Goal: Task Accomplishment & Management: Complete application form

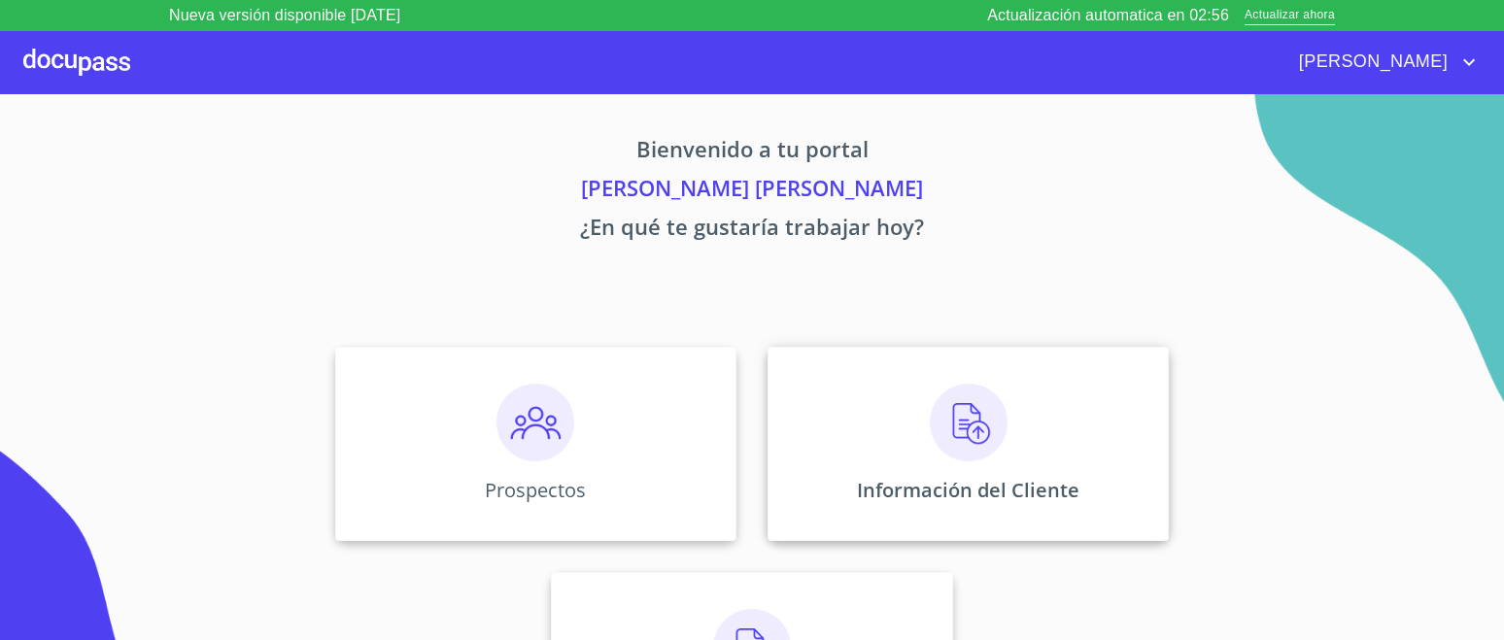
click at [1008, 449] on div "Información del Cliente" at bounding box center [968, 444] width 401 height 194
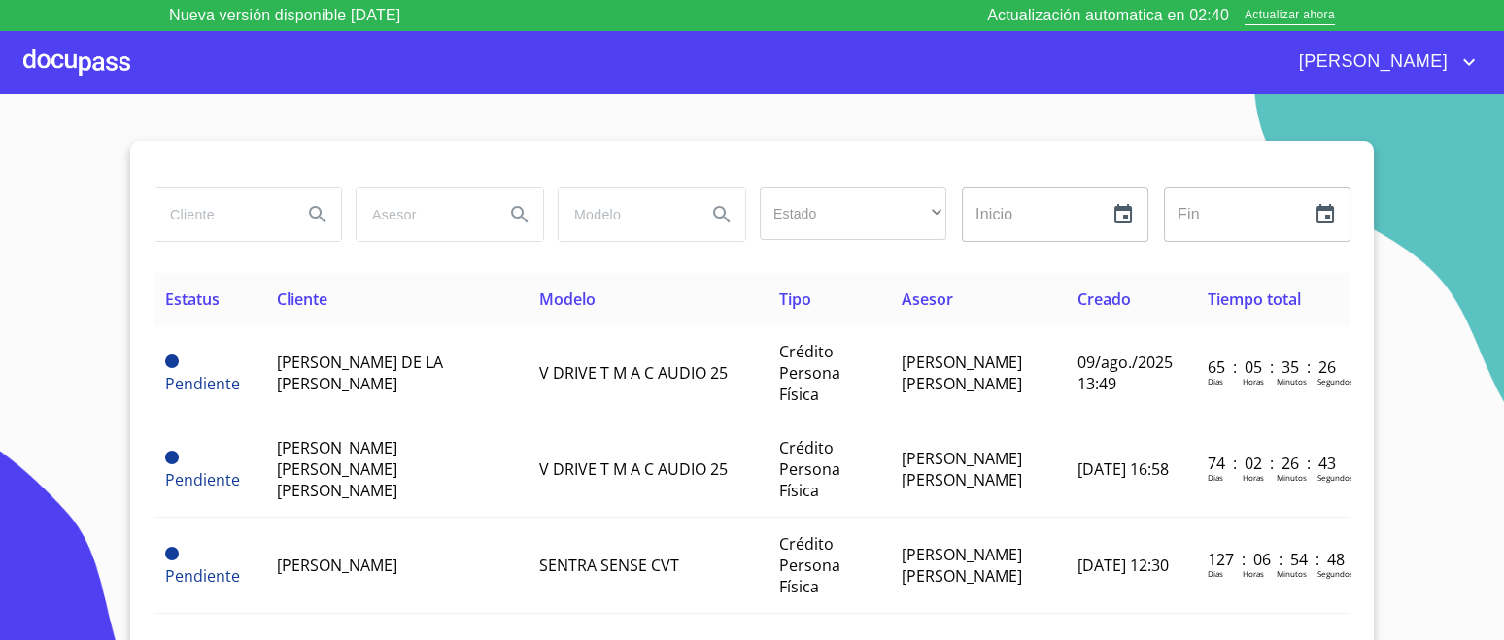
click at [99, 70] on div at bounding box center [76, 62] width 107 height 62
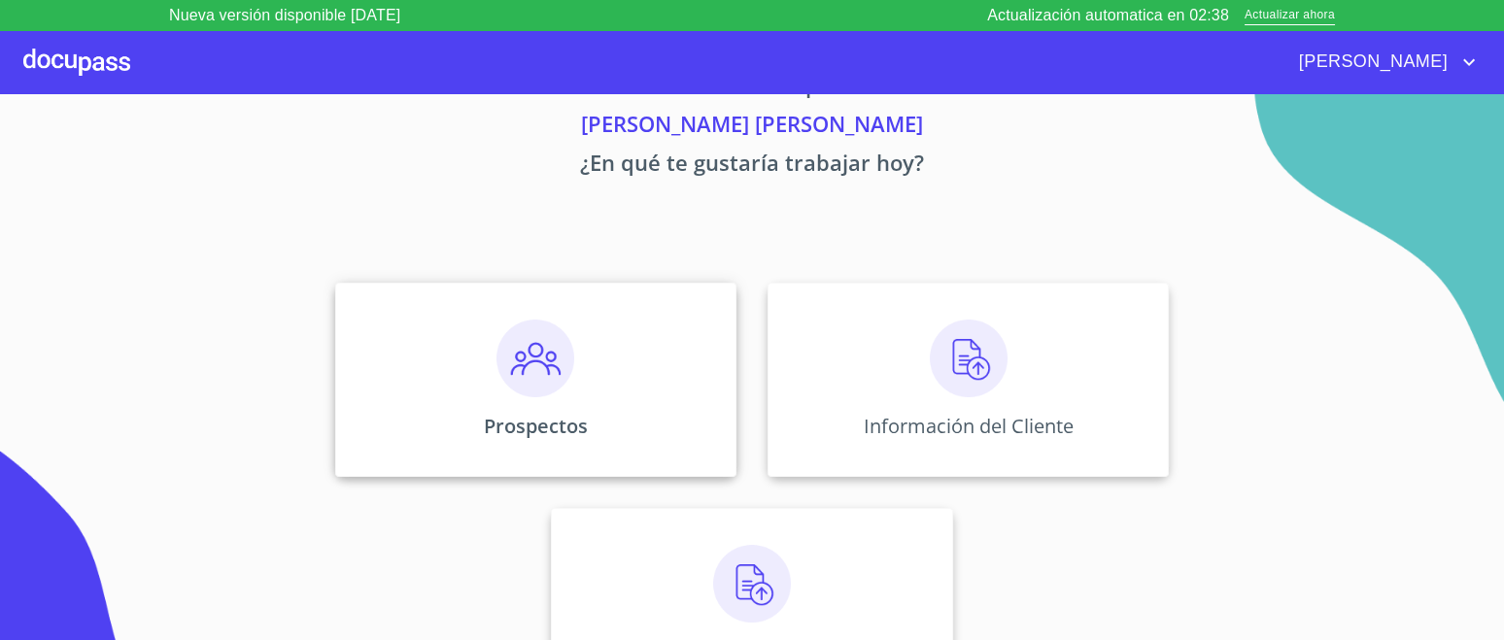
scroll to position [110, 0]
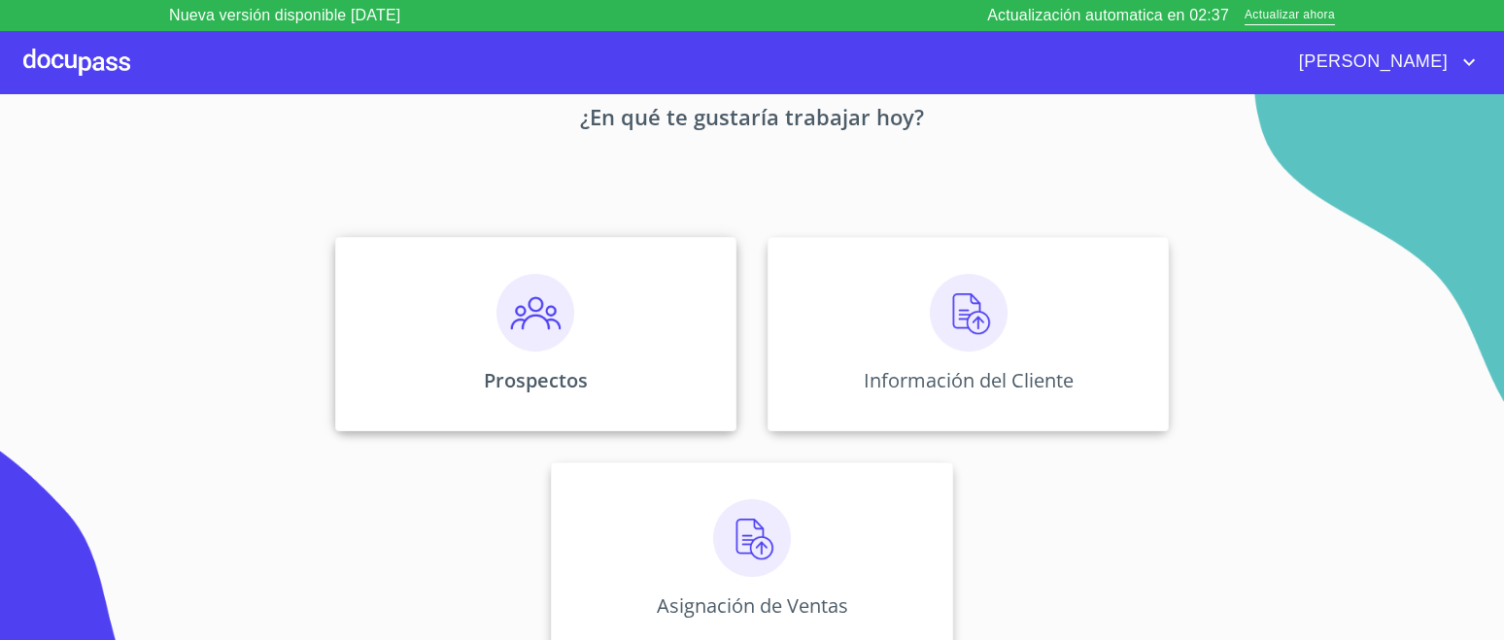
click at [547, 335] on img at bounding box center [536, 313] width 78 height 78
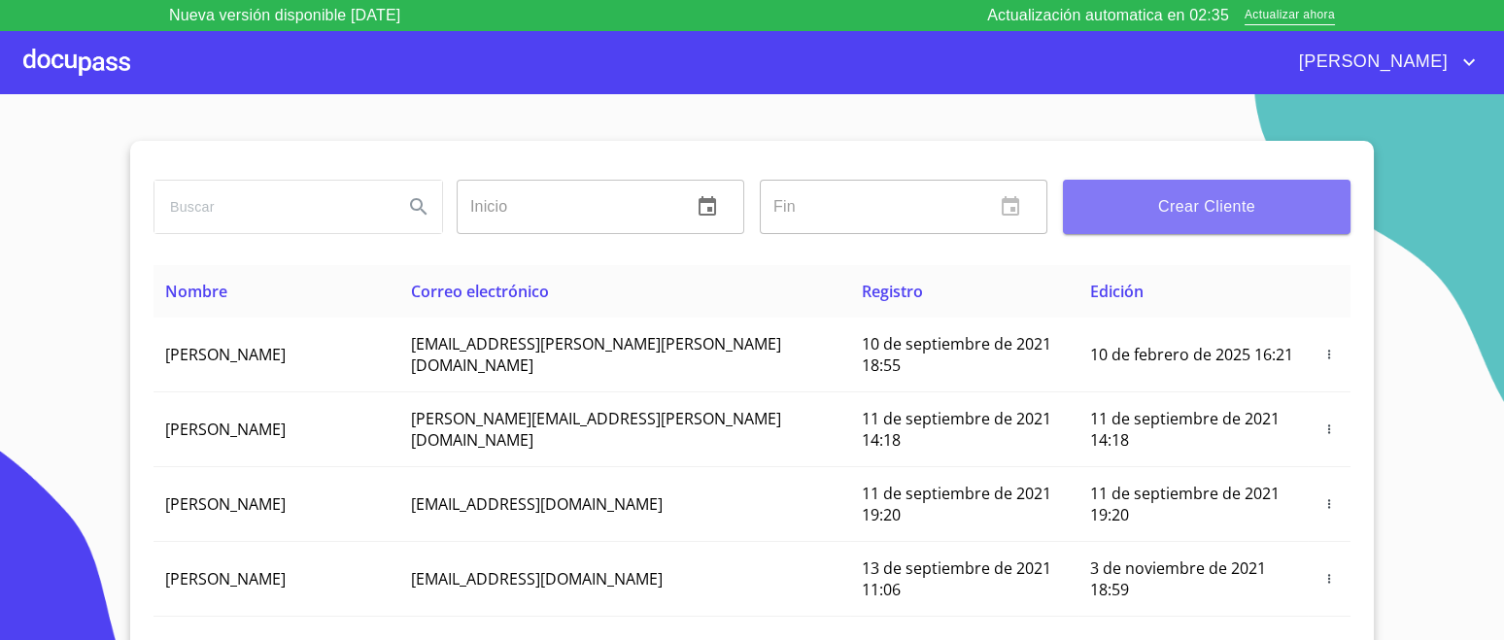
click at [1153, 218] on span "Crear Cliente" at bounding box center [1207, 206] width 257 height 27
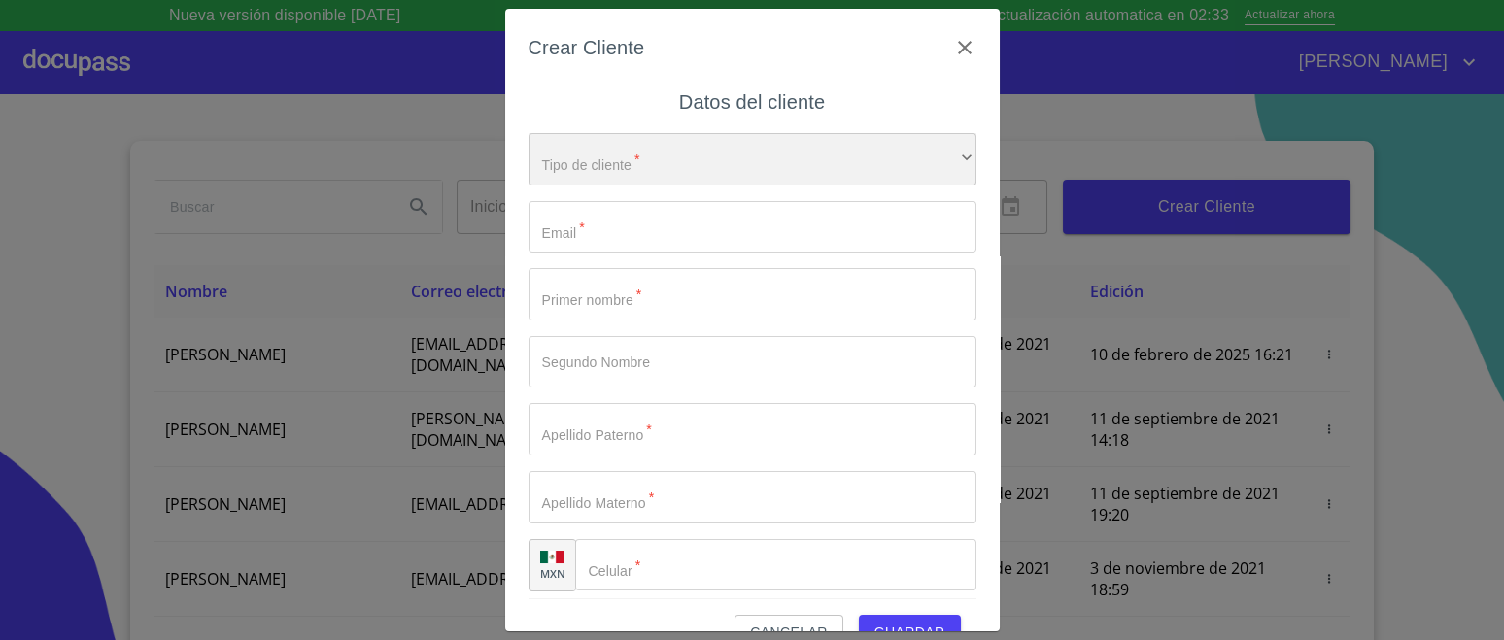
click at [657, 155] on div "​" at bounding box center [753, 159] width 448 height 52
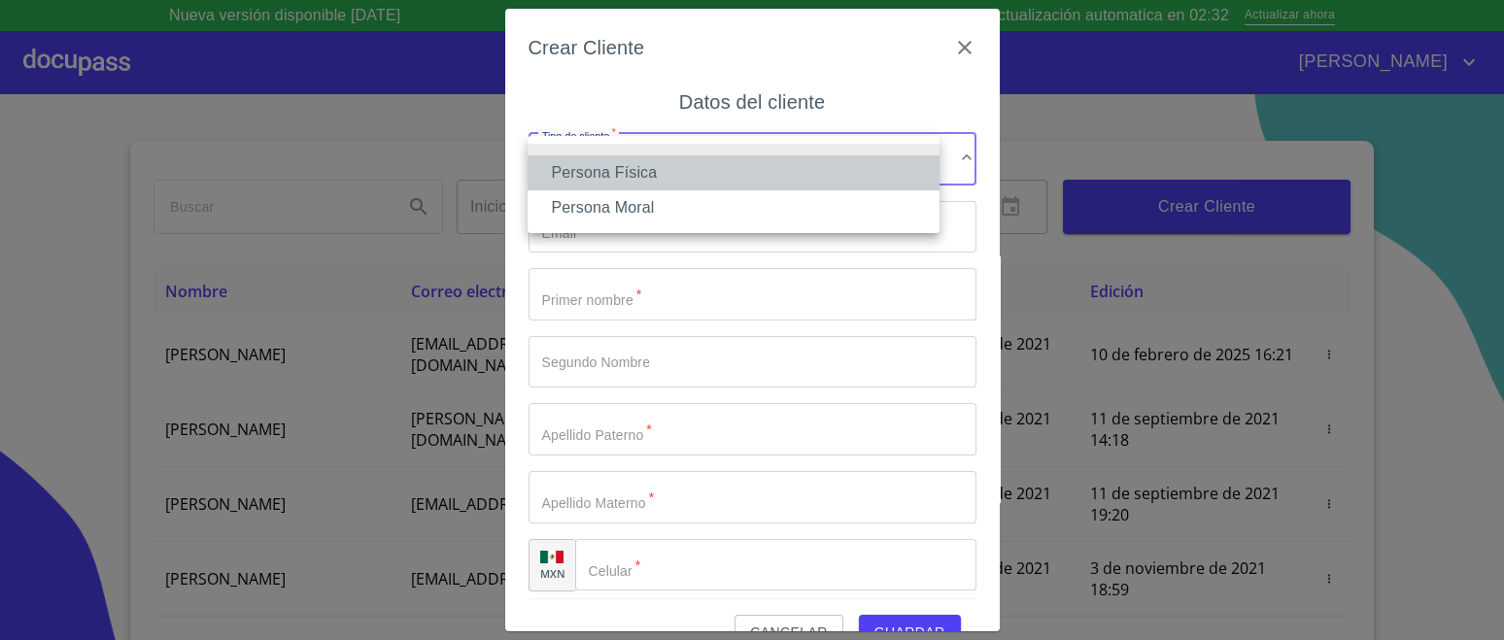
click at [648, 183] on li "Persona Física" at bounding box center [734, 172] width 412 height 35
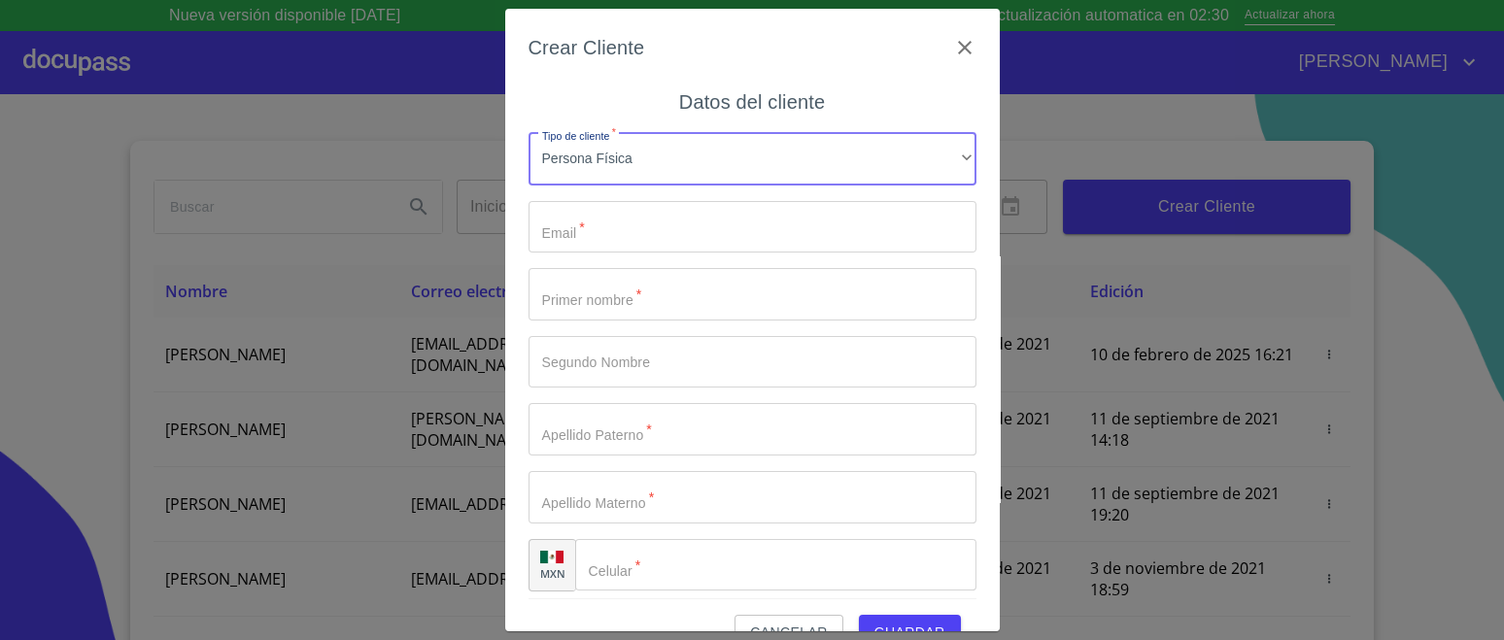
click at [611, 236] on input "Tipo de cliente   *" at bounding box center [753, 227] width 448 height 52
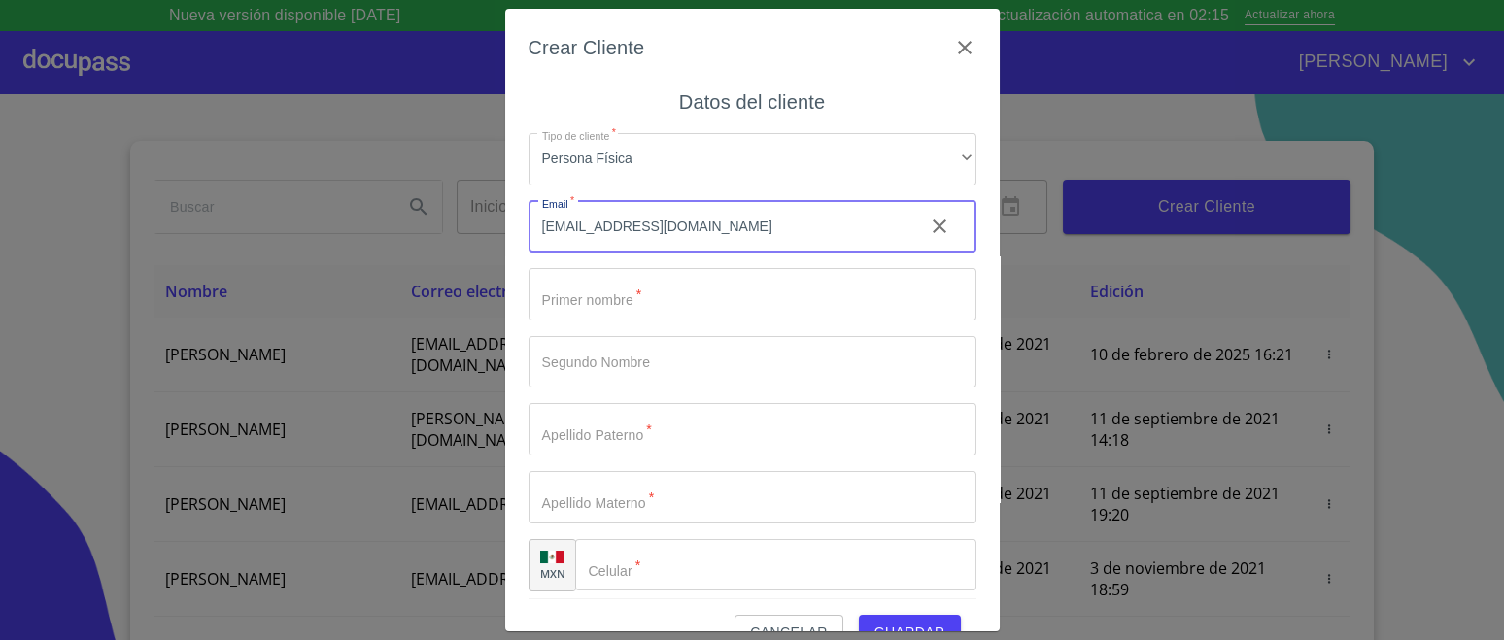
type input "raulacv@gmail.com"
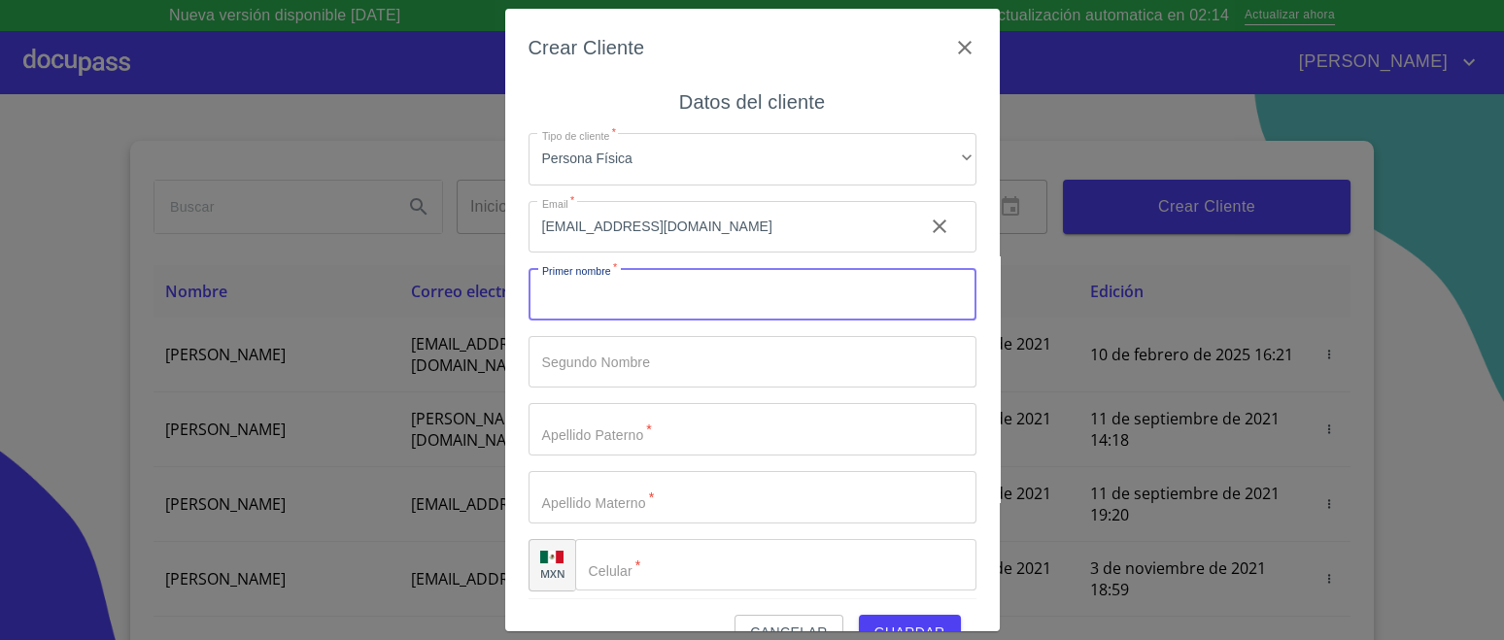
click at [635, 282] on input "Tipo de cliente   *" at bounding box center [753, 294] width 448 height 52
type input "r"
type input "[PERSON_NAME]"
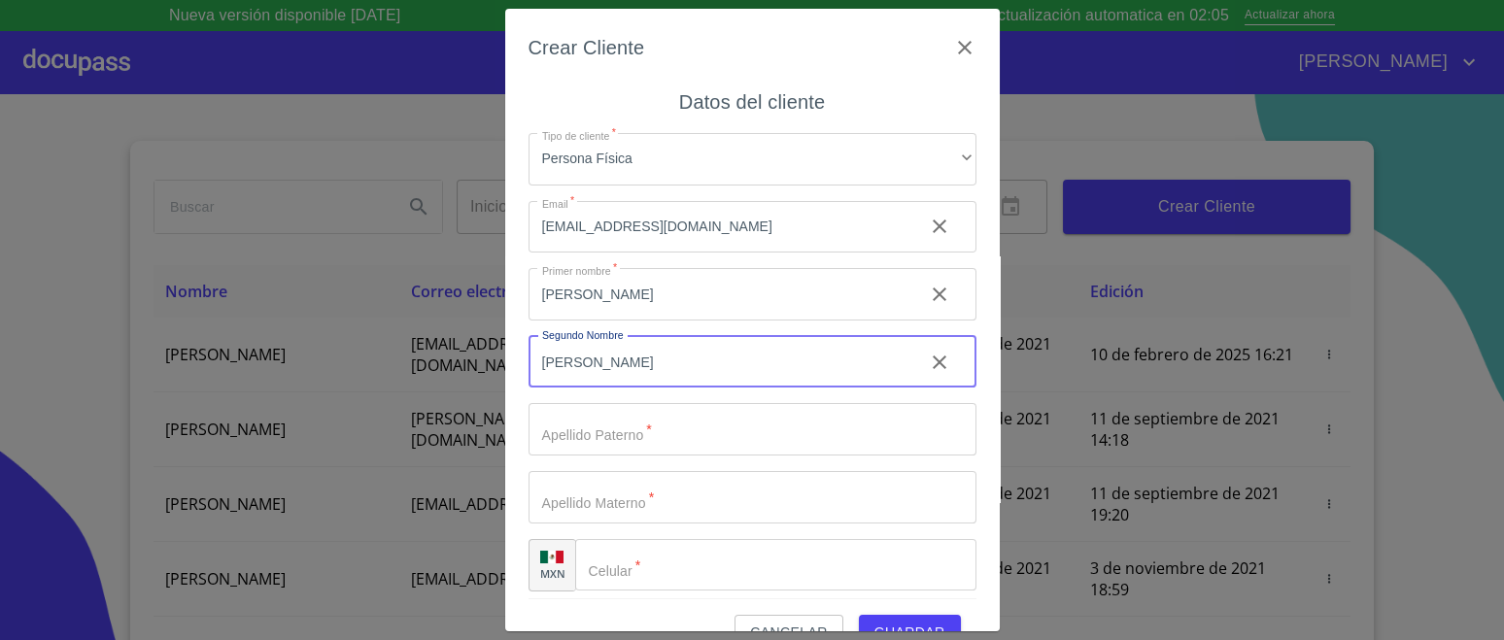
type input "[PERSON_NAME]"
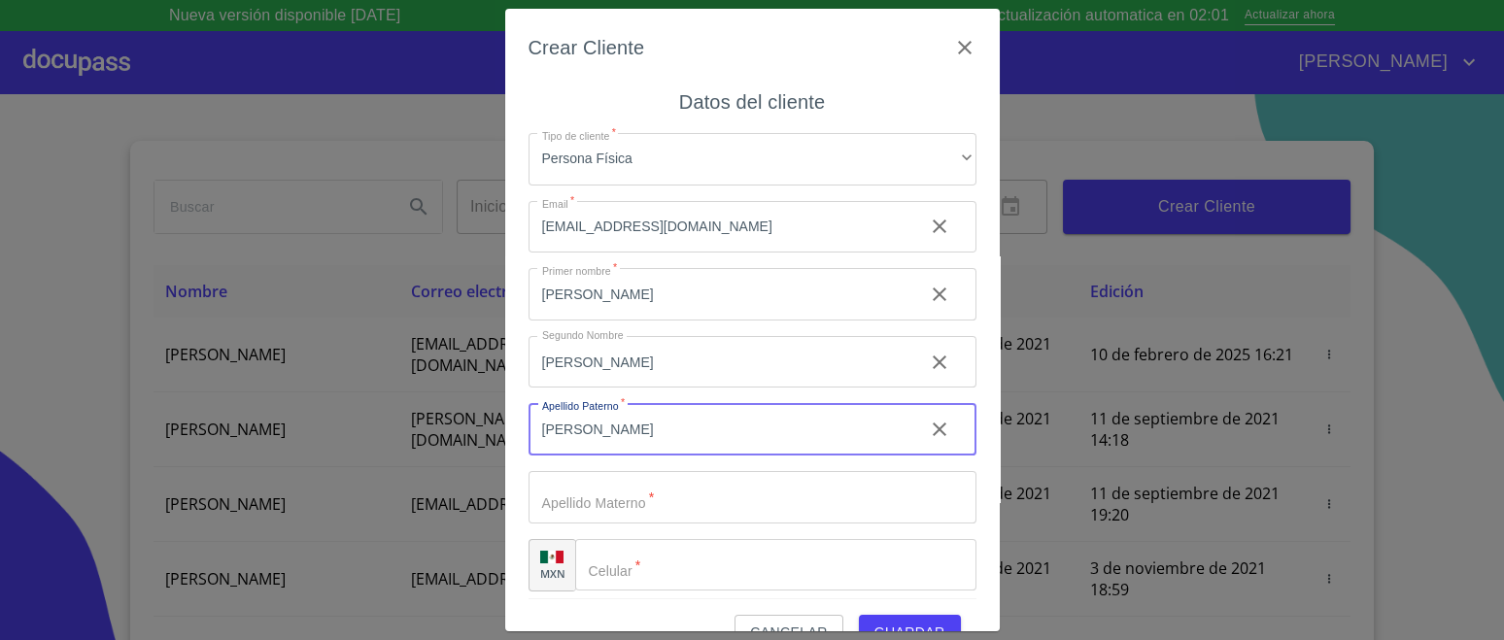
type input "[PERSON_NAME]"
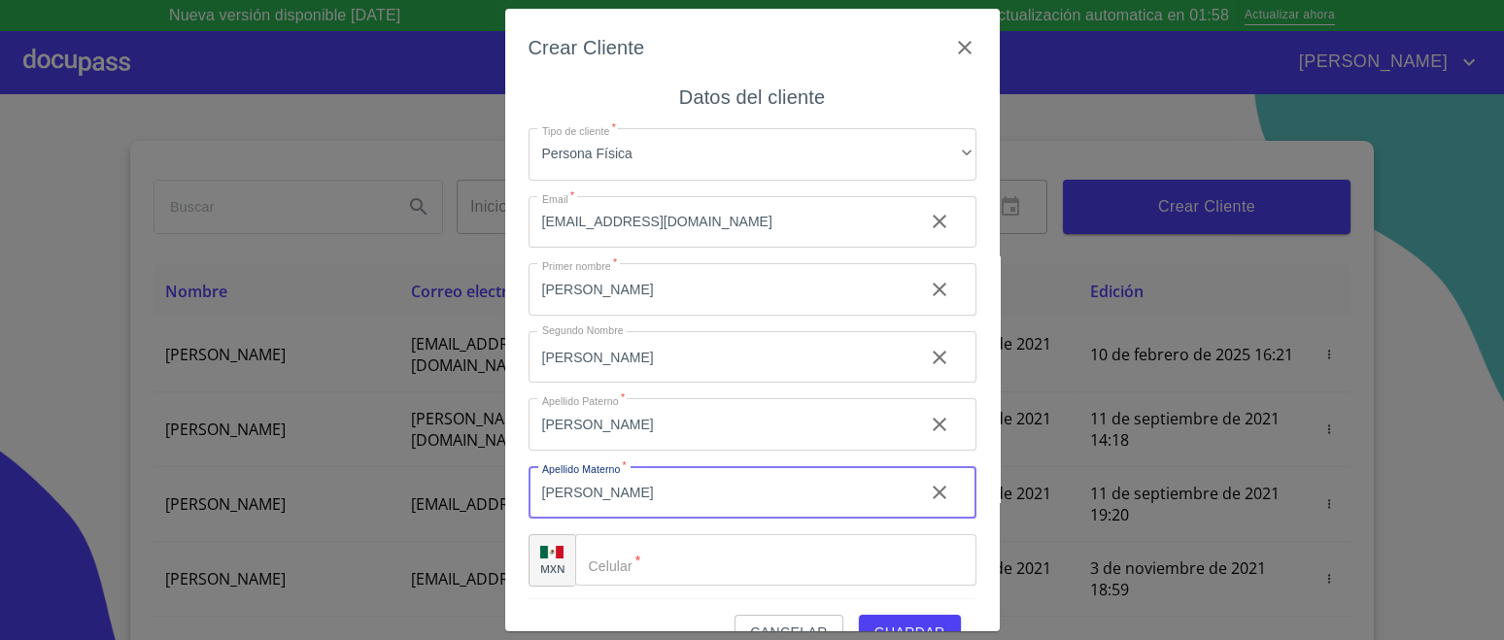
scroll to position [8, 0]
type input "[PERSON_NAME]"
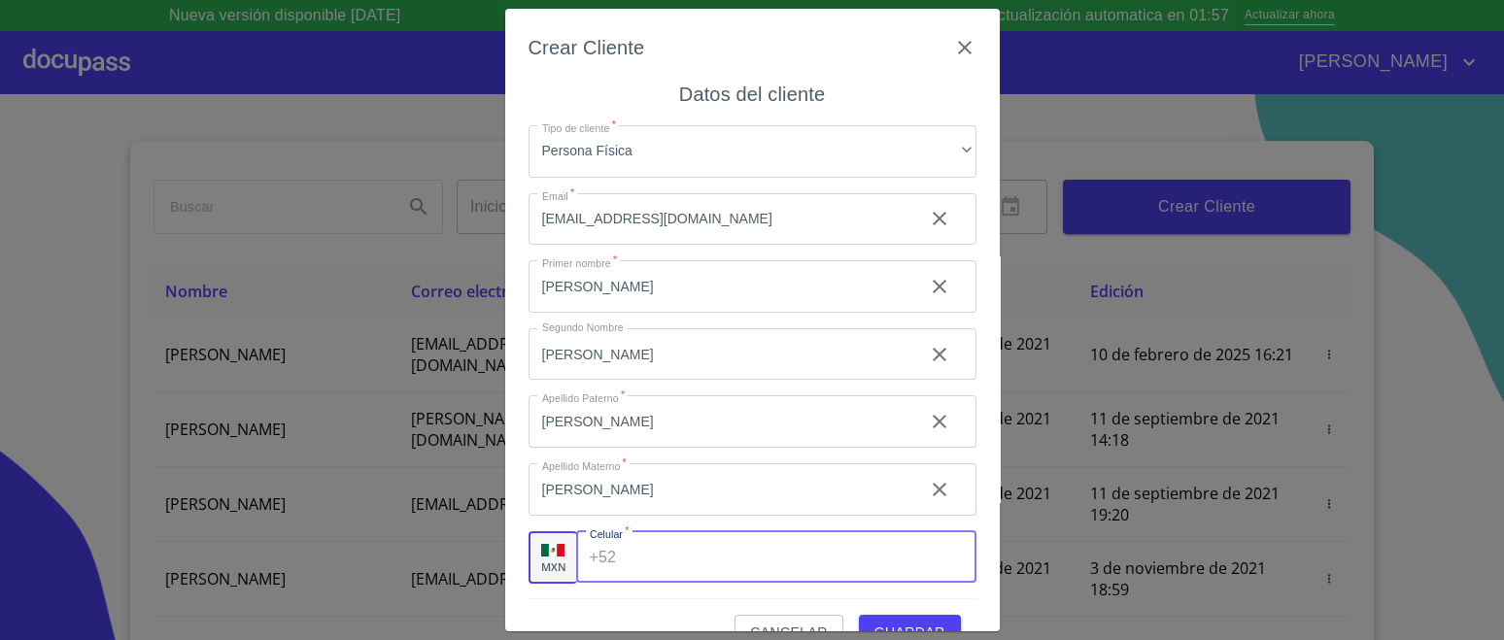
click at [682, 557] on input "Tipo de cliente   *" at bounding box center [800, 558] width 352 height 52
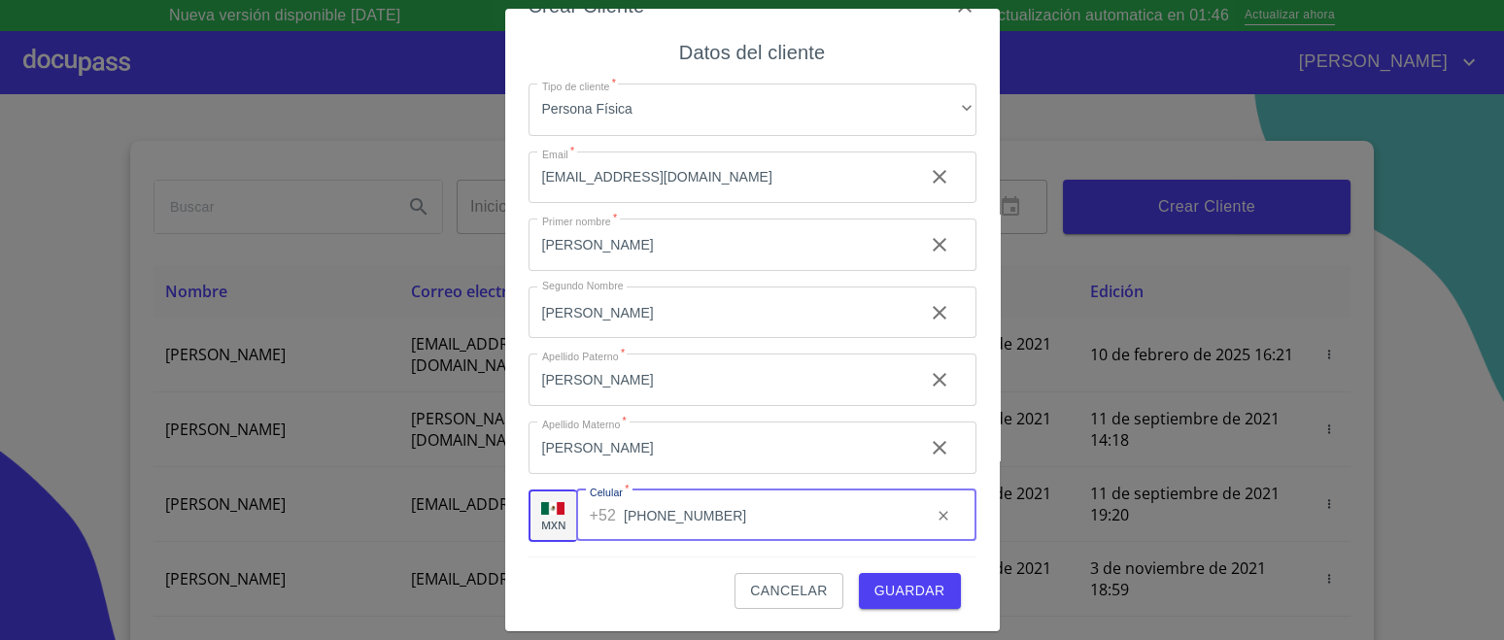
type input "[PHONE_NUMBER]"
click at [875, 583] on span "Guardar" at bounding box center [910, 591] width 71 height 24
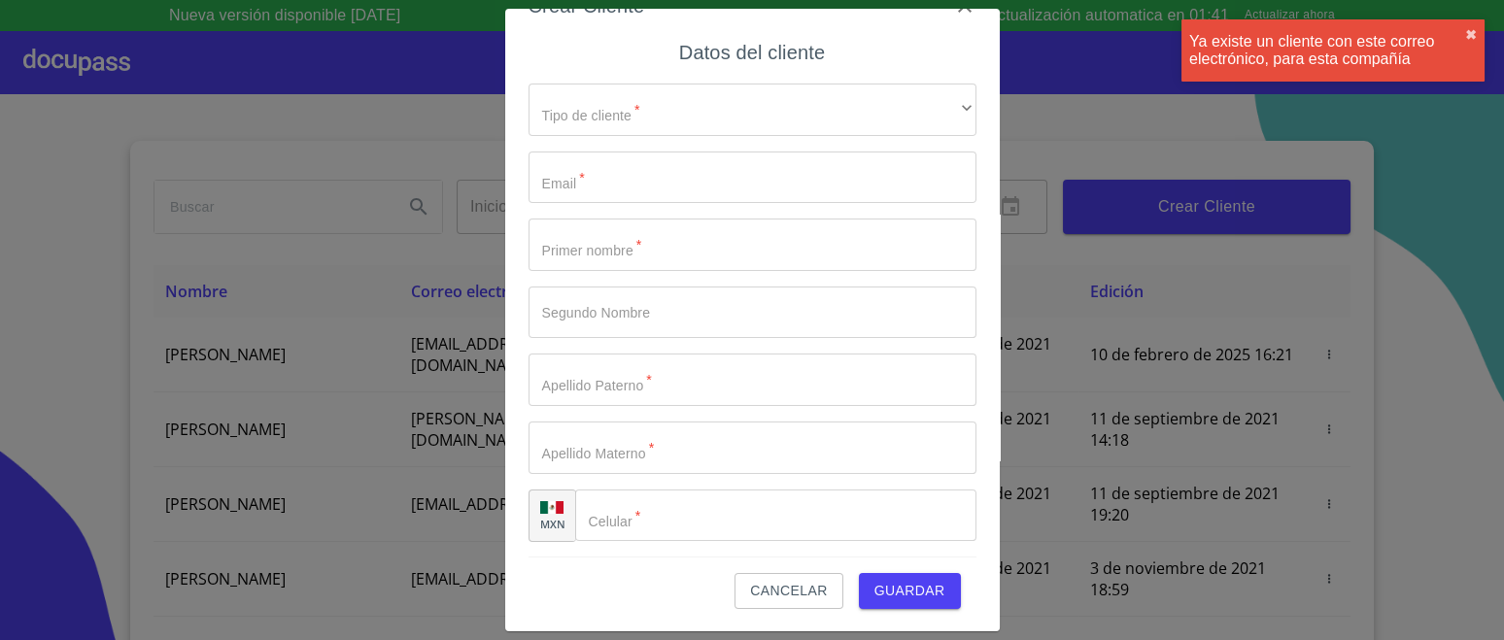
click at [811, 596] on button "Cancelar" at bounding box center [789, 591] width 108 height 36
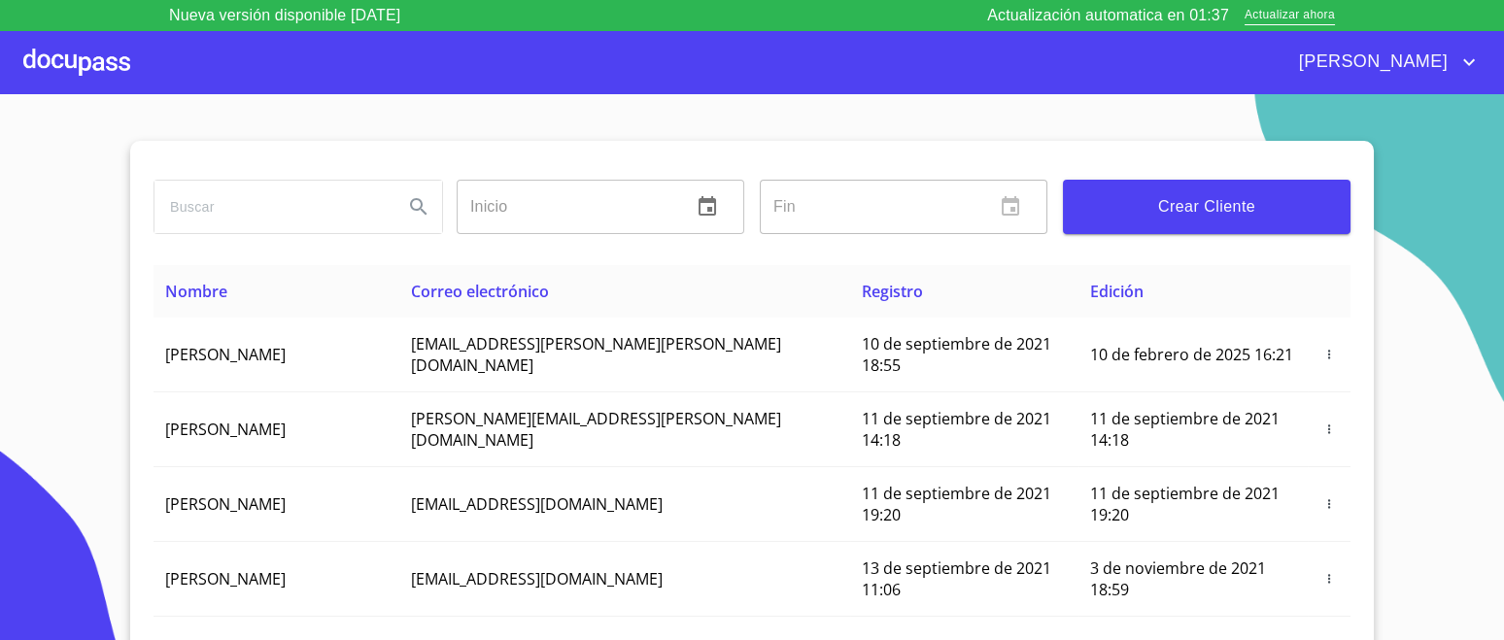
click at [64, 56] on div at bounding box center [76, 62] width 107 height 62
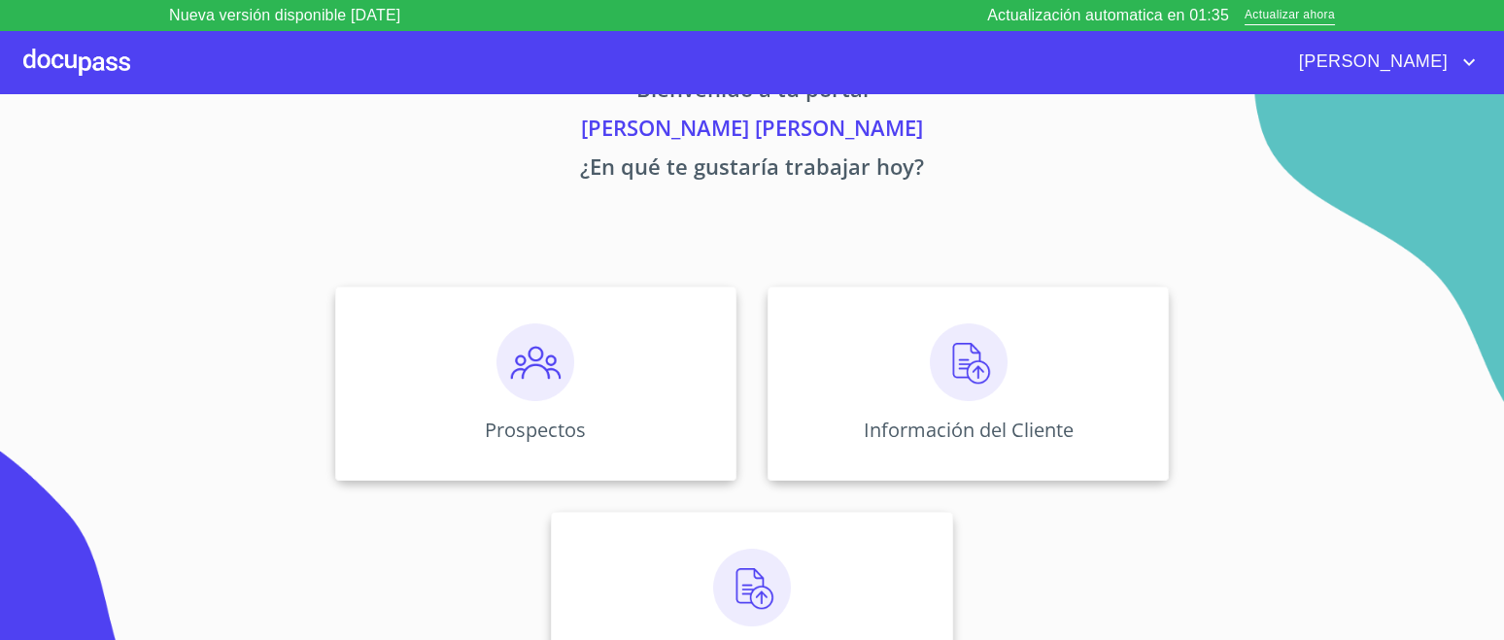
scroll to position [110, 0]
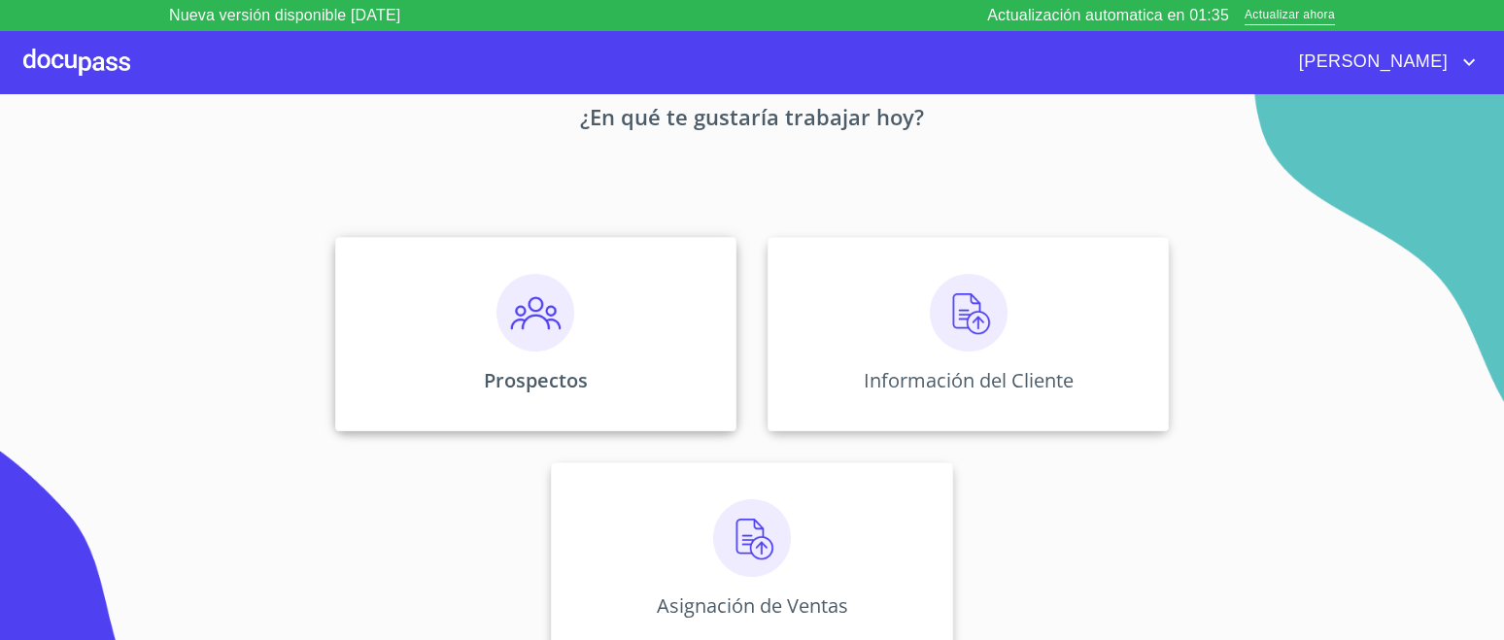
click at [552, 345] on img at bounding box center [536, 313] width 78 height 78
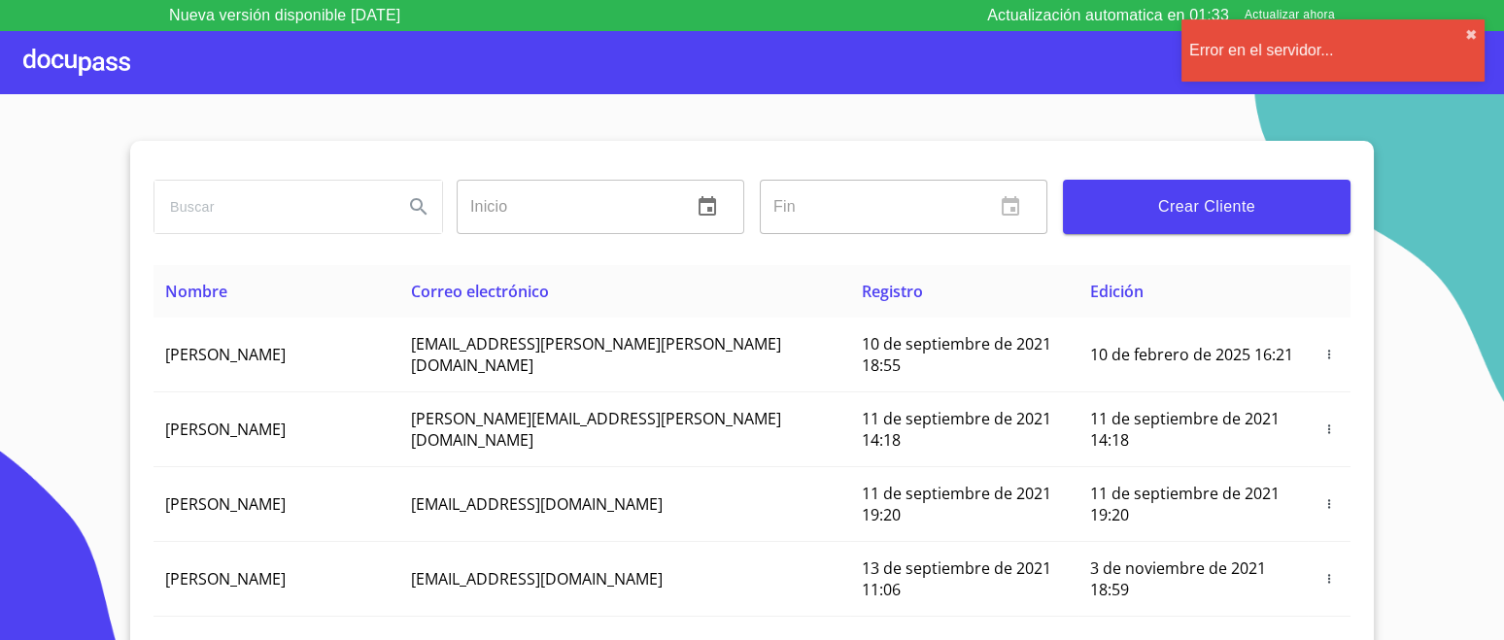
click at [265, 210] on input "search" at bounding box center [270, 207] width 233 height 52
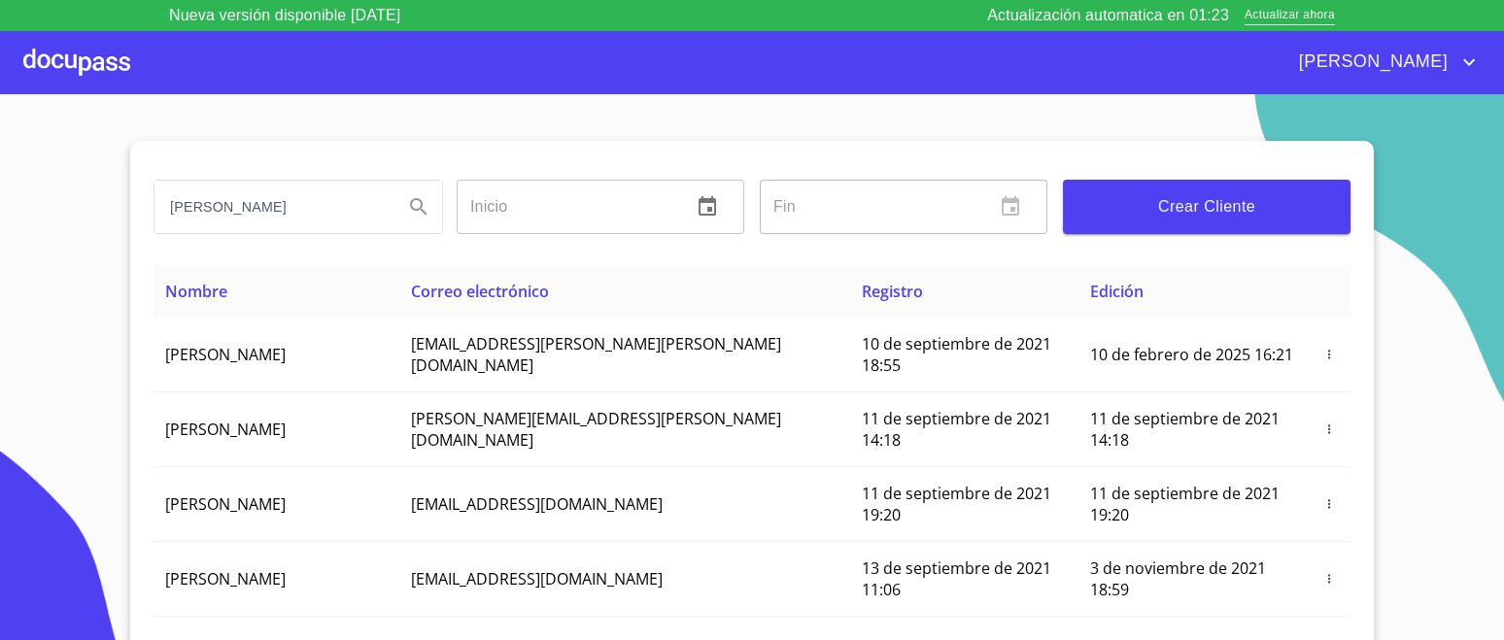
type input "RAUL ALEJANDRO CARRILLO"
click at [418, 205] on icon "Search" at bounding box center [418, 206] width 23 height 23
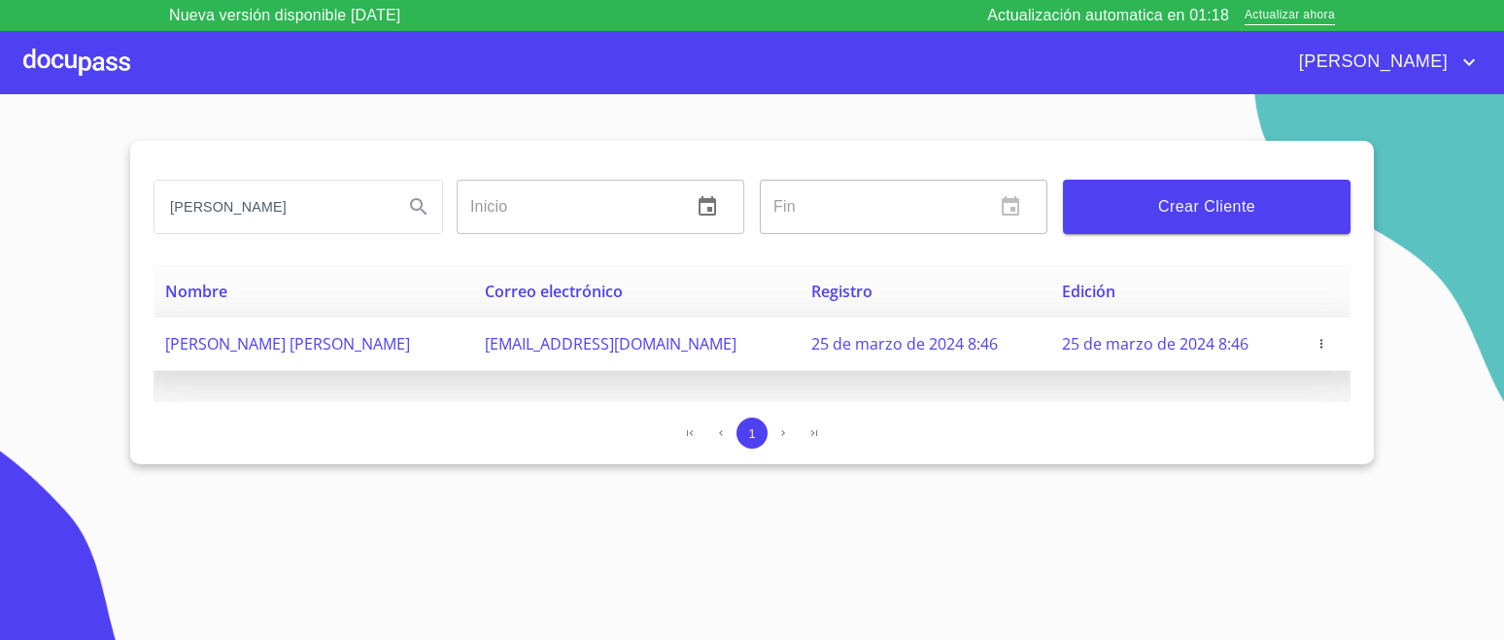
click at [1315, 344] on icon "button" at bounding box center [1322, 344] width 14 height 14
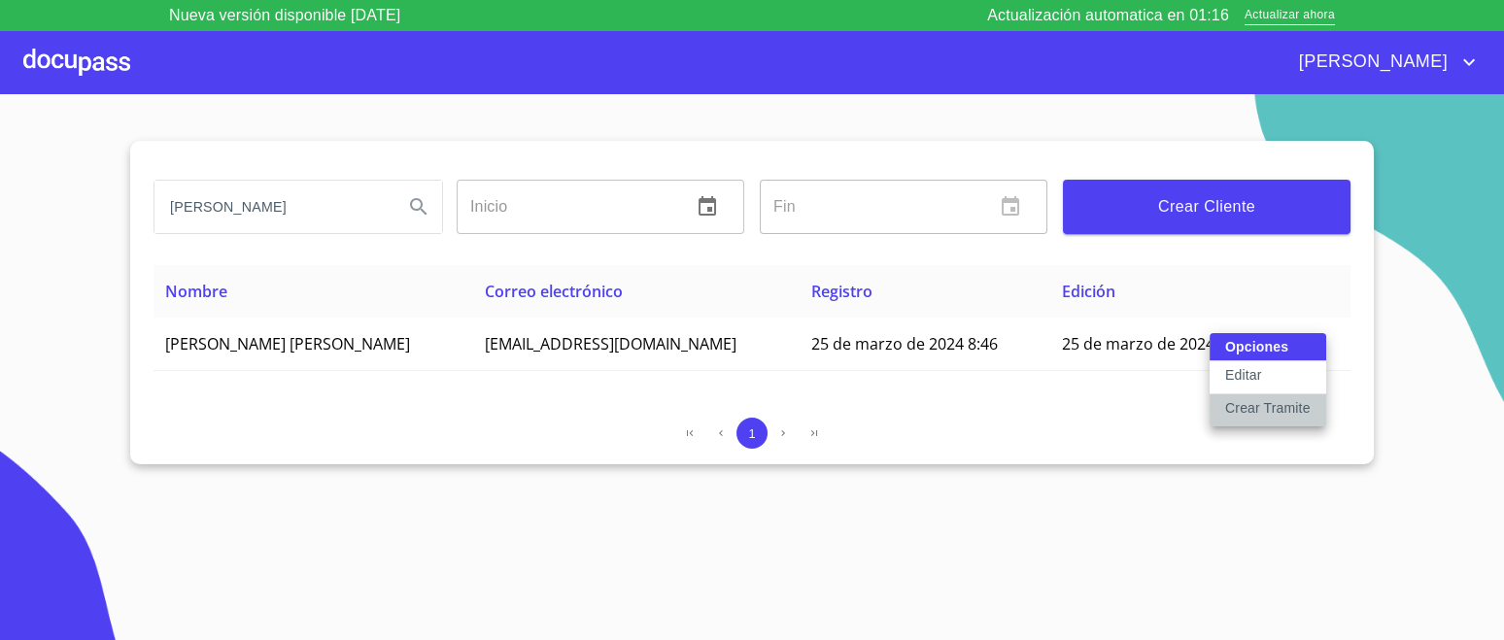
click at [1278, 403] on p "Crear Tramite" at bounding box center [1268, 407] width 86 height 19
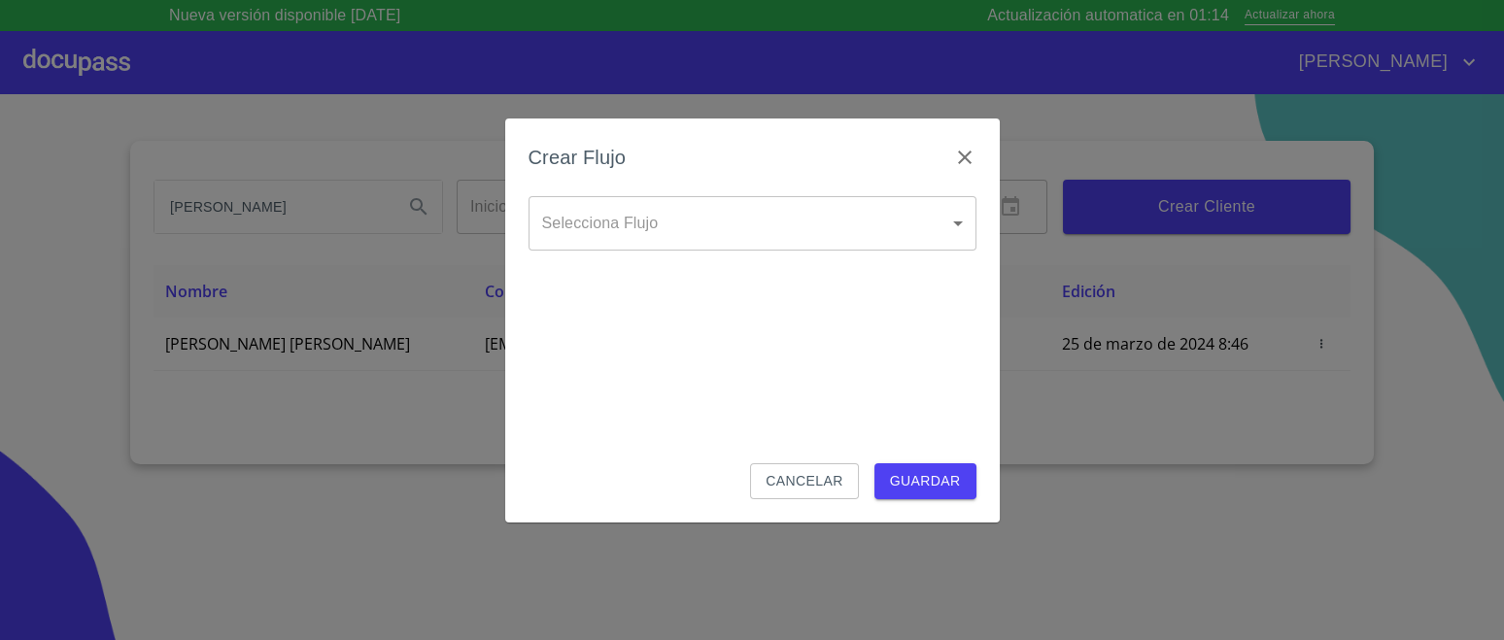
click at [836, 233] on body "Nueva versión disponible 4.02.10 Actualización automatica en 01:14 Actualizar a…" at bounding box center [752, 320] width 1504 height 640
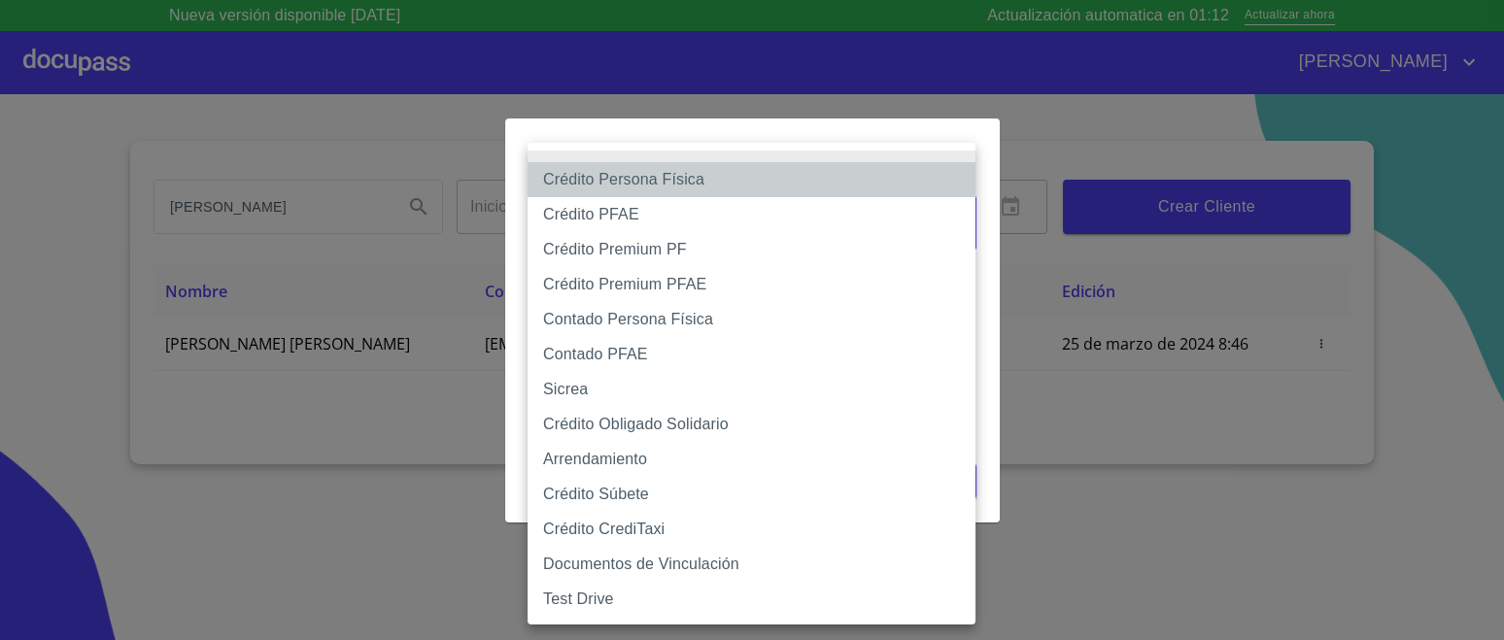
click at [687, 182] on li "Crédito Persona Física" at bounding box center [752, 179] width 448 height 35
type input "6009fb3c7d1714eb8809aa97"
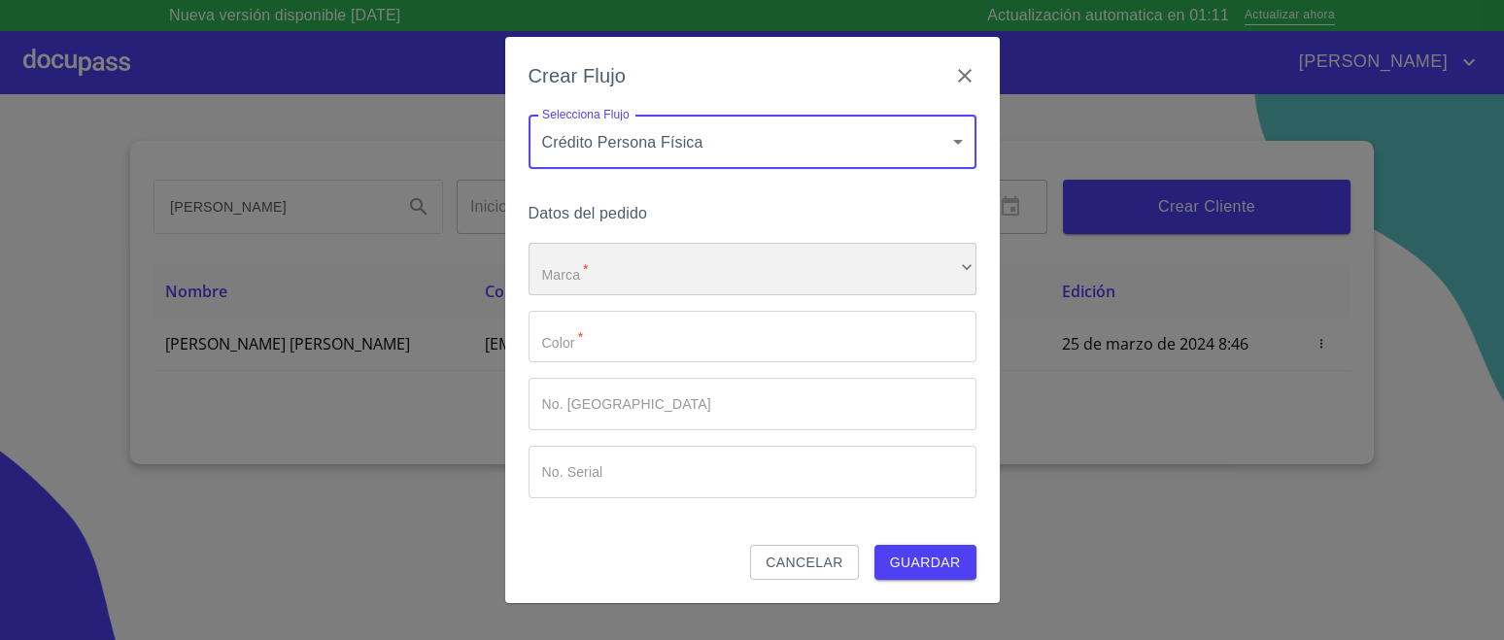
click at [687, 263] on div "​" at bounding box center [753, 269] width 448 height 52
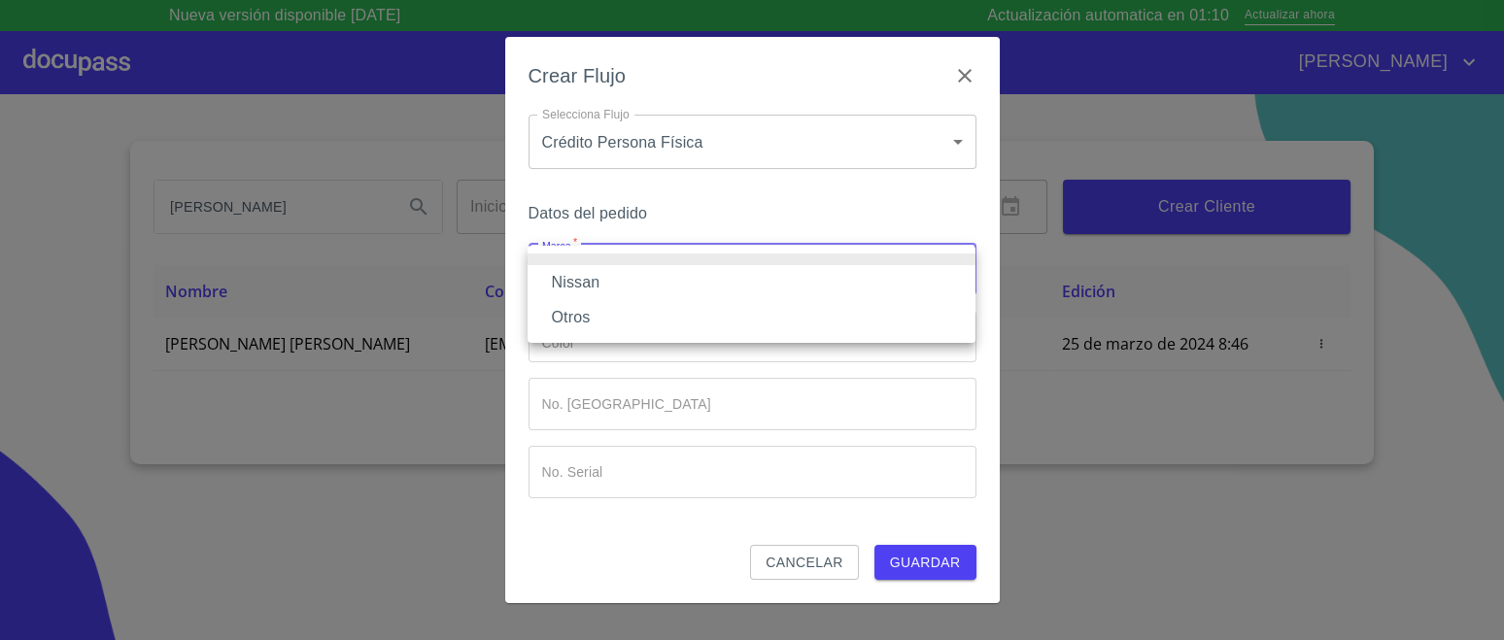
click at [637, 290] on li "Nissan" at bounding box center [752, 282] width 448 height 35
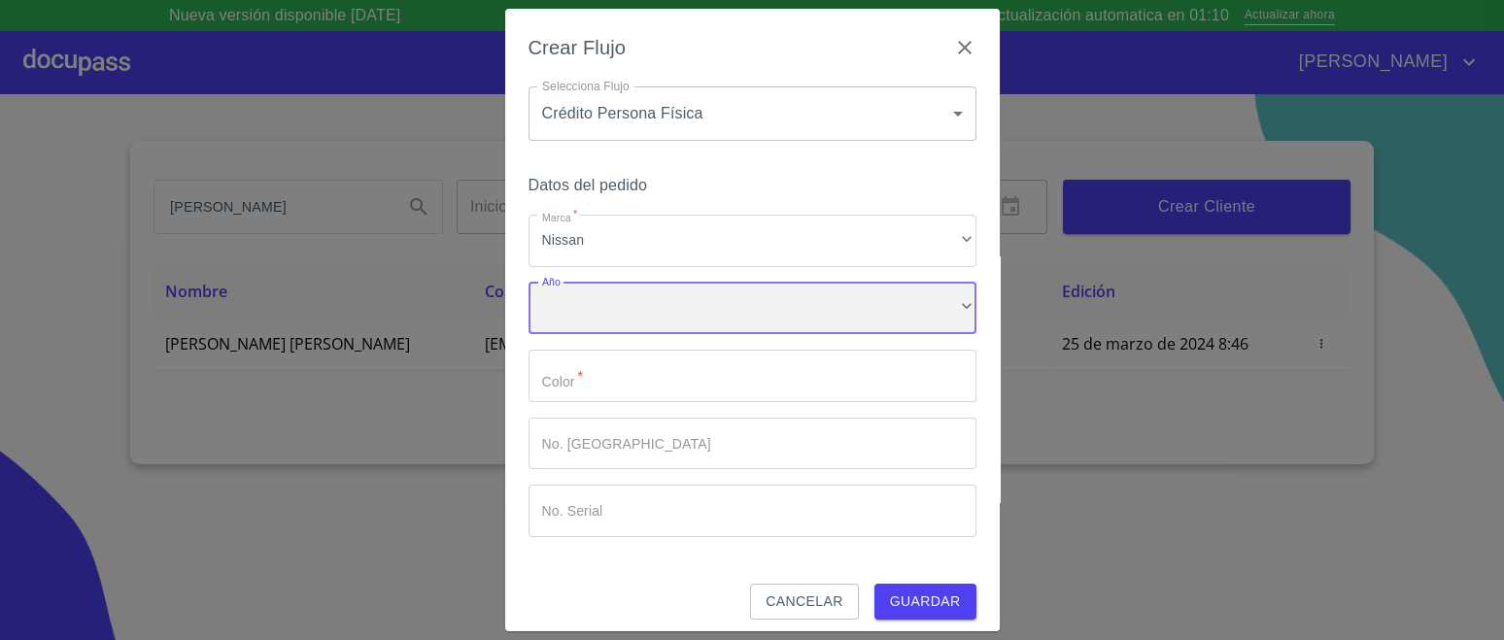
click at [623, 326] on div "​" at bounding box center [753, 309] width 448 height 52
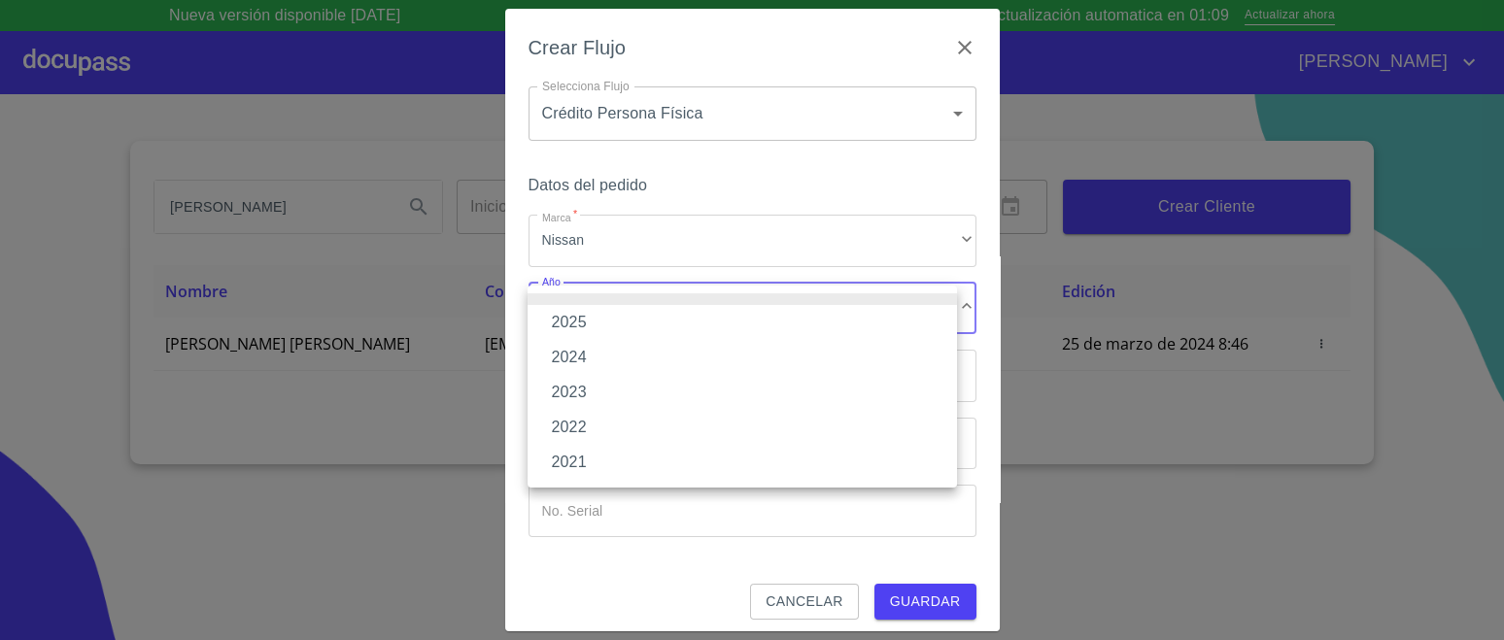
click at [582, 313] on li "2025" at bounding box center [742, 322] width 429 height 35
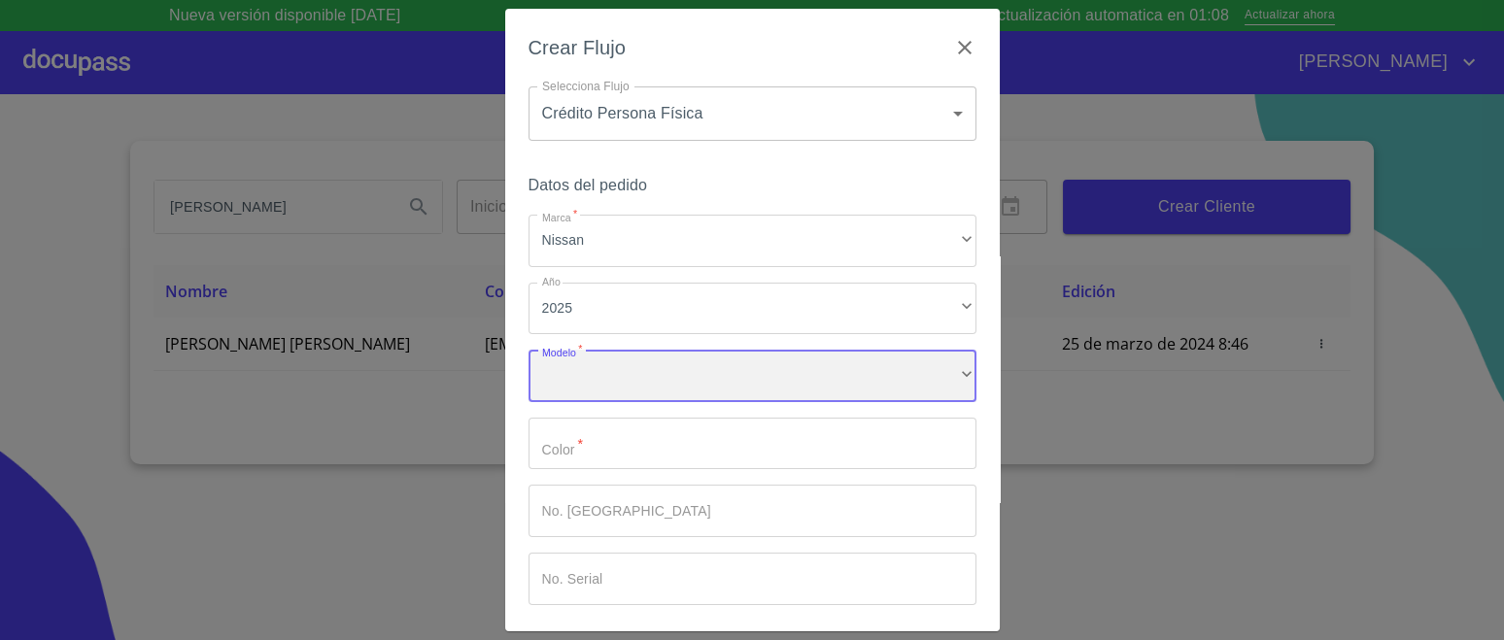
click at [593, 368] on div "​" at bounding box center [753, 376] width 448 height 52
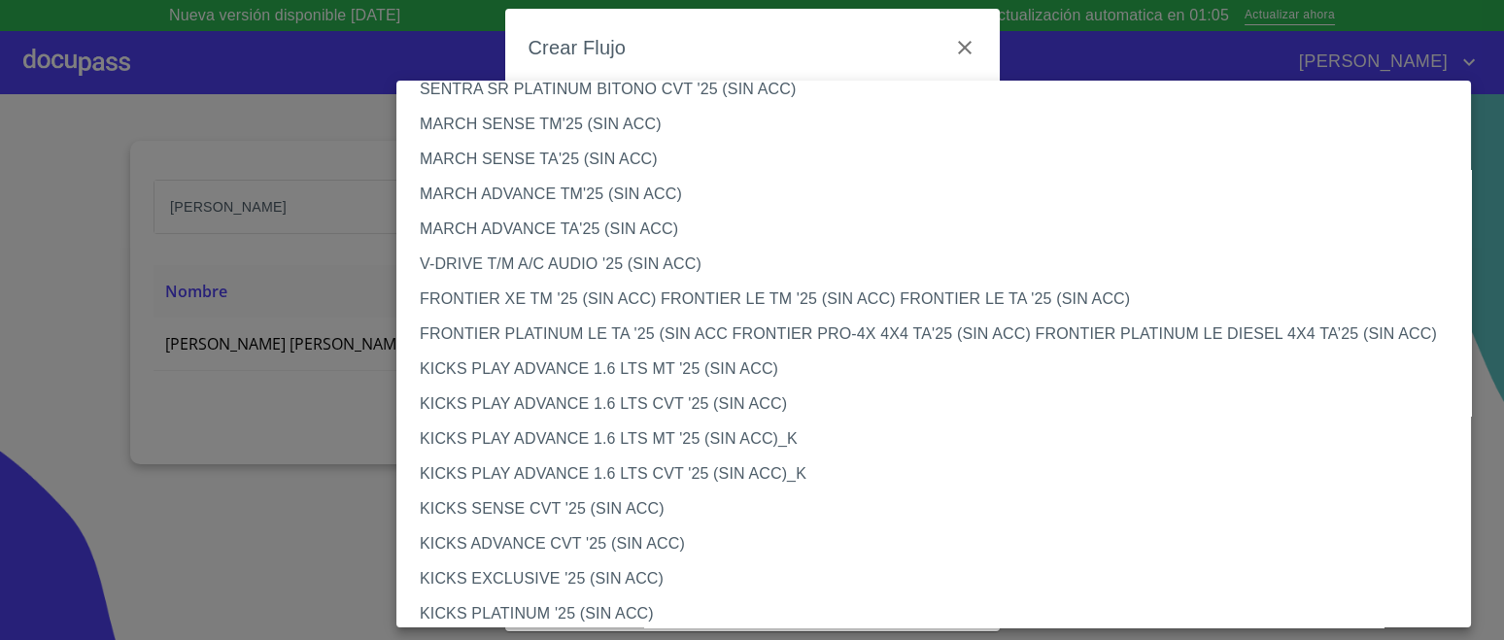
scroll to position [1576, 0]
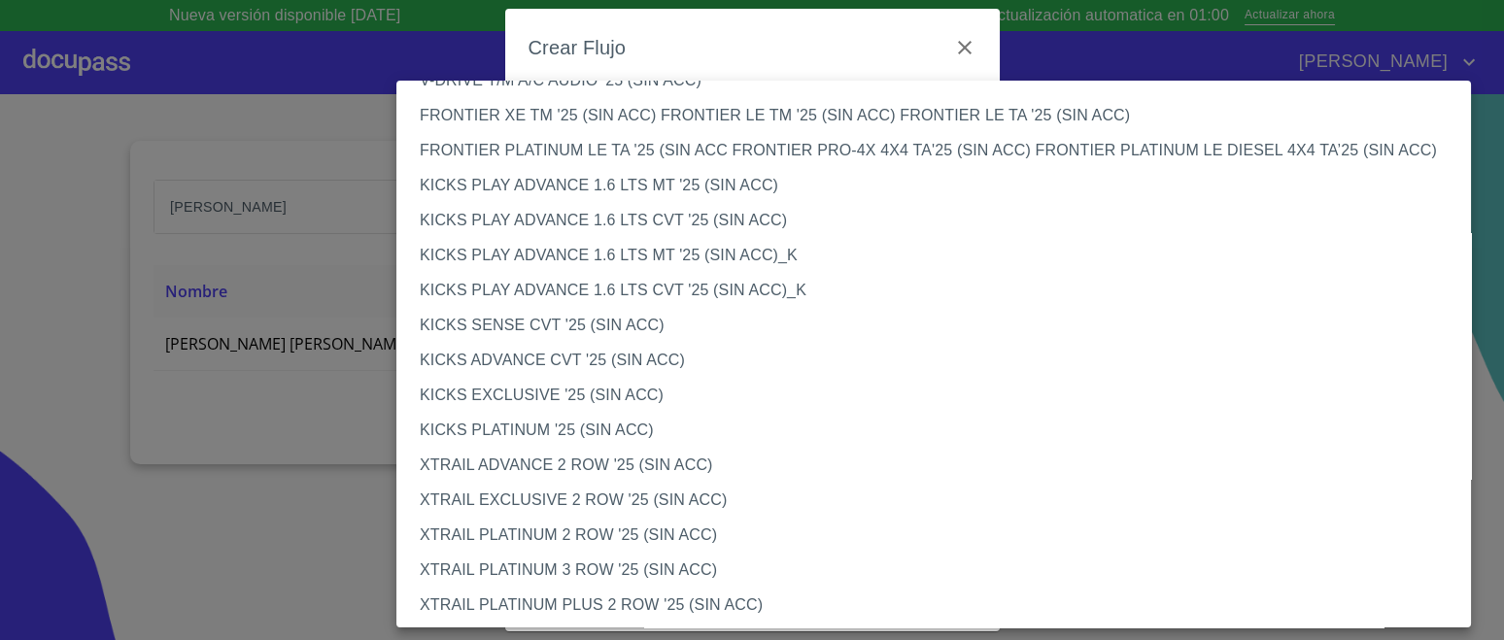
click at [658, 458] on li "XTRAIL ADVANCE 2 ROW '25 (SIN ACC)" at bounding box center [942, 465] width 1093 height 35
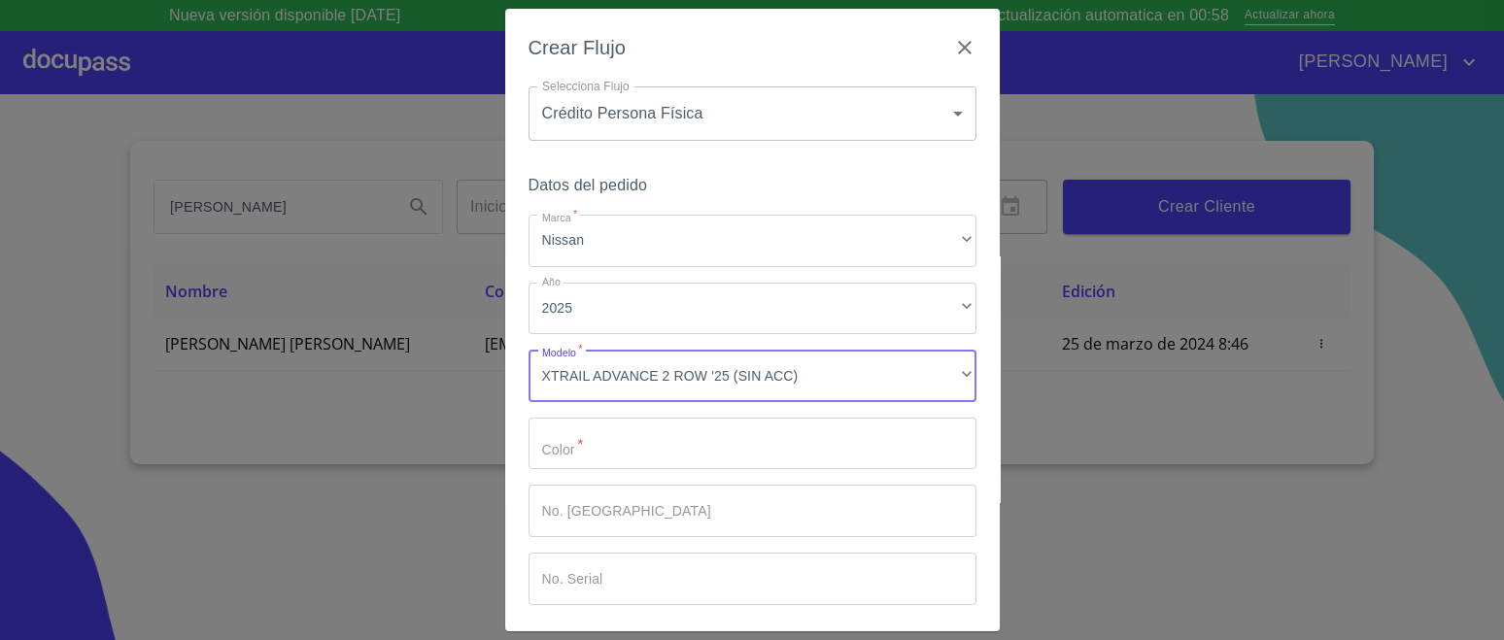
click at [650, 451] on input "Marca   *" at bounding box center [753, 444] width 448 height 52
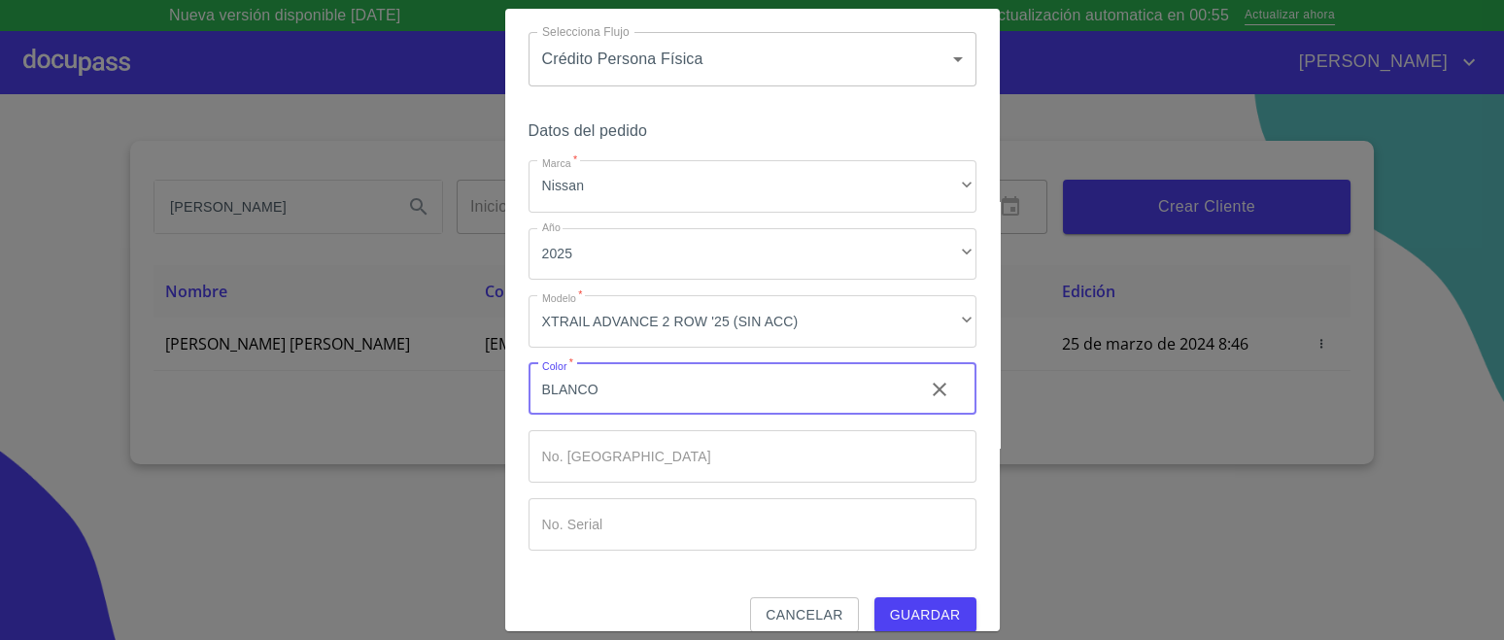
scroll to position [79, 0]
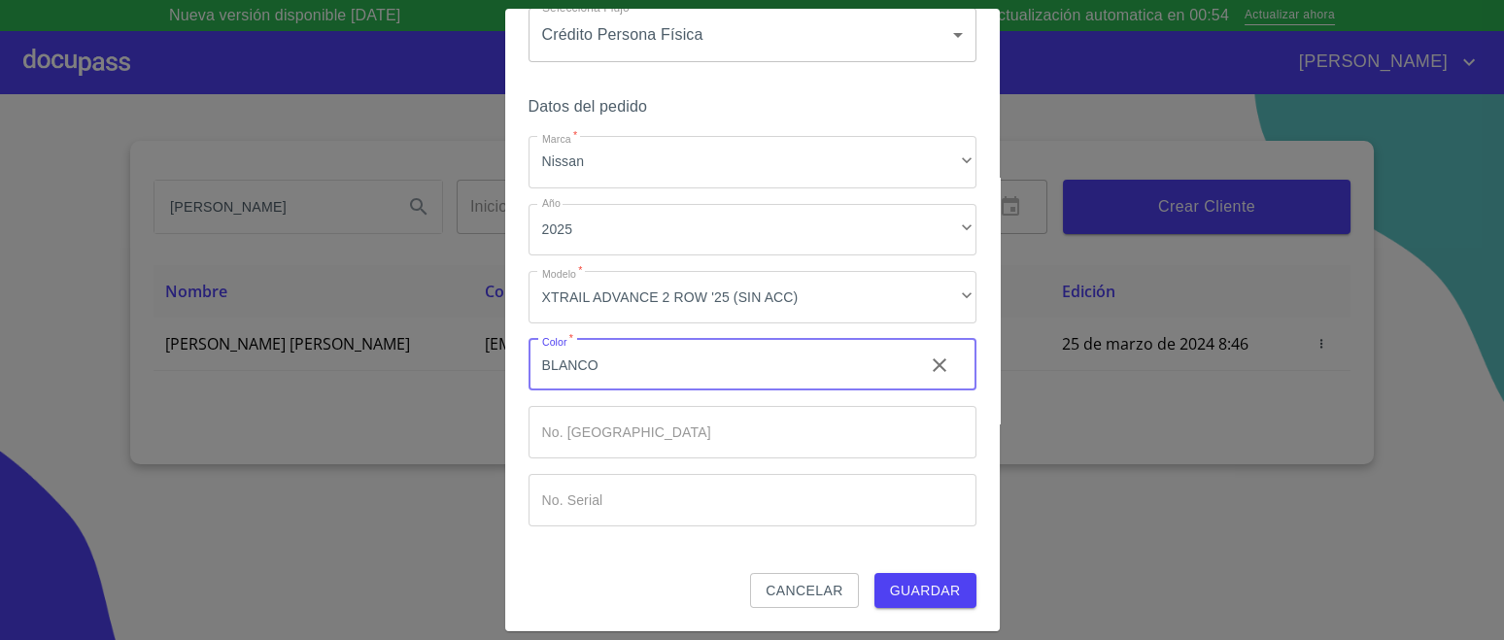
type input "BLANCO"
click at [895, 583] on span "Guardar" at bounding box center [925, 591] width 71 height 24
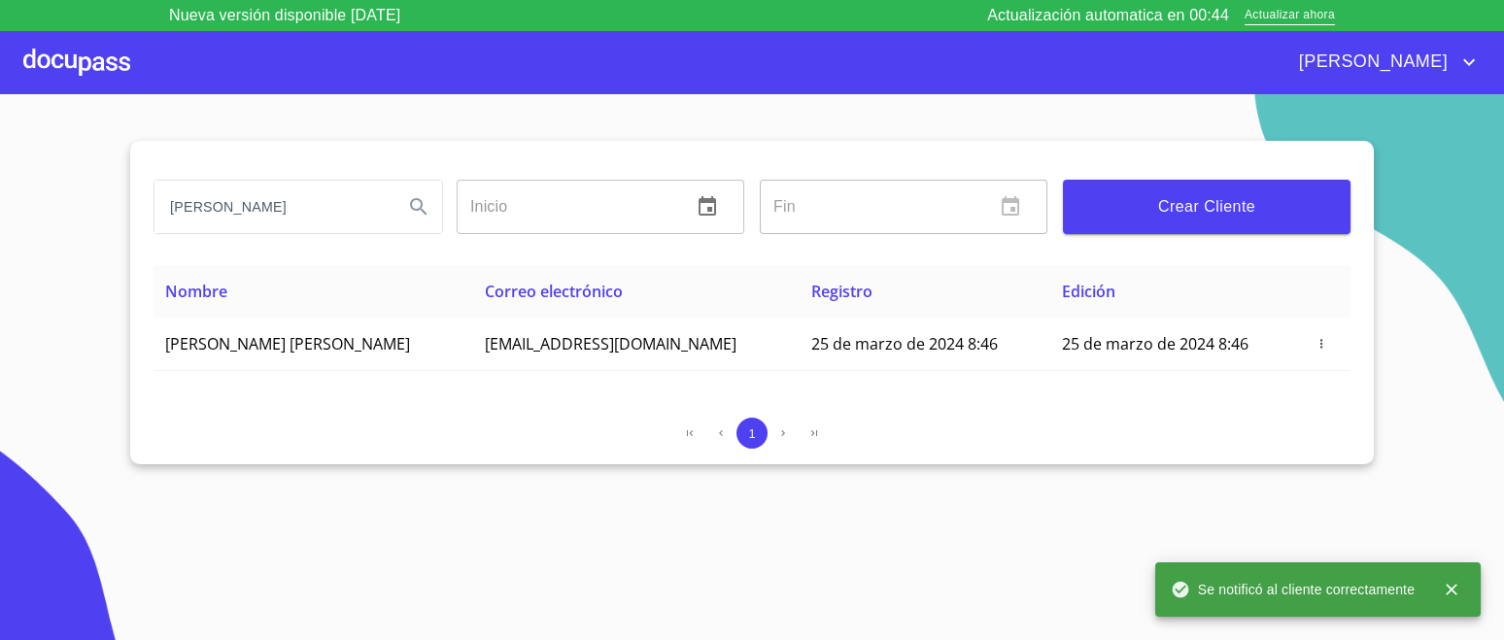
click at [65, 60] on div at bounding box center [76, 62] width 107 height 62
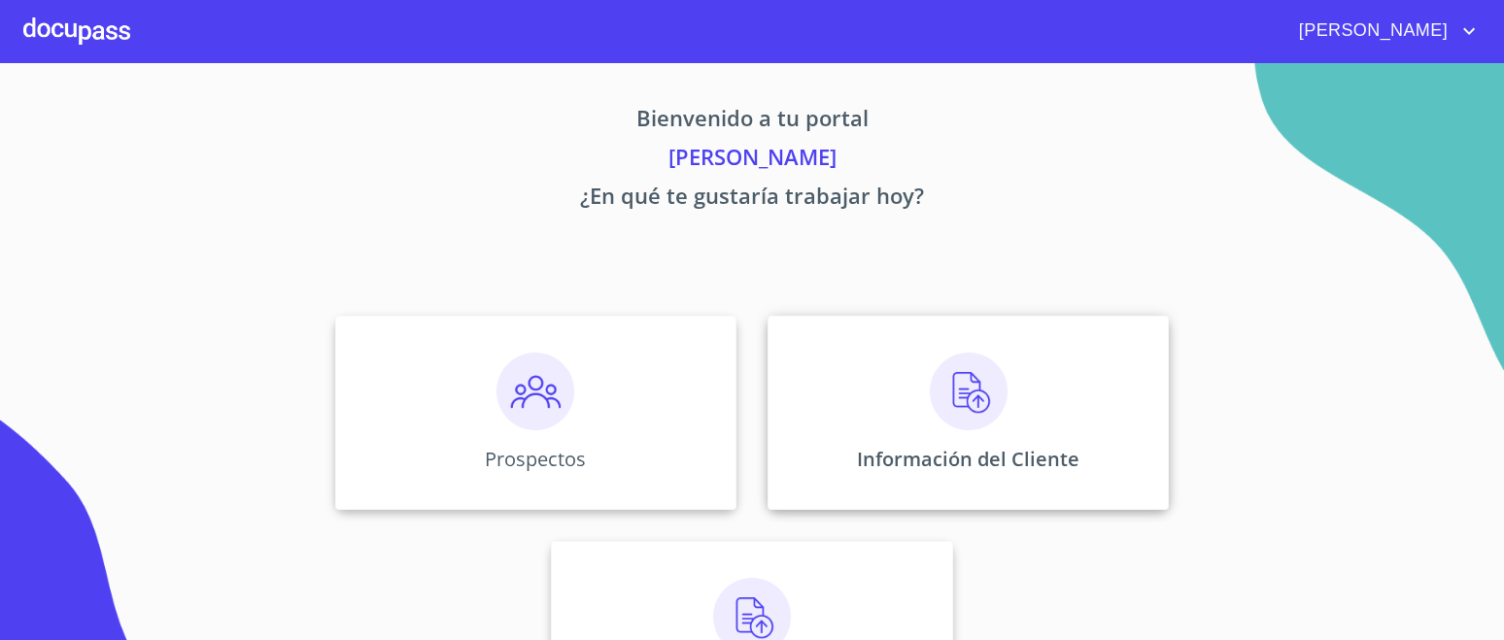
scroll to position [110, 0]
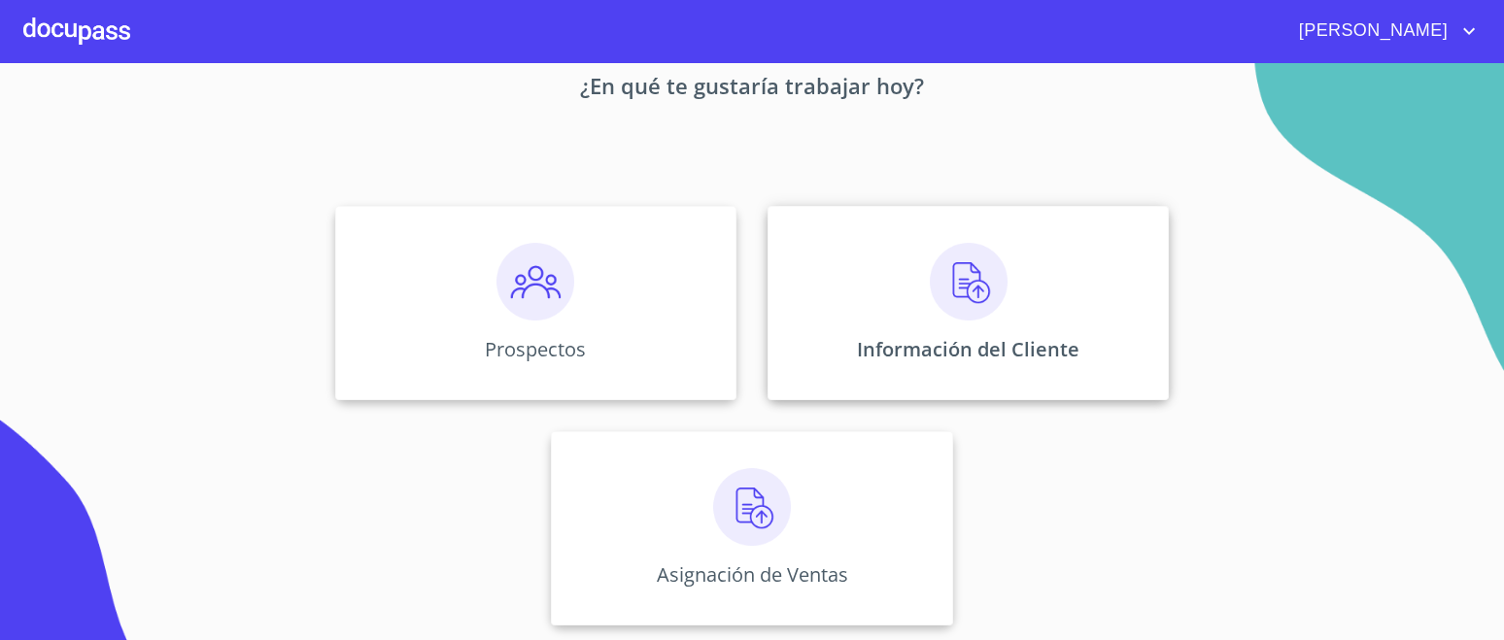
click at [944, 285] on img at bounding box center [969, 282] width 78 height 78
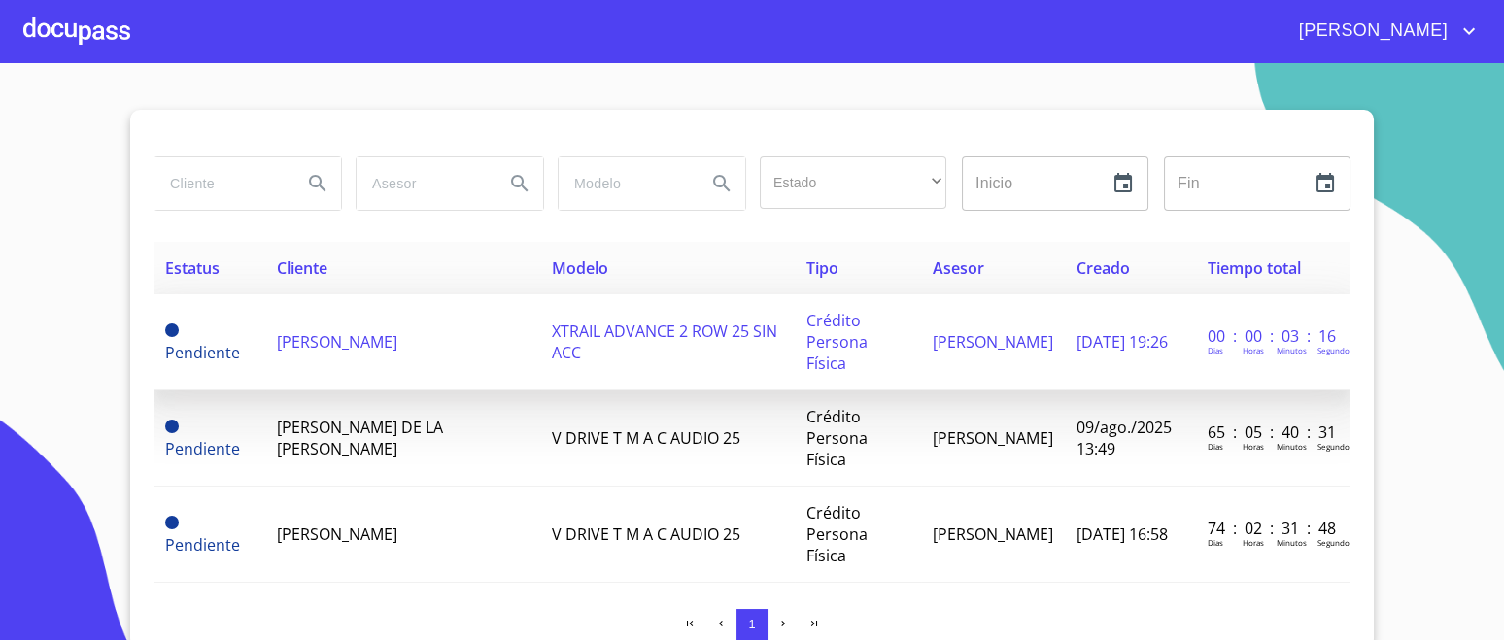
click at [485, 360] on td "[PERSON_NAME]" at bounding box center [402, 342] width 275 height 96
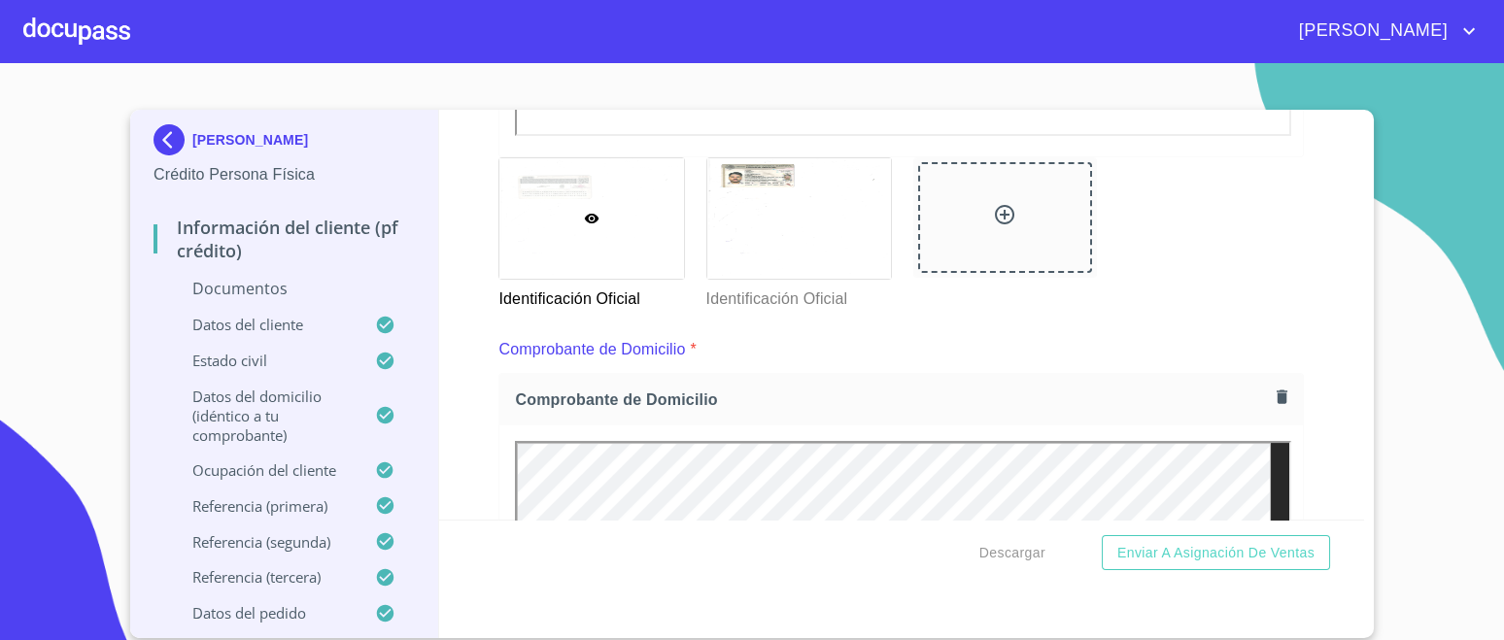
scroll to position [606, 0]
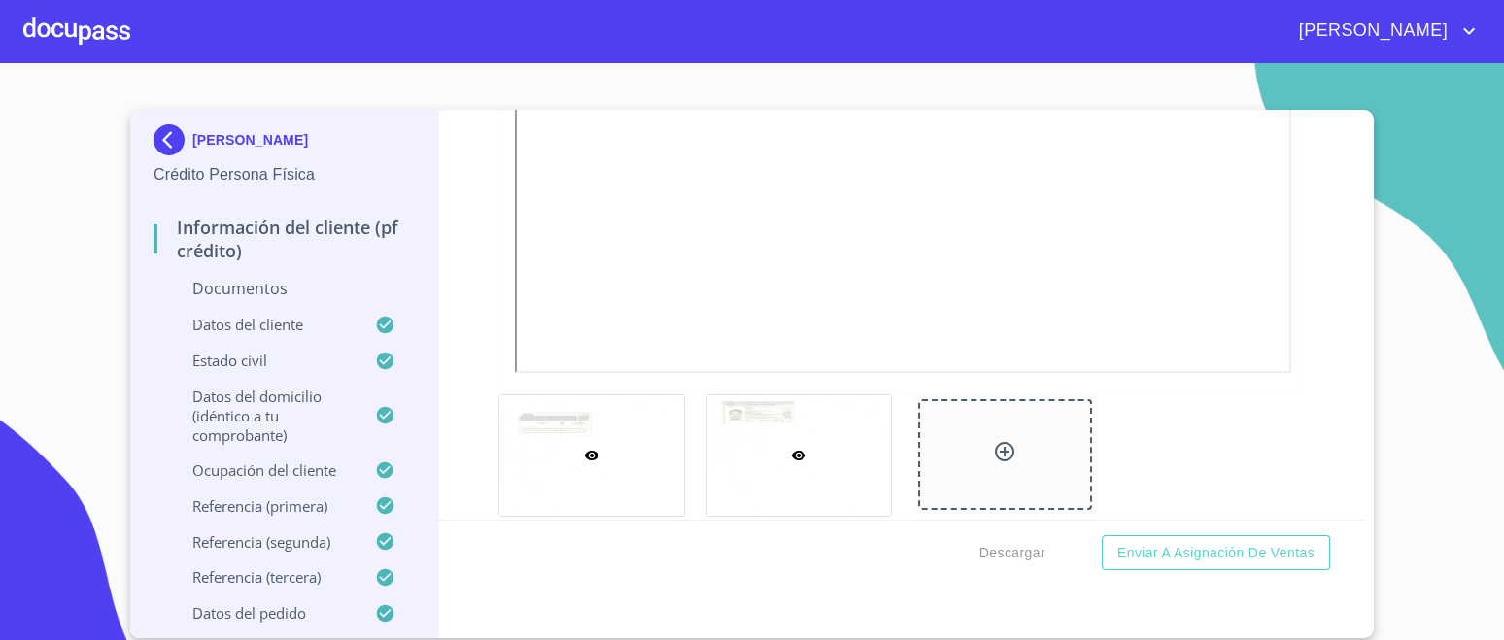
click at [772, 430] on div at bounding box center [799, 455] width 184 height 120
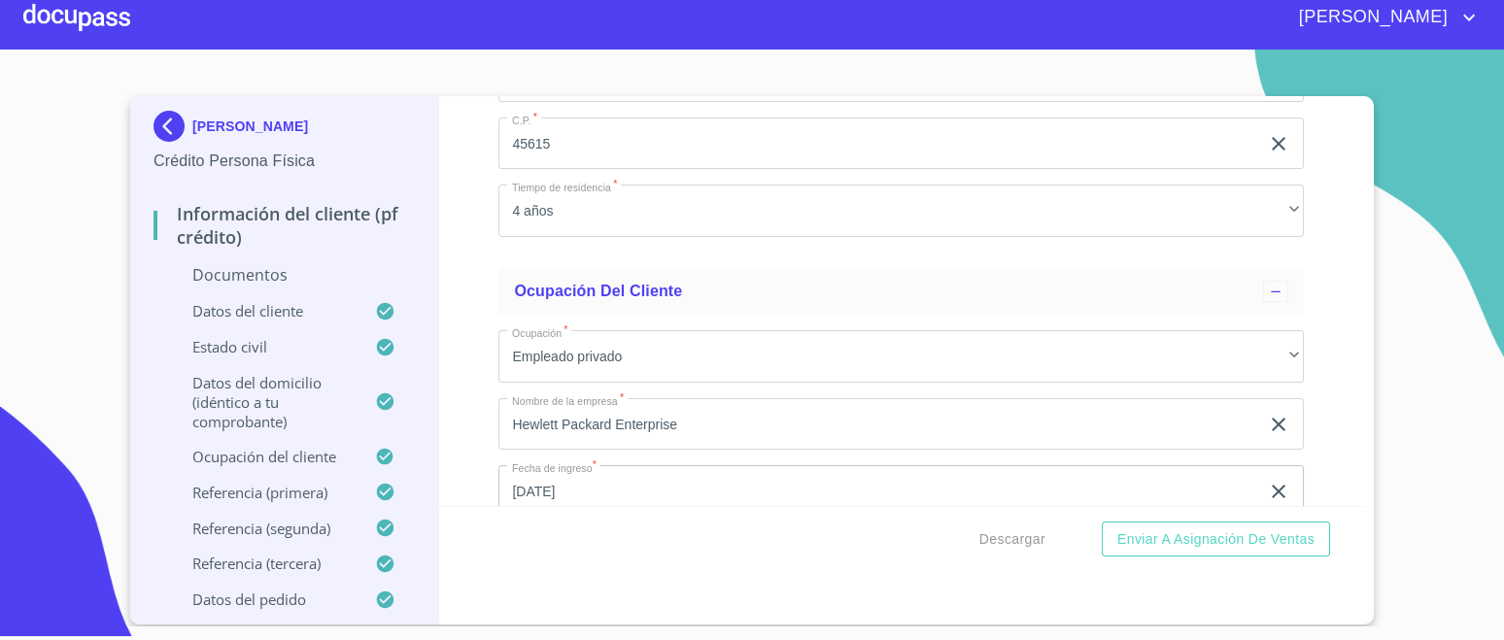
scroll to position [6329, 0]
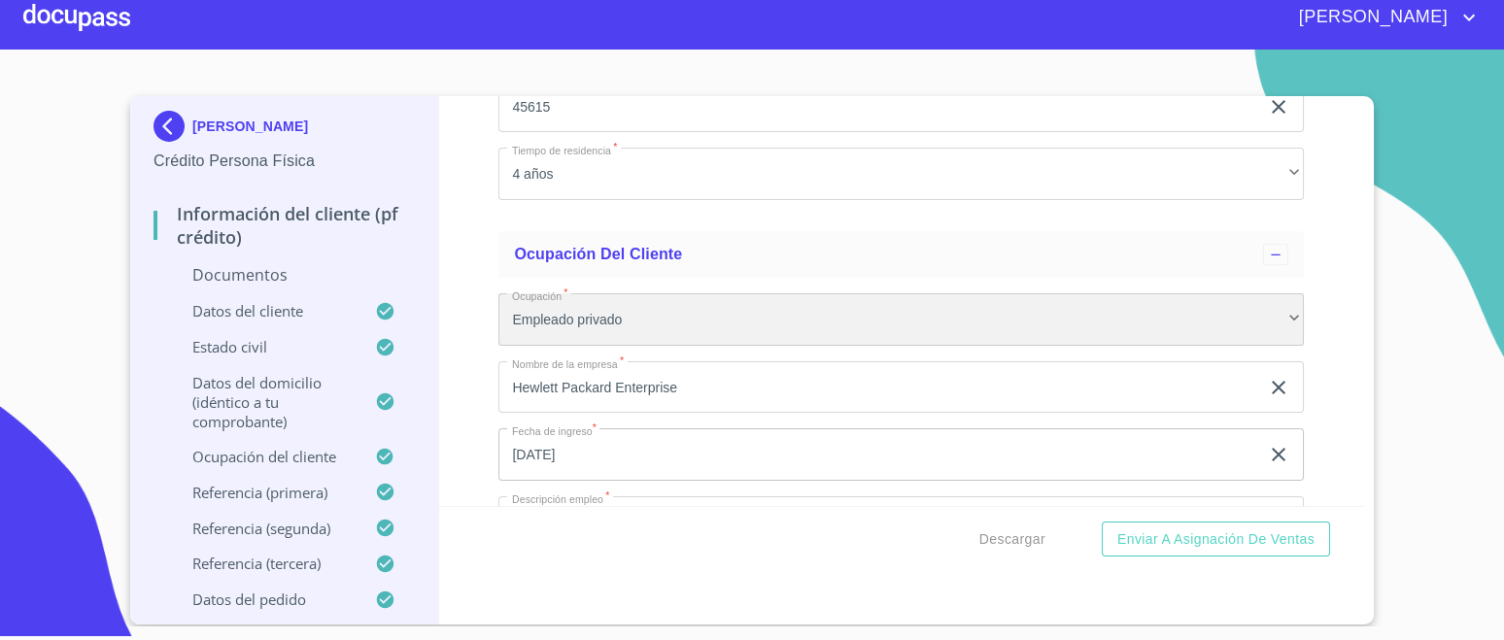
click at [687, 318] on div "Empleado privado" at bounding box center [901, 319] width 806 height 52
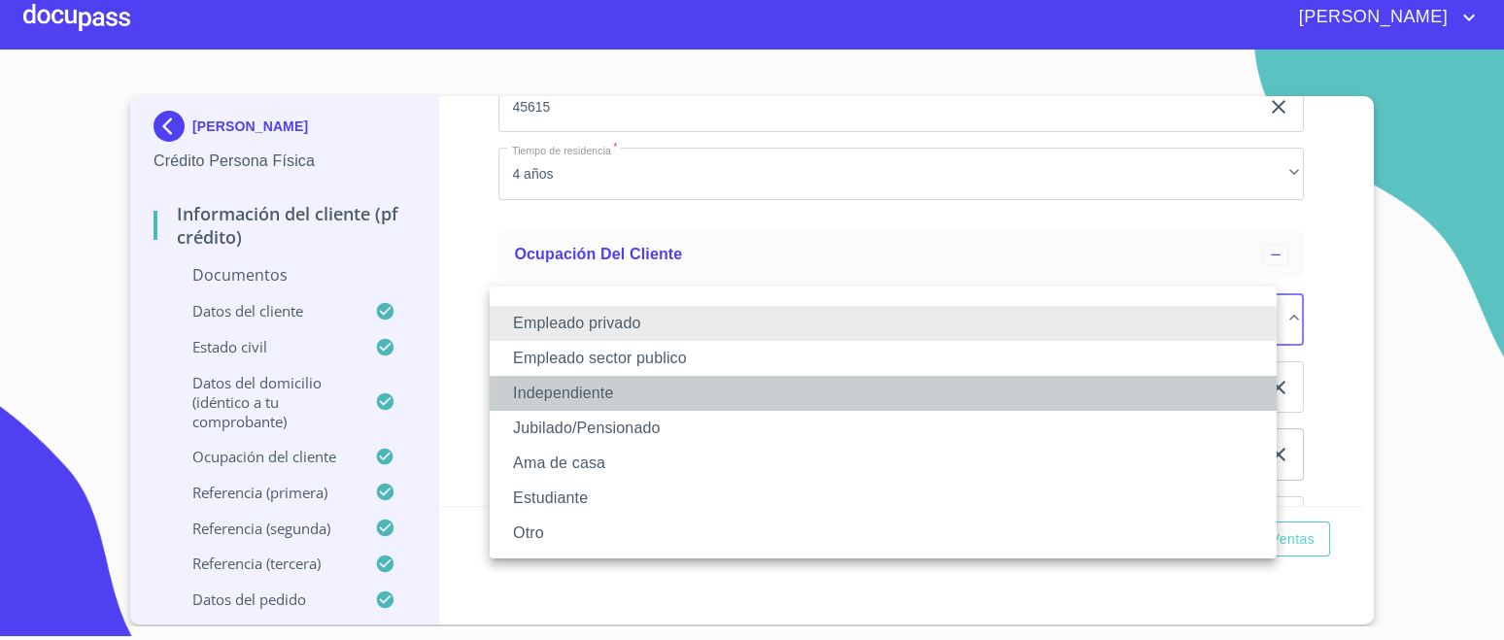
click at [578, 389] on li "Independiente" at bounding box center [883, 393] width 787 height 35
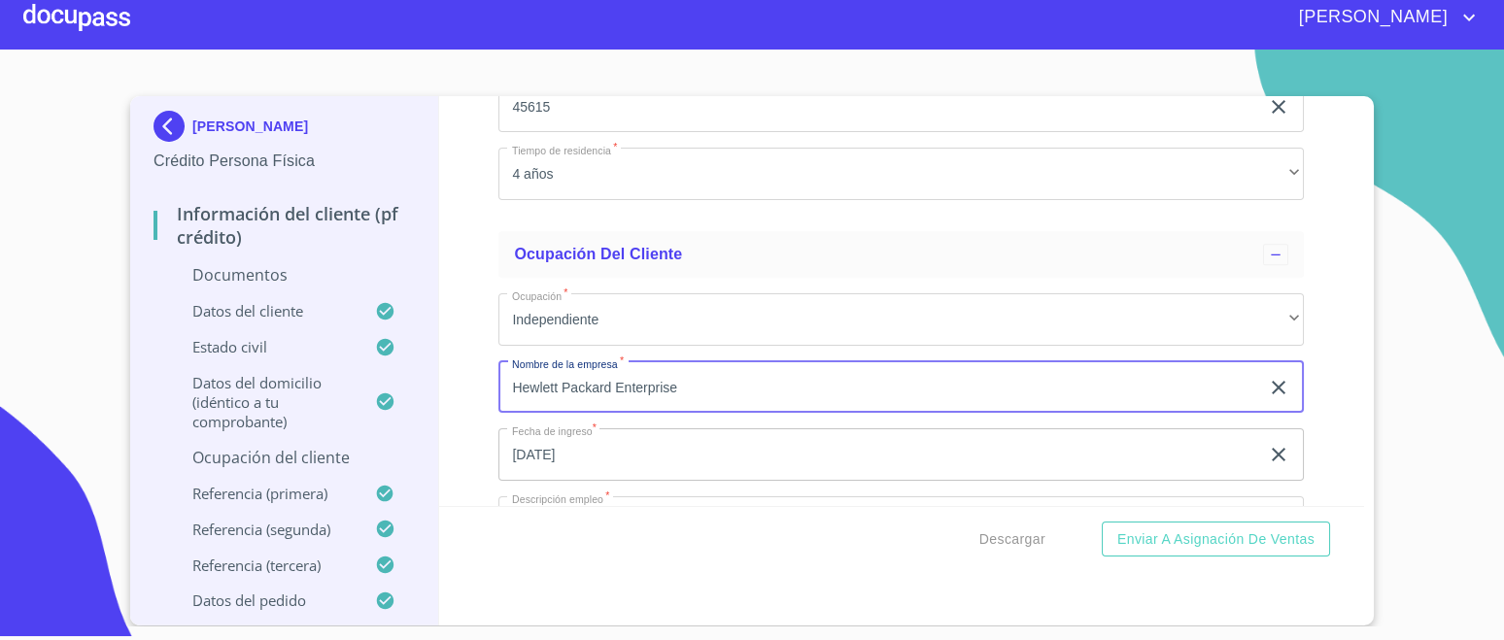
click at [726, 380] on input "Hewlett Packard Enterprise" at bounding box center [878, 387] width 761 height 52
type input "H"
type input "[PERSON_NAME]"
click at [697, 454] on input "[DATE]" at bounding box center [882, 455] width 769 height 52
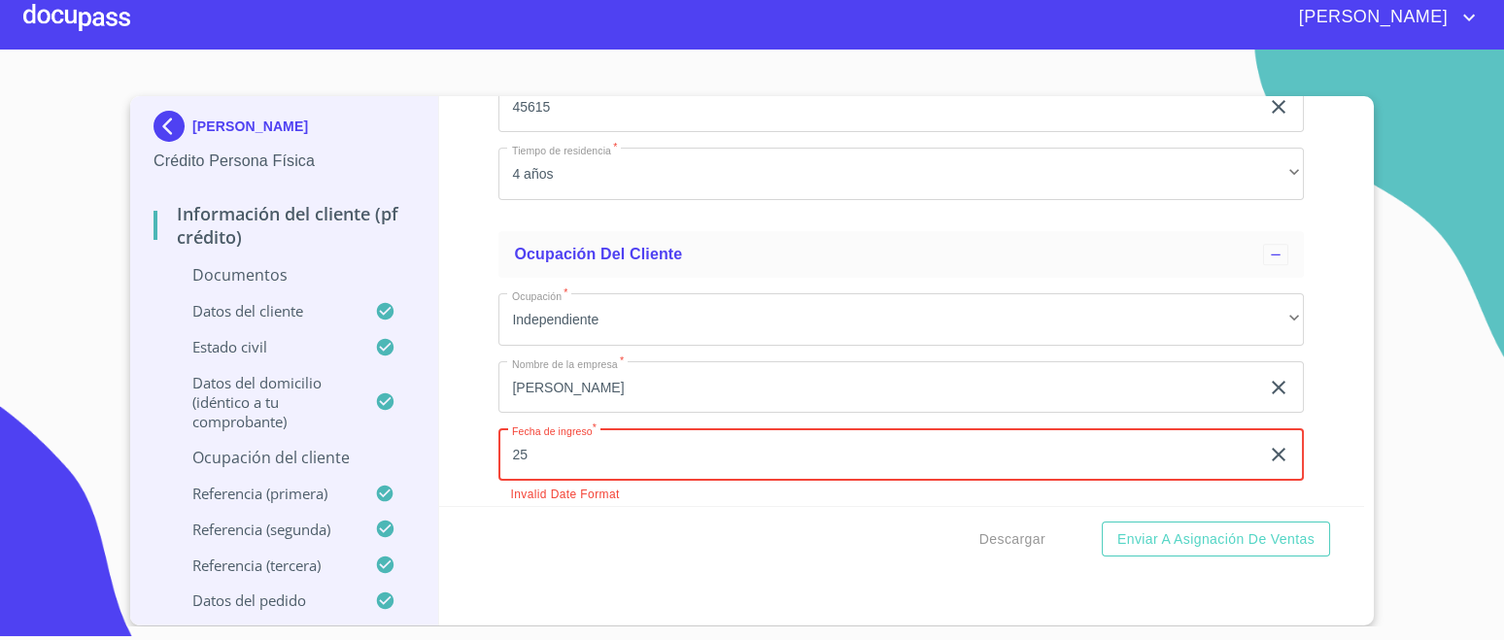
type input "2_"
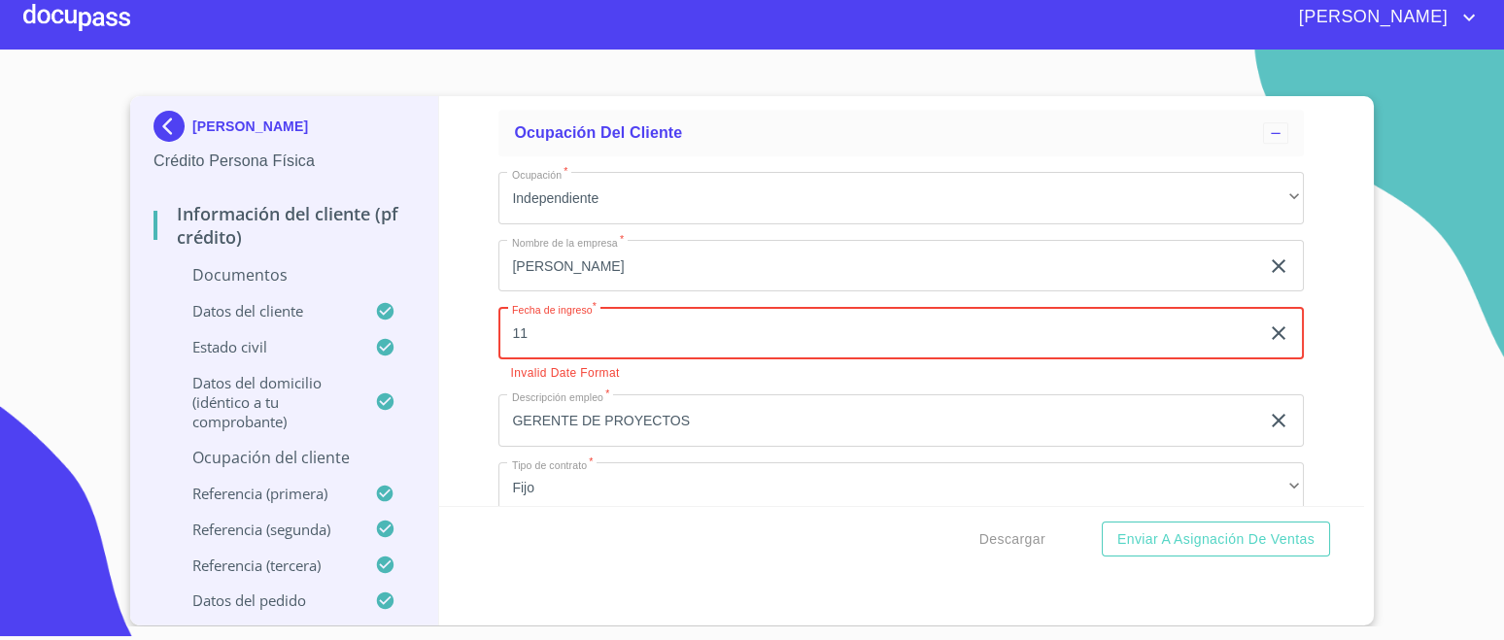
click at [567, 328] on input "11" at bounding box center [882, 333] width 769 height 52
click at [589, 308] on input "11" at bounding box center [882, 333] width 769 height 52
type input "11"
click at [1267, 322] on icon "button" at bounding box center [1278, 333] width 23 height 23
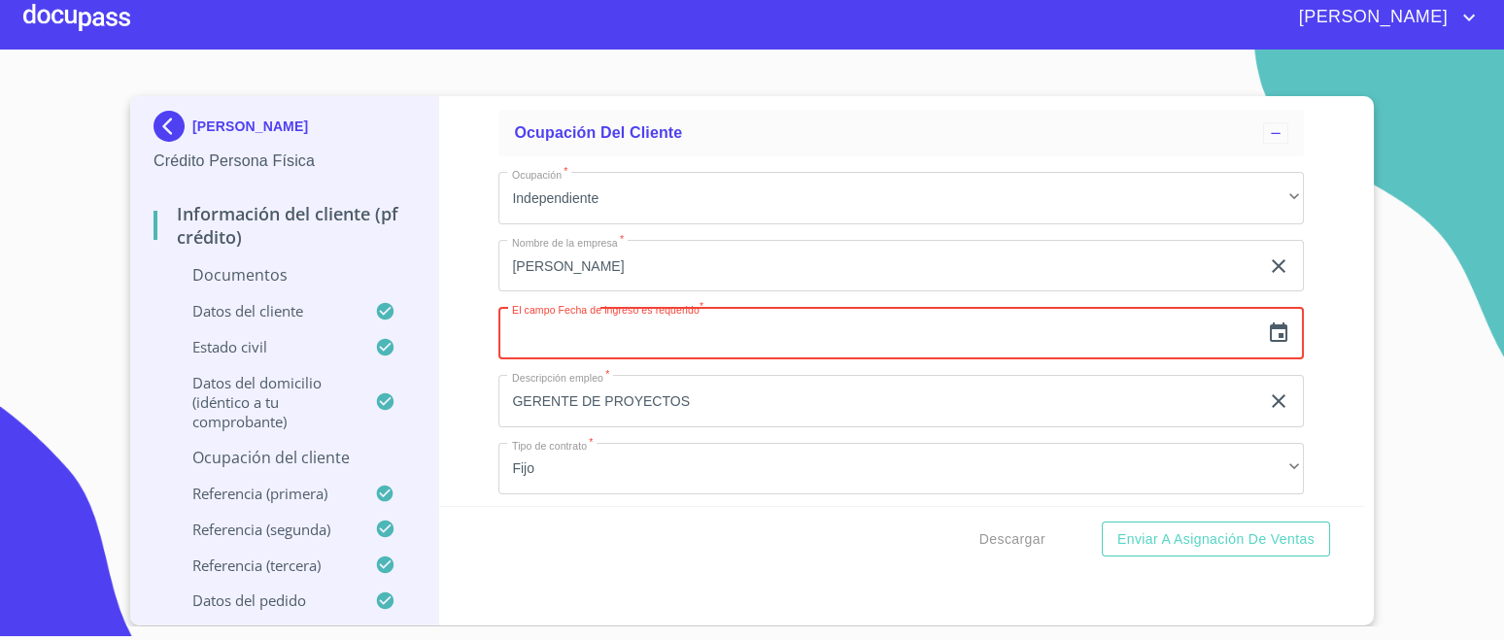
click at [704, 322] on input "text" at bounding box center [878, 333] width 761 height 52
click at [1267, 322] on icon "button" at bounding box center [1278, 333] width 23 height 23
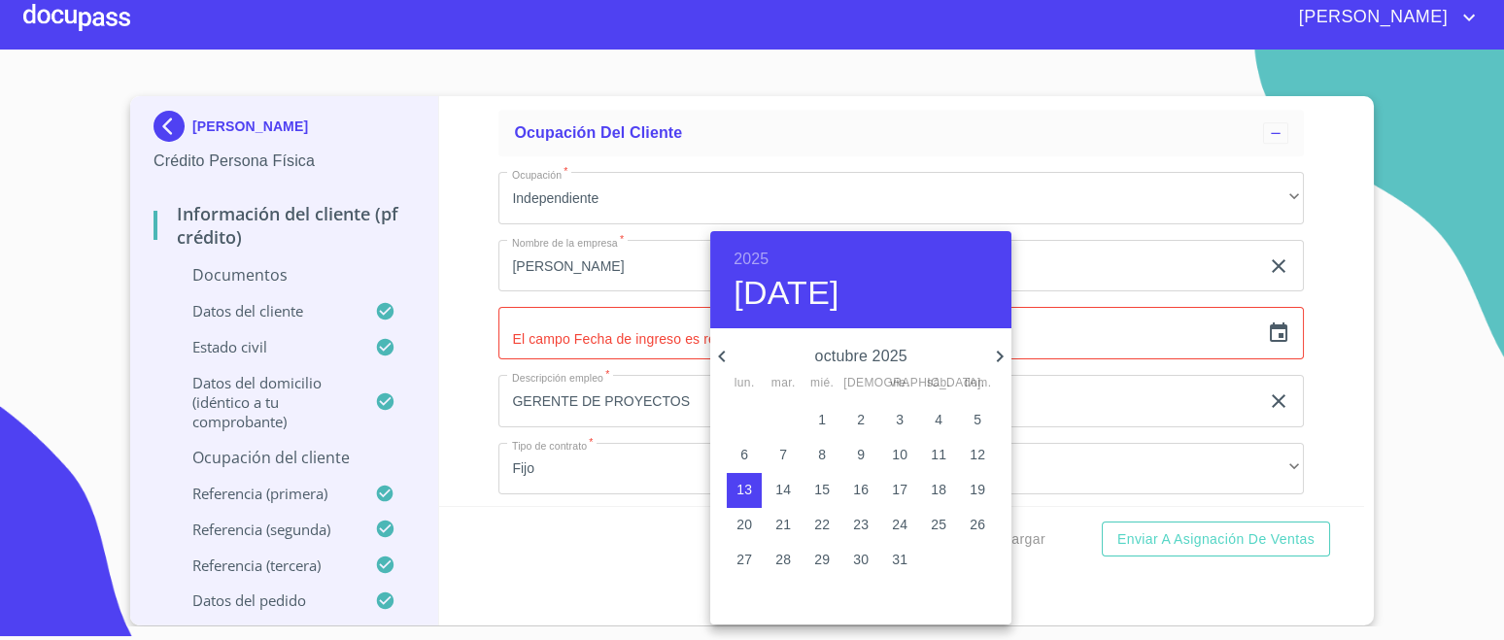
click at [718, 360] on icon "button" at bounding box center [721, 356] width 23 height 23
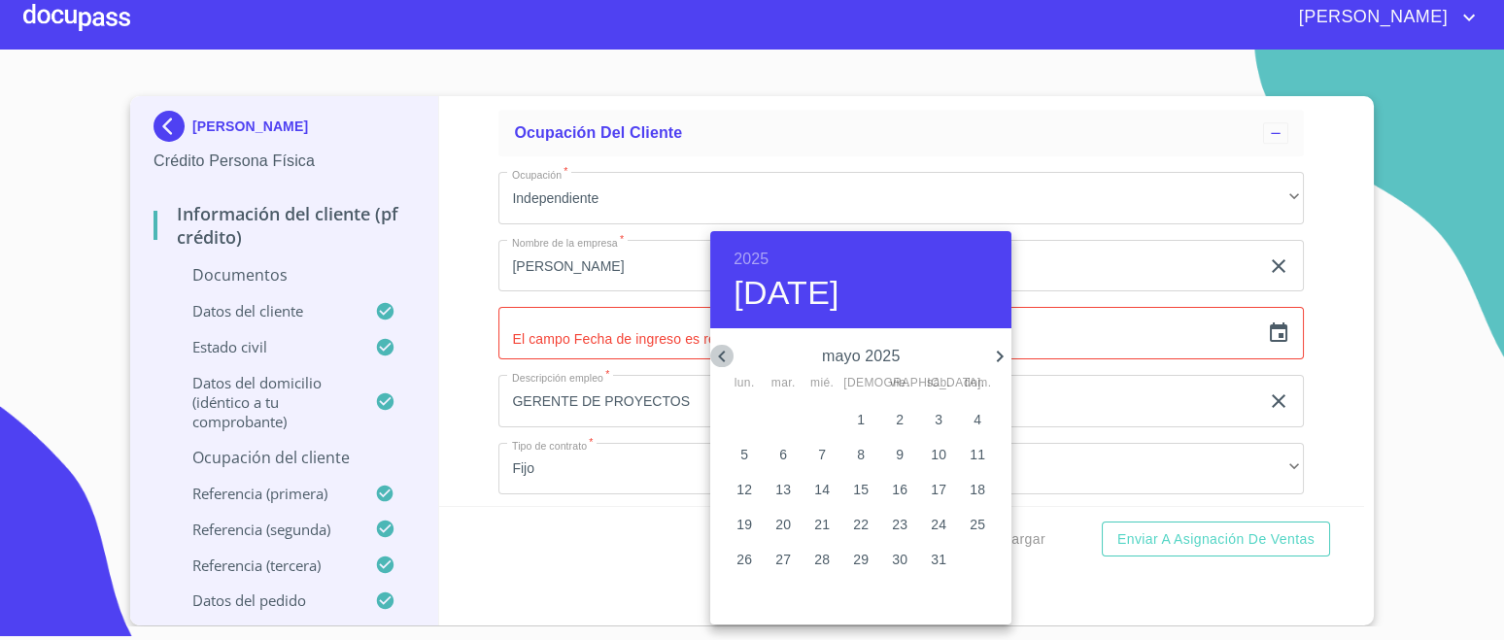
click at [718, 360] on icon "button" at bounding box center [721, 356] width 23 height 23
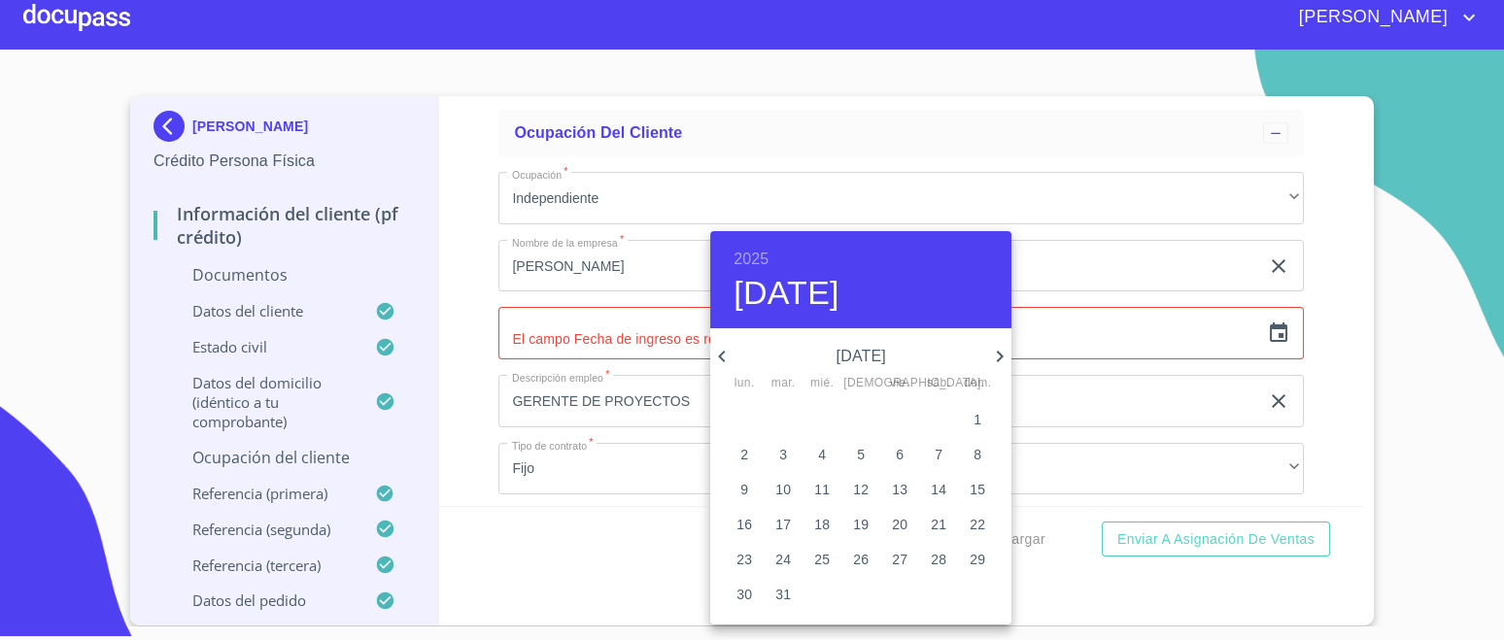
click at [718, 360] on icon "button" at bounding box center [721, 356] width 23 height 23
click at [755, 258] on h6 "2025" at bounding box center [751, 259] width 35 height 27
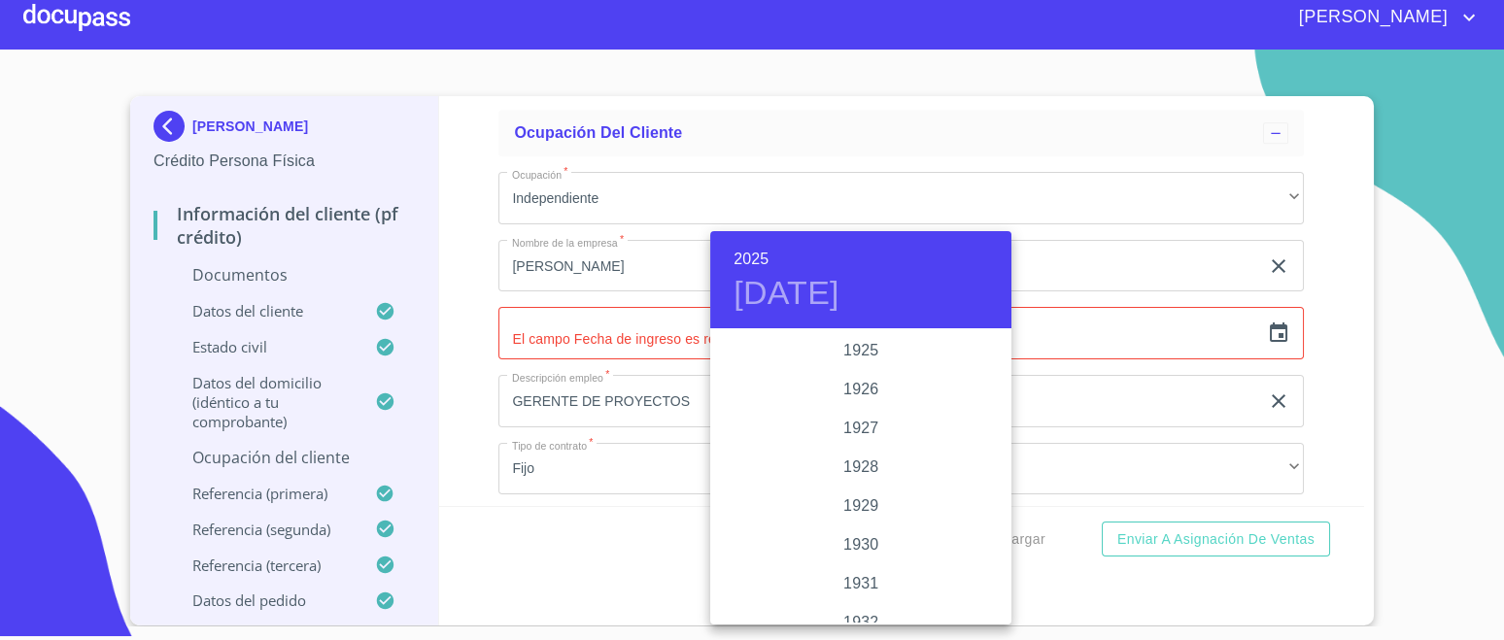
scroll to position [3769, 0]
click at [876, 354] on div "2022" at bounding box center [860, 351] width 301 height 39
type input "[DATE]"
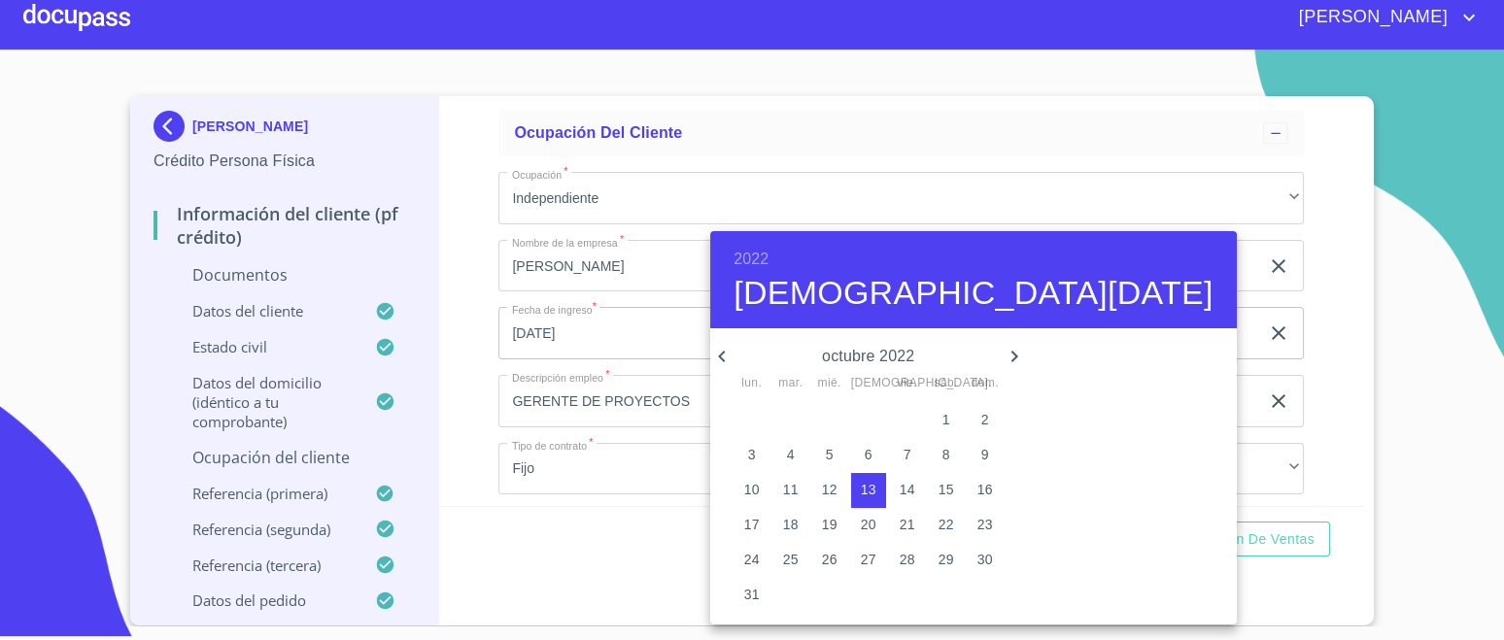
click at [708, 360] on div at bounding box center [752, 320] width 1504 height 640
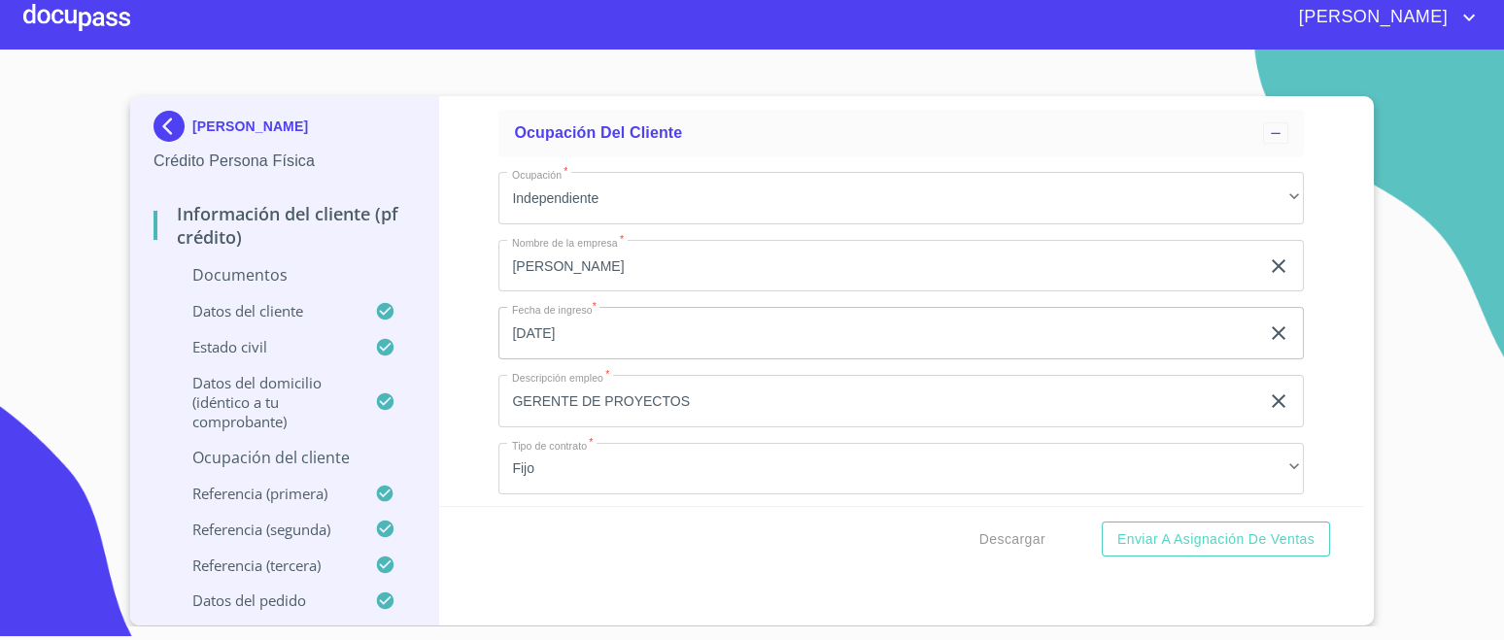
click at [1267, 322] on icon "button" at bounding box center [1278, 333] width 23 height 23
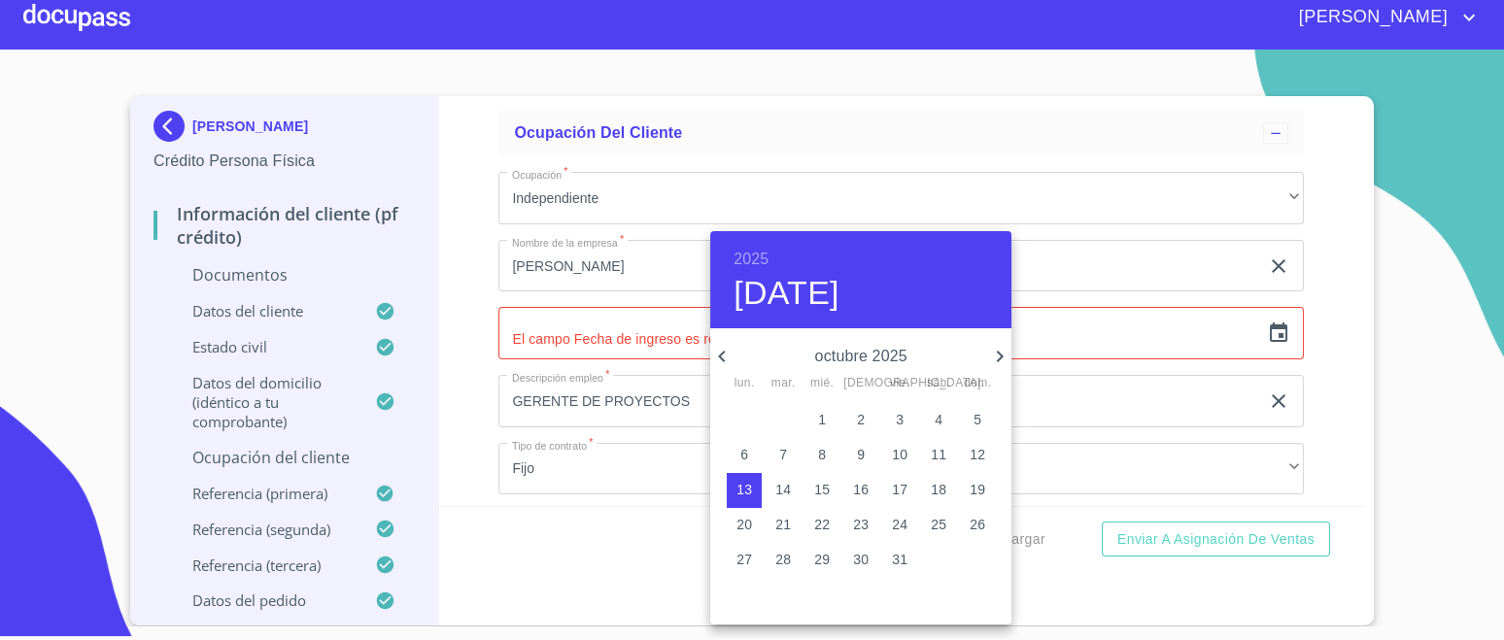
click at [766, 257] on h6 "2025" at bounding box center [751, 259] width 35 height 27
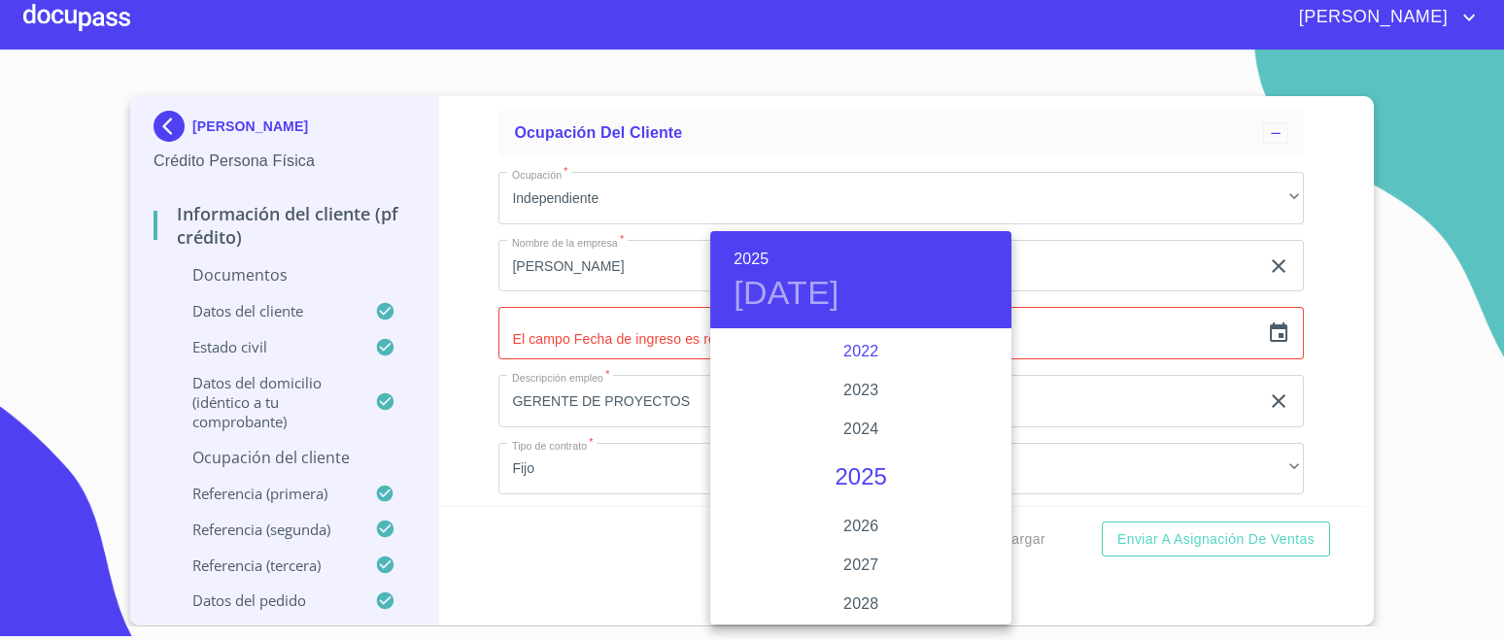
click at [843, 347] on div "2022" at bounding box center [860, 351] width 301 height 39
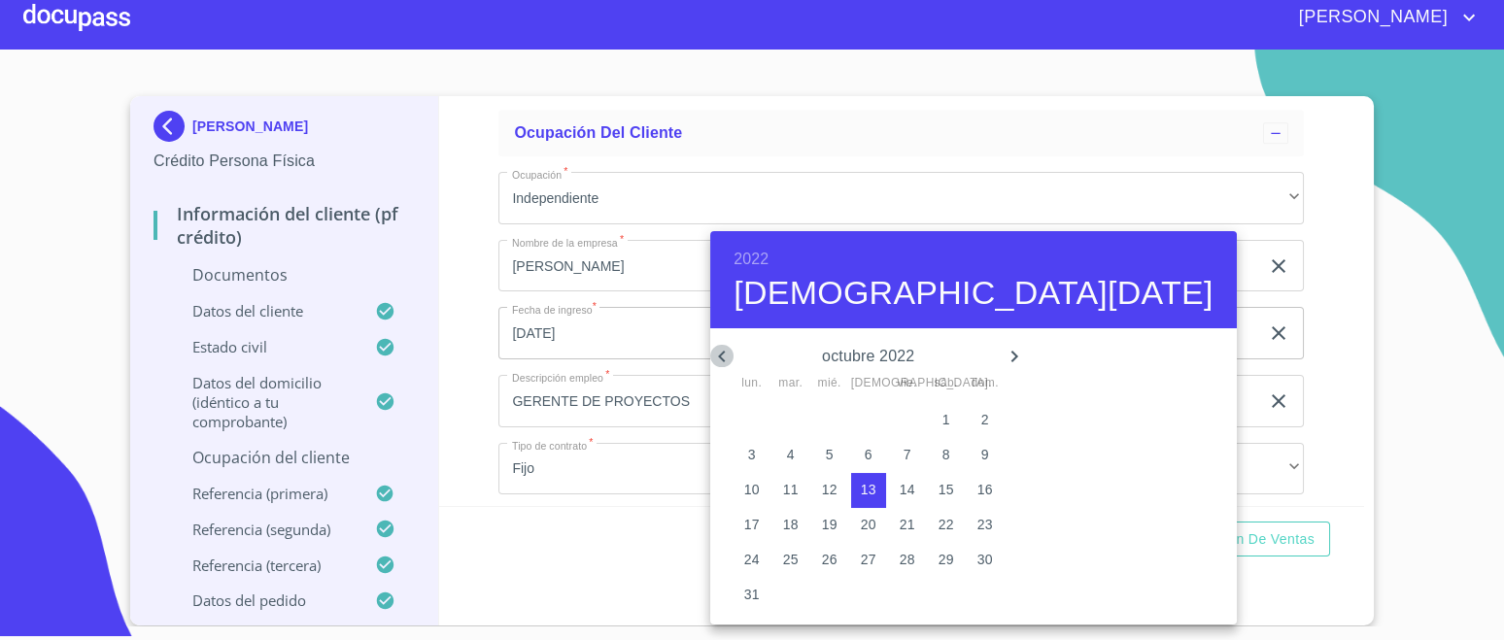
click at [716, 358] on icon "button" at bounding box center [721, 356] width 23 height 23
click at [869, 451] on span "11" at bounding box center [868, 454] width 35 height 19
type input "[DATE]"
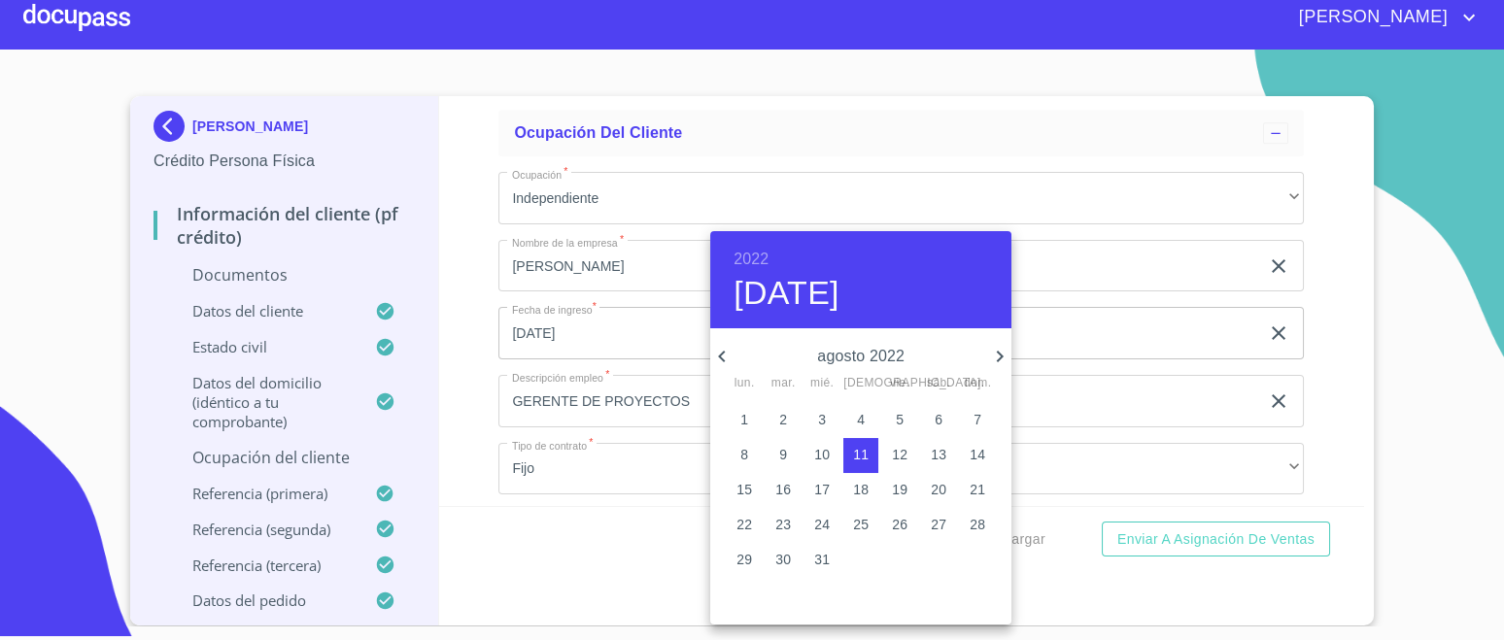
click at [1150, 353] on div at bounding box center [752, 320] width 1504 height 640
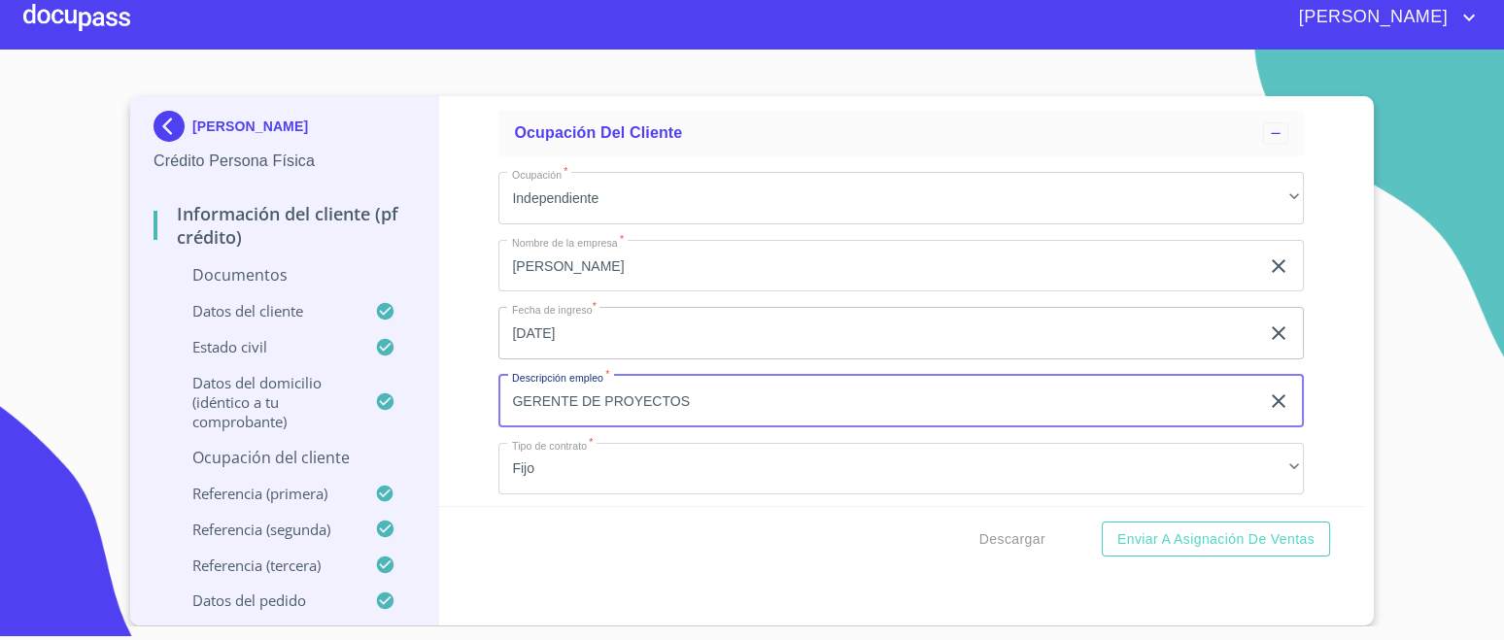
click at [719, 394] on input "GERENTE DE PROYECTOS" at bounding box center [878, 401] width 761 height 52
type input "G"
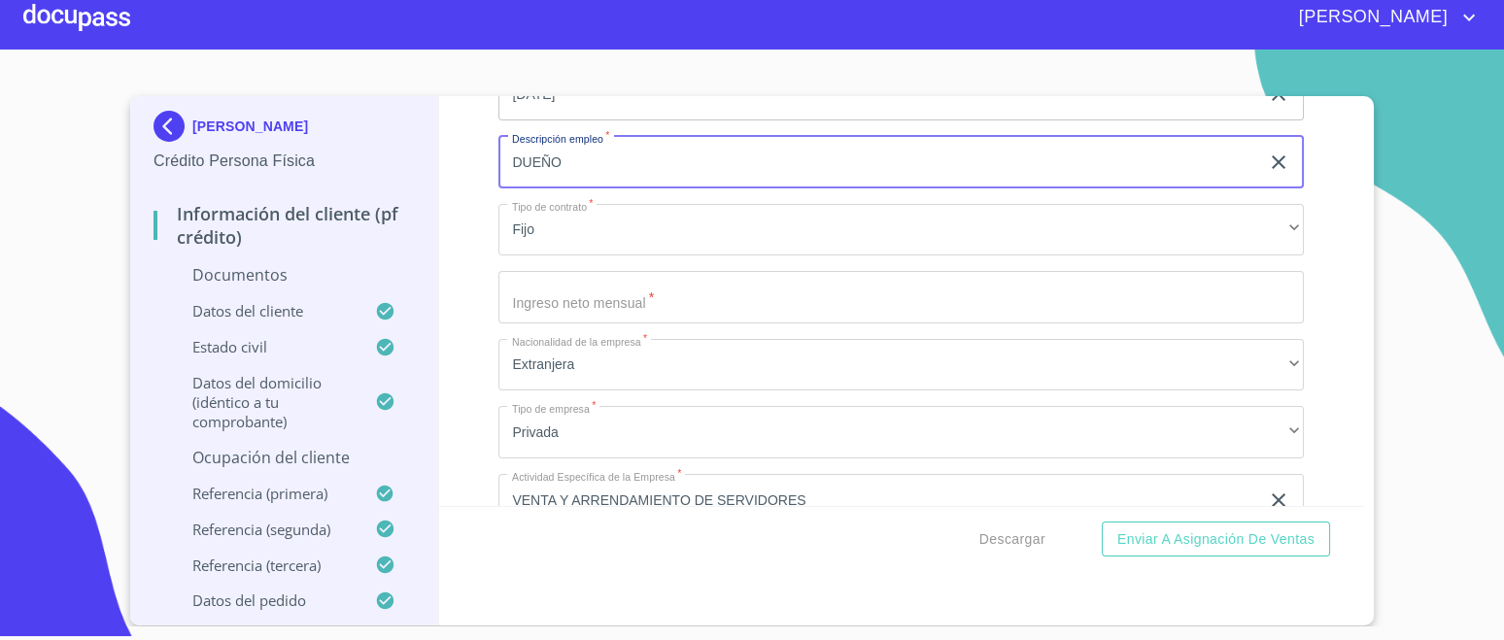
scroll to position [6693, 0]
type input "DUEÑO"
click at [674, 278] on input "Documento de identificación.   *" at bounding box center [901, 293] width 806 height 52
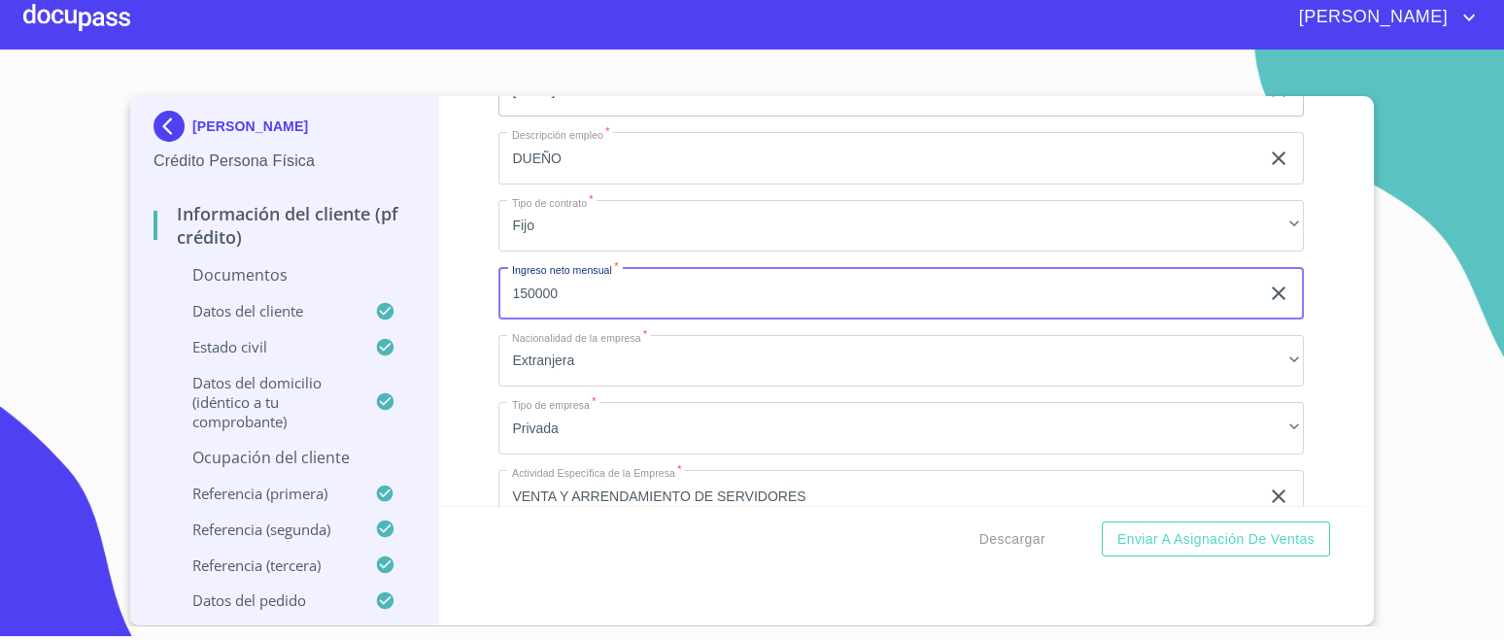
type input "150000"
click at [1318, 240] on div "Información del cliente (PF crédito) Documentos Documento de identificación.   …" at bounding box center [902, 301] width 926 height 410
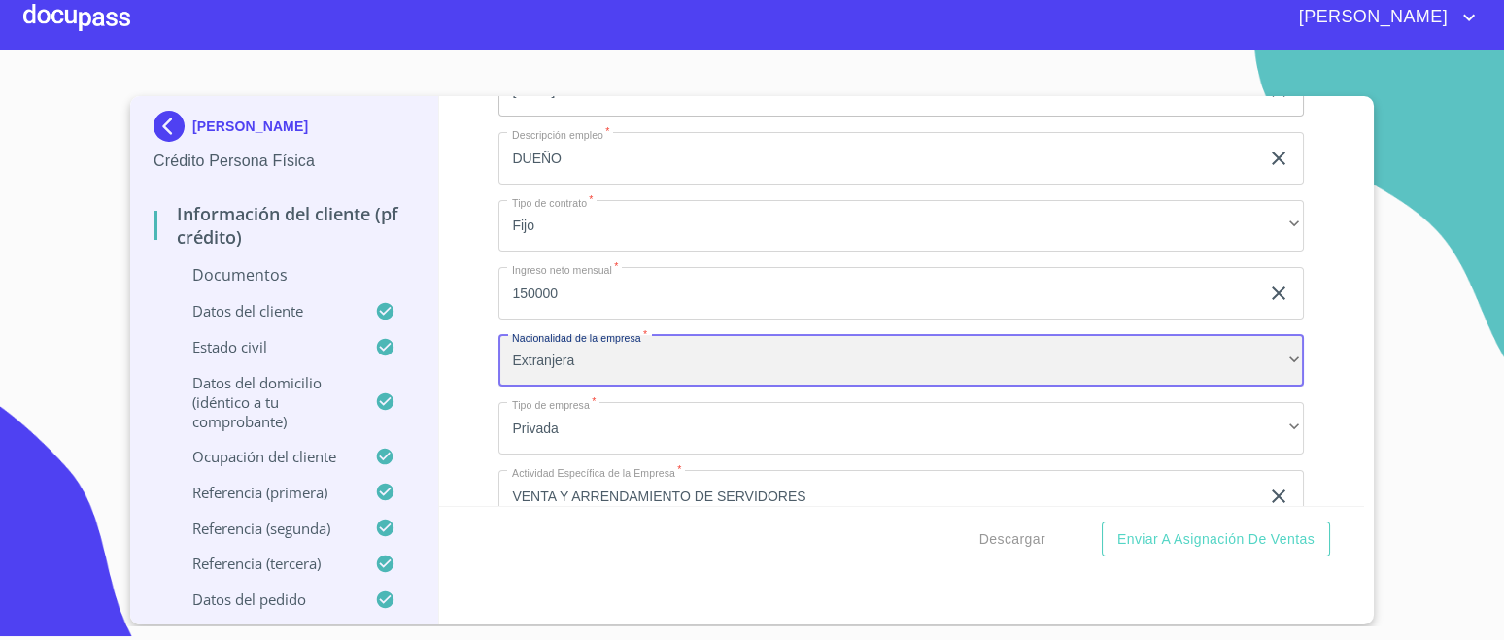
click at [663, 361] on div "Extranjera" at bounding box center [901, 361] width 806 height 52
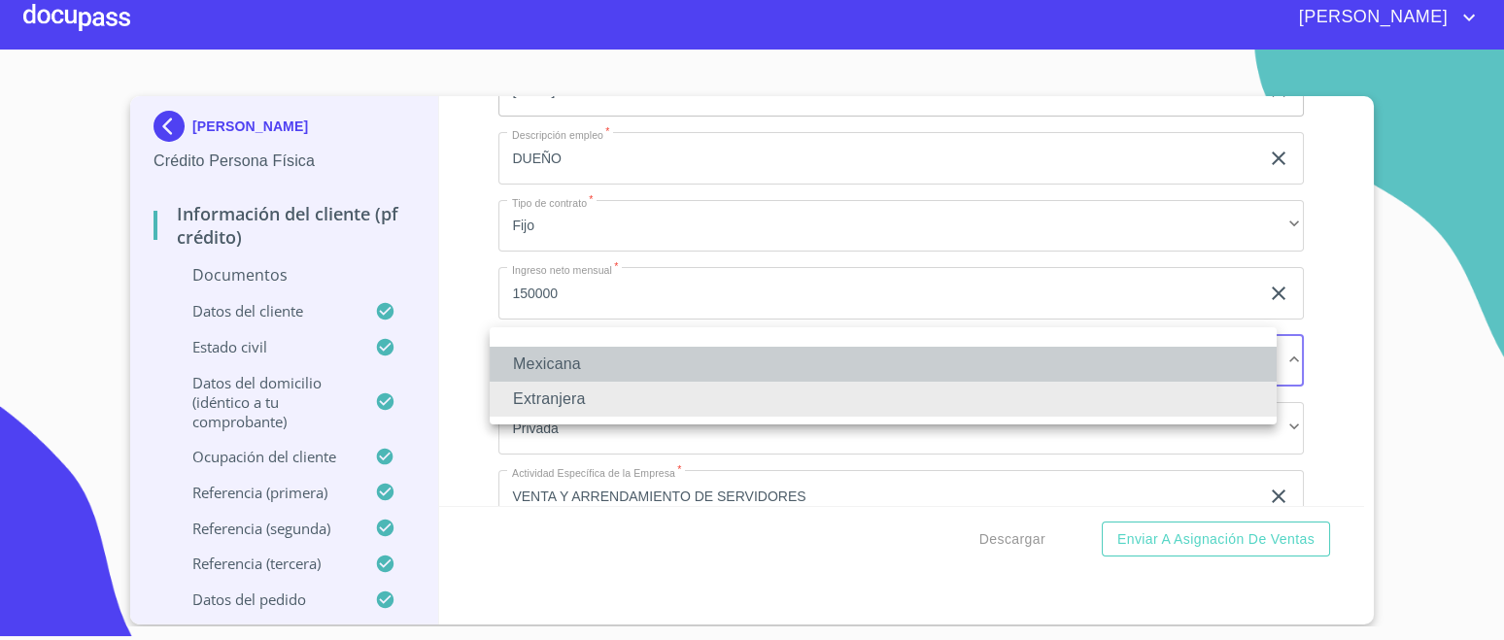
click at [591, 361] on li "Mexicana" at bounding box center [883, 364] width 787 height 35
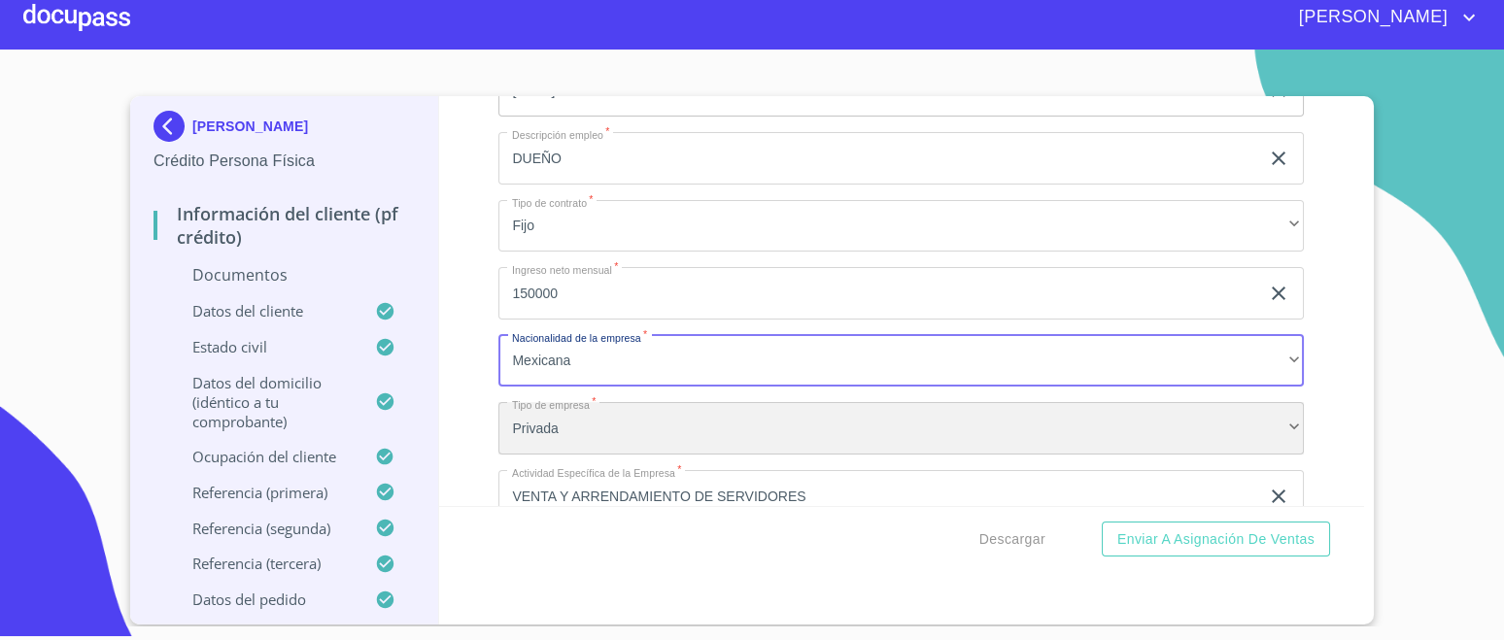
click at [604, 409] on div "Privada" at bounding box center [901, 428] width 806 height 52
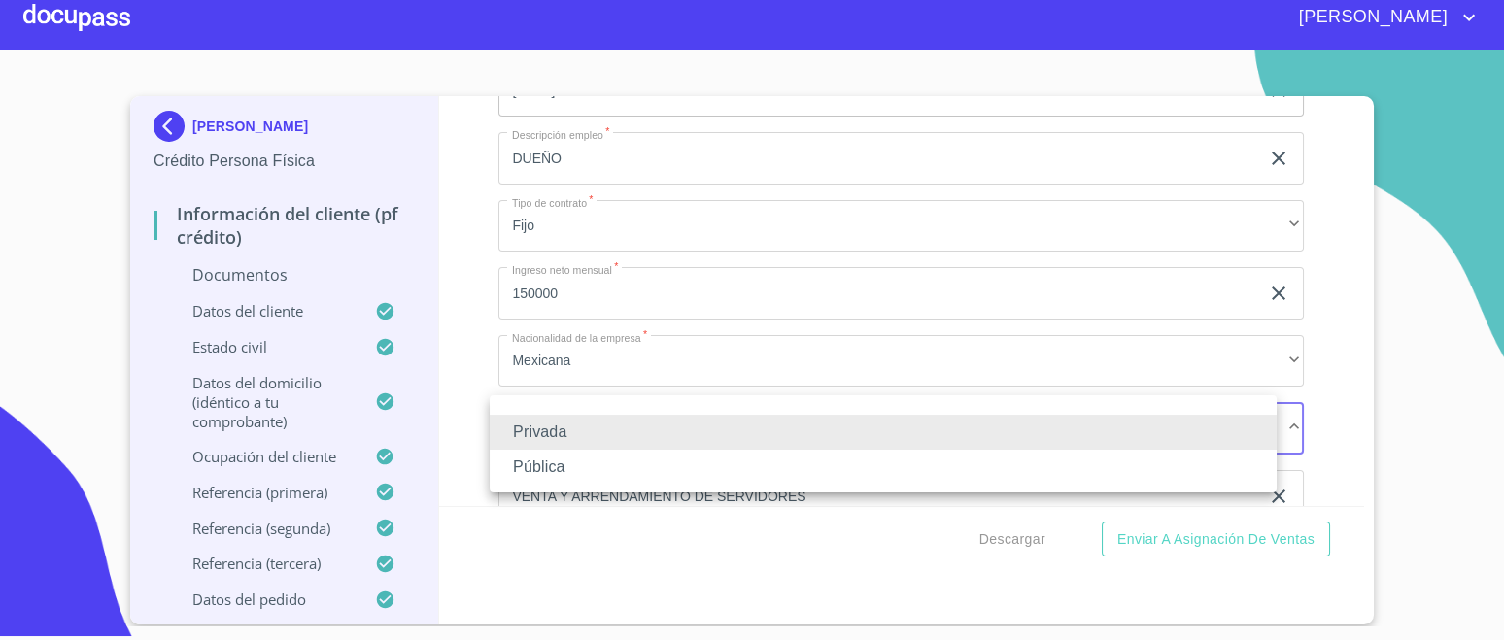
click at [573, 447] on li "Privada" at bounding box center [883, 432] width 787 height 35
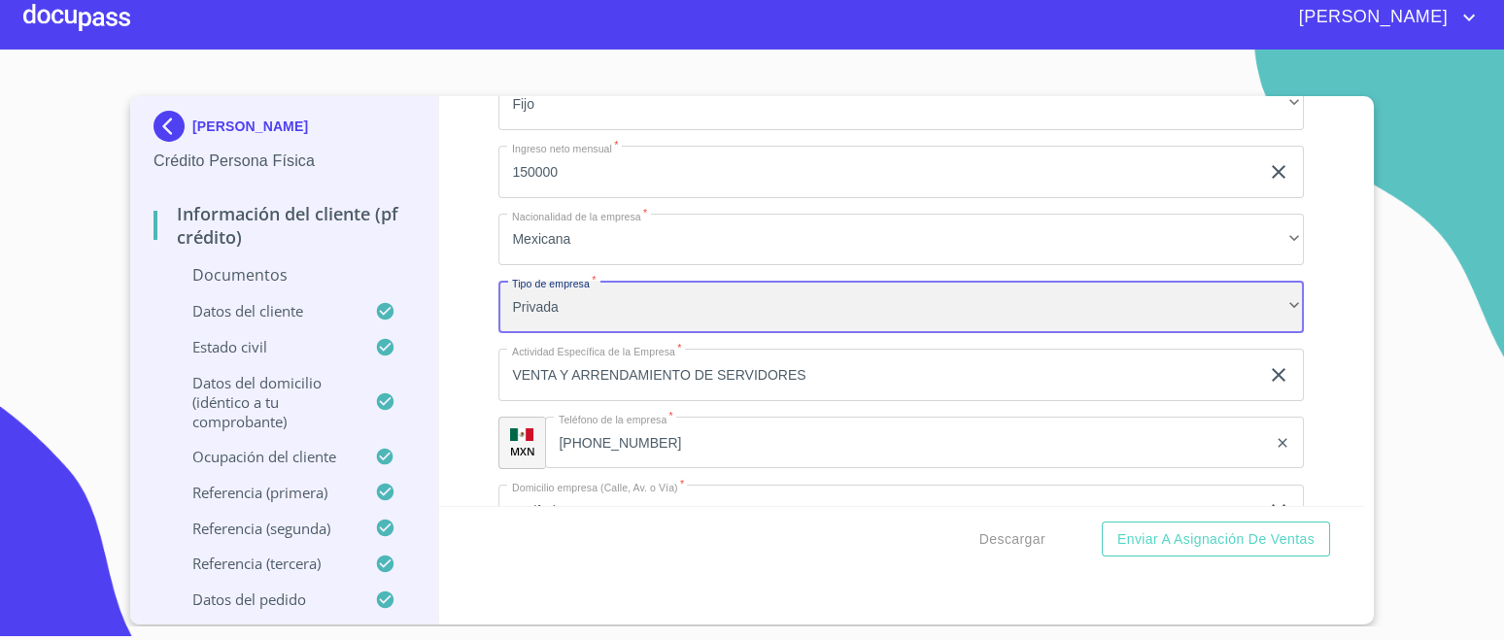
scroll to position [6935, 0]
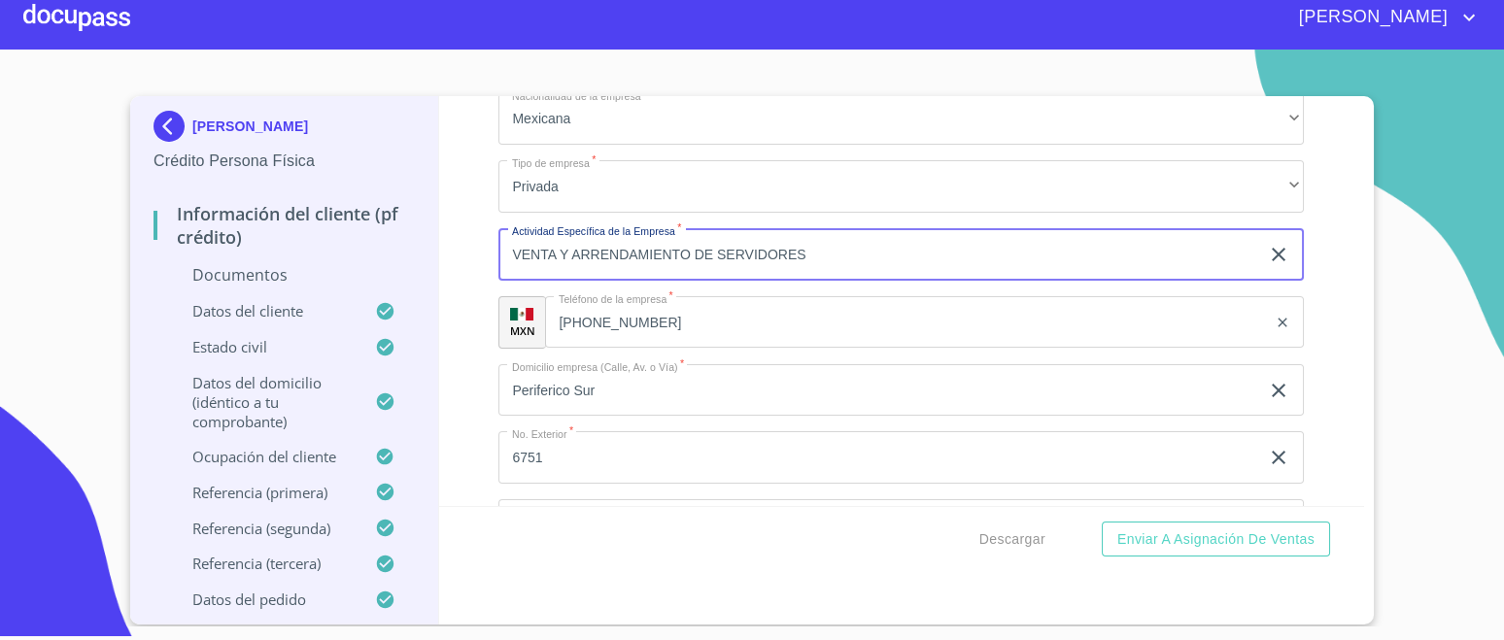
click at [868, 246] on input "VENTA Y ARRENDAMIENTO DE SERVIDORES" at bounding box center [878, 254] width 761 height 52
type input "V"
type input "VENTAS DE ALIMENTOS"
click at [687, 319] on input "[PHONE_NUMBER]" at bounding box center [906, 322] width 722 height 52
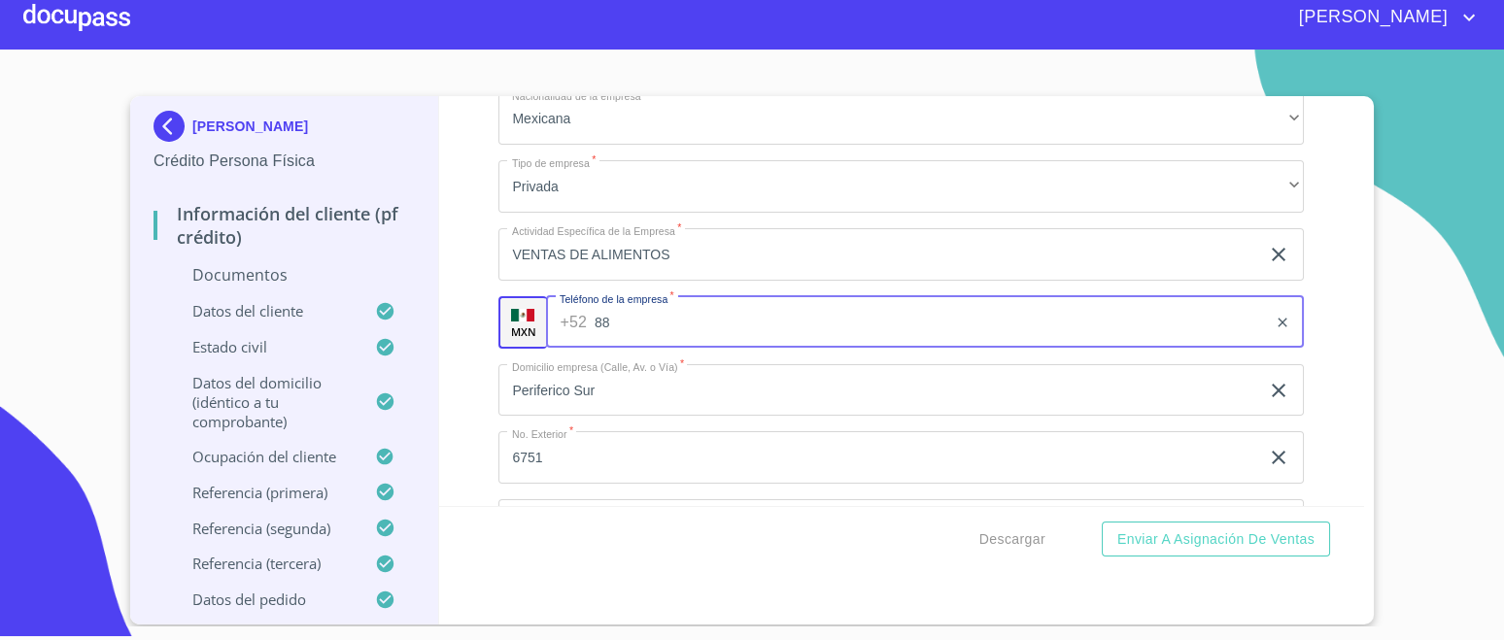
type input "8"
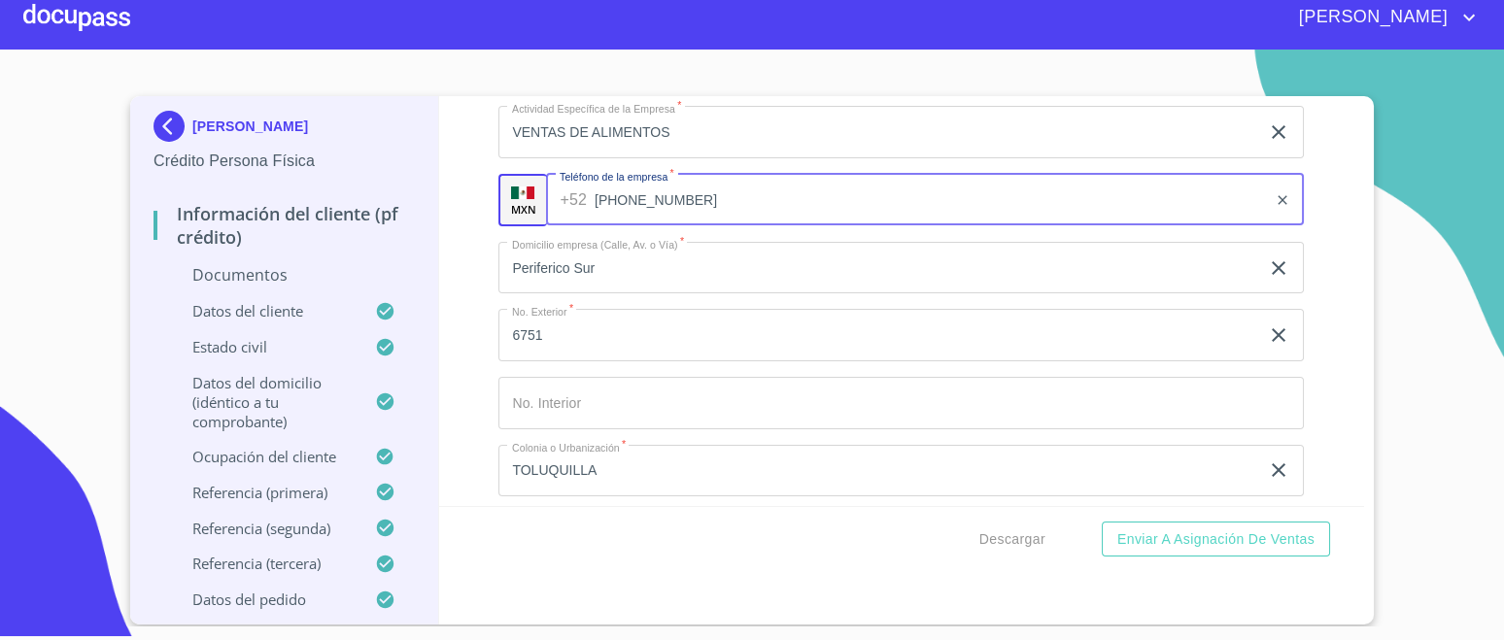
type input "[PHONE_NUMBER]"
click at [606, 265] on input "Periferico Sur" at bounding box center [878, 268] width 761 height 52
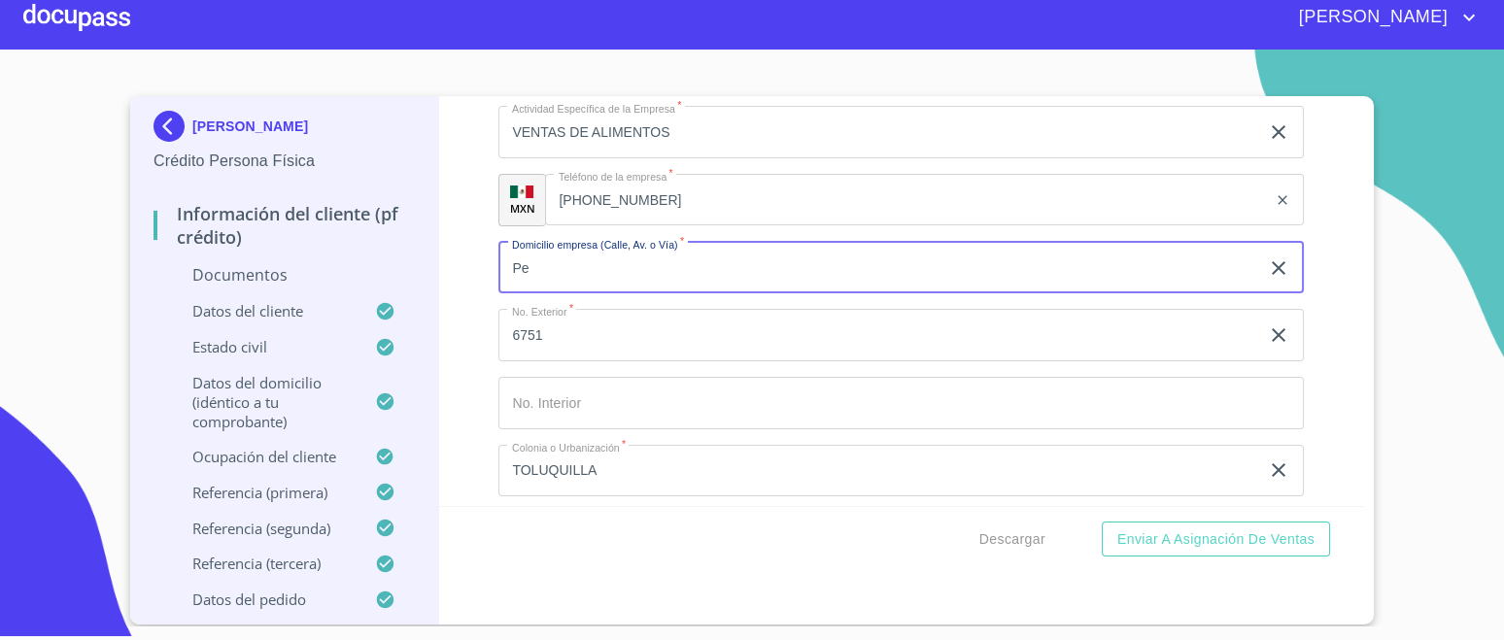
type input "P"
type input "[GEOGRAPHIC_DATA][PERSON_NAME]"
click at [595, 321] on input "6751" at bounding box center [878, 335] width 761 height 52
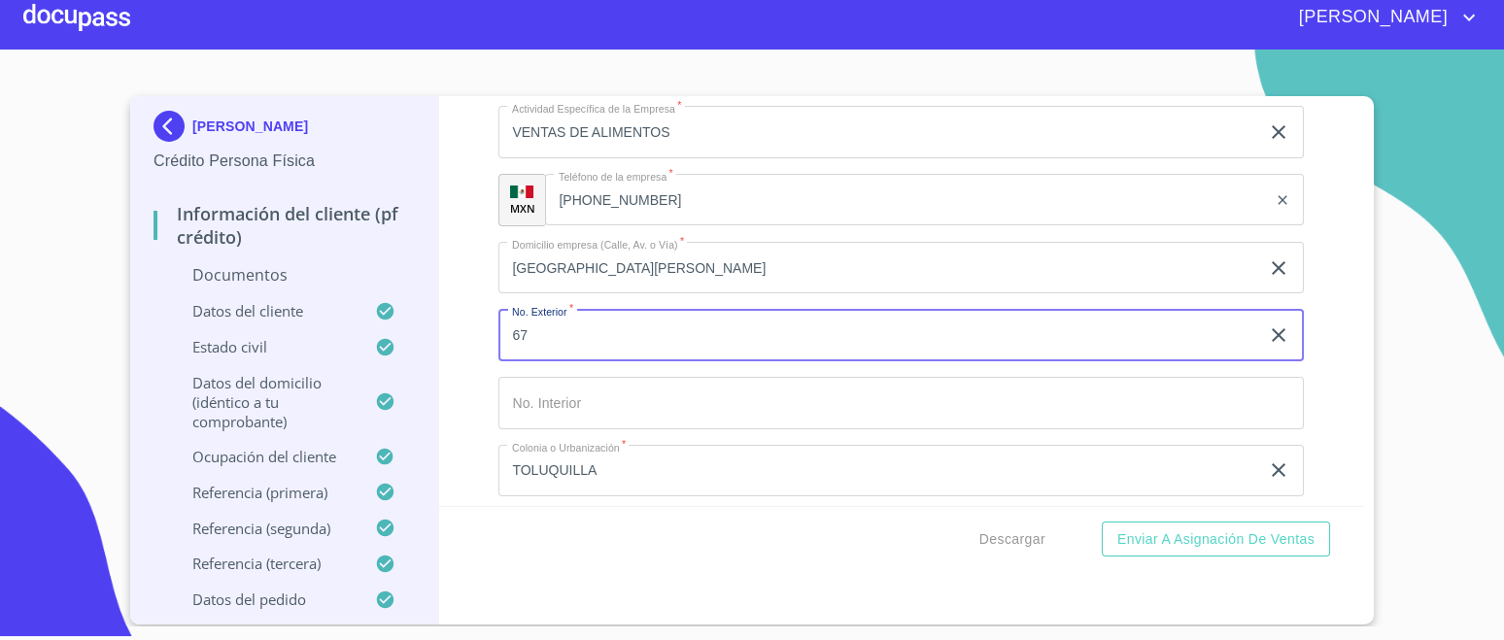
type input "6"
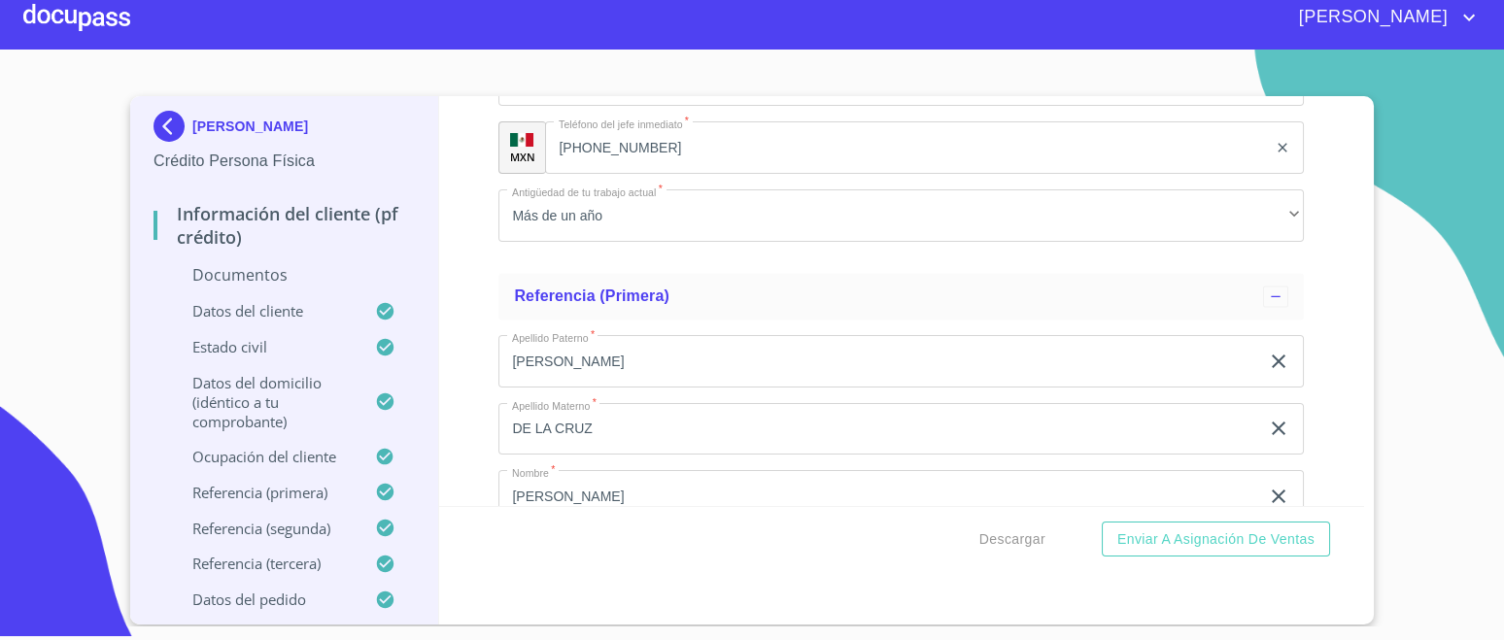
scroll to position [7179, 0]
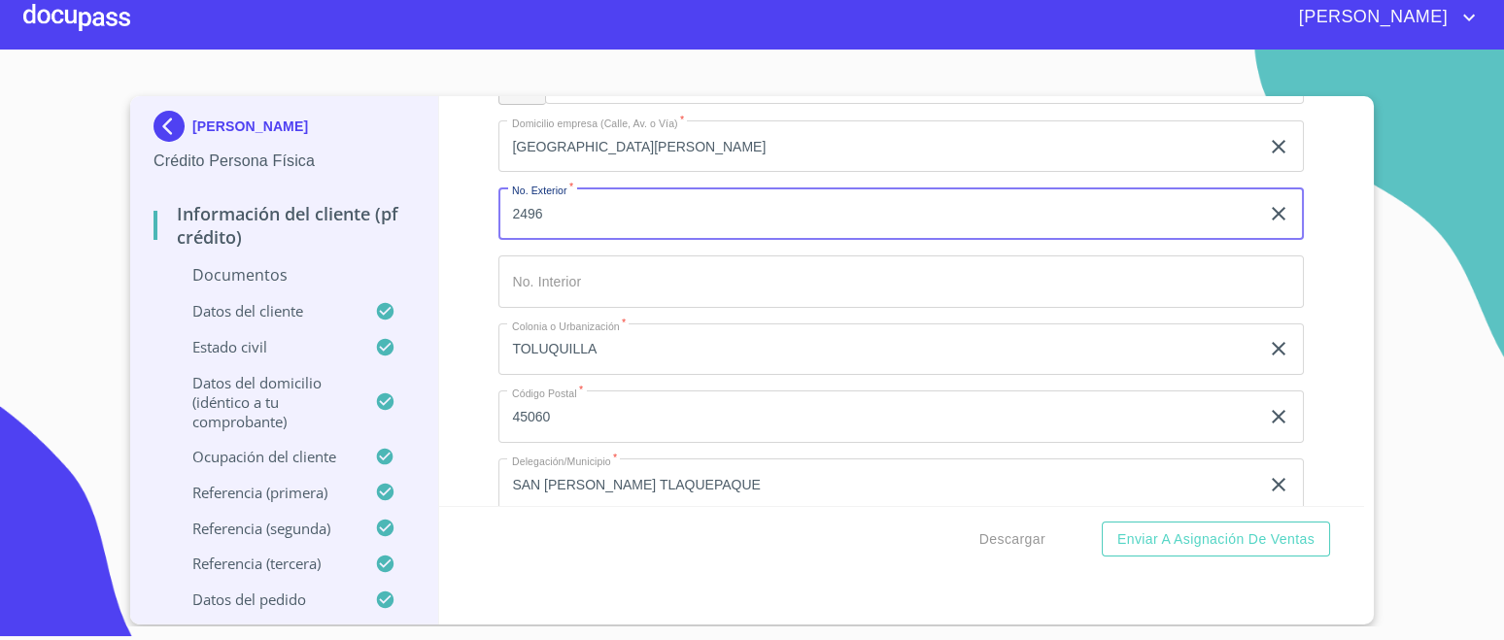
type input "2496"
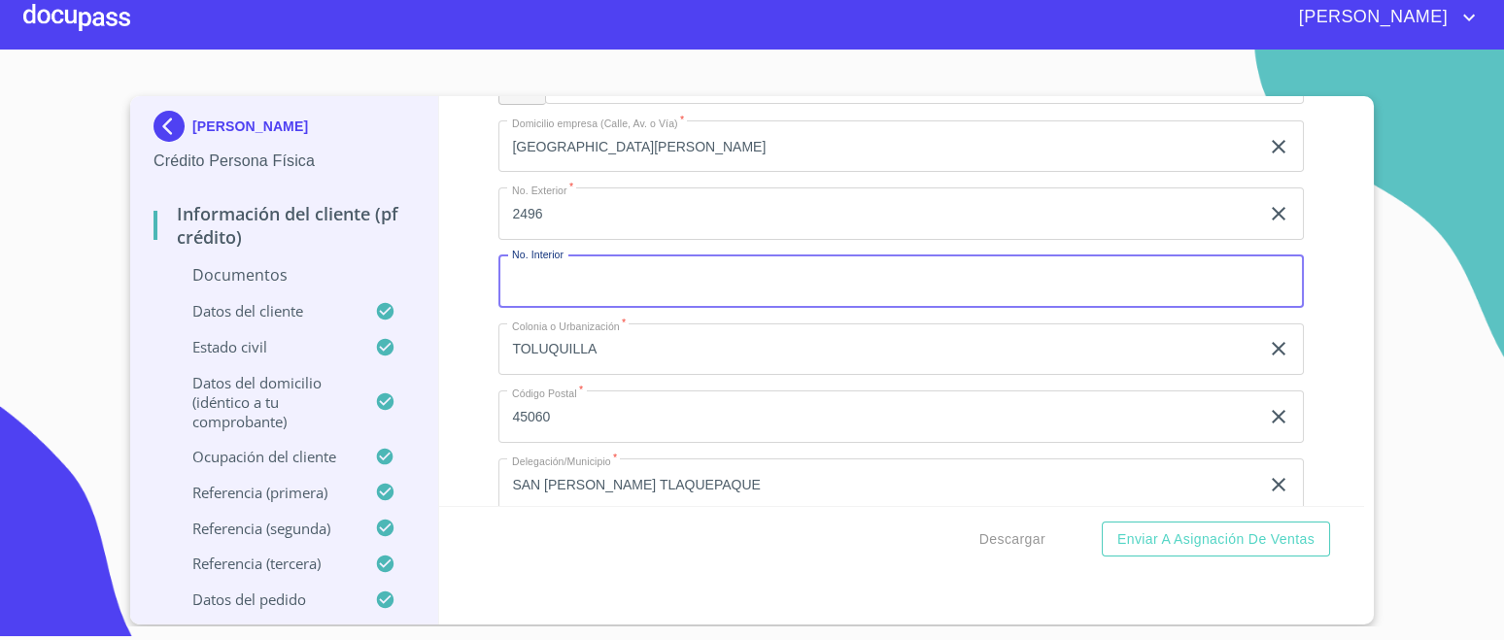
click at [621, 261] on input "Documento de identificación.   *" at bounding box center [901, 282] width 806 height 52
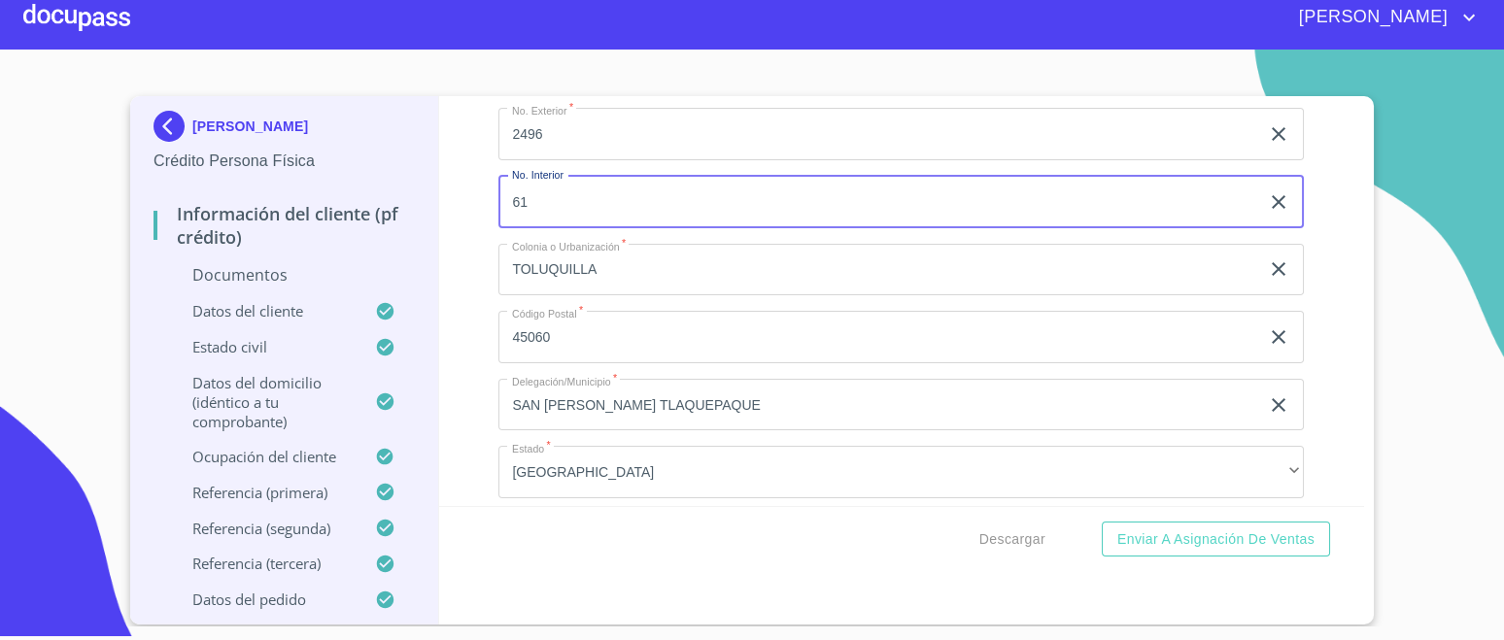
scroll to position [7300, 0]
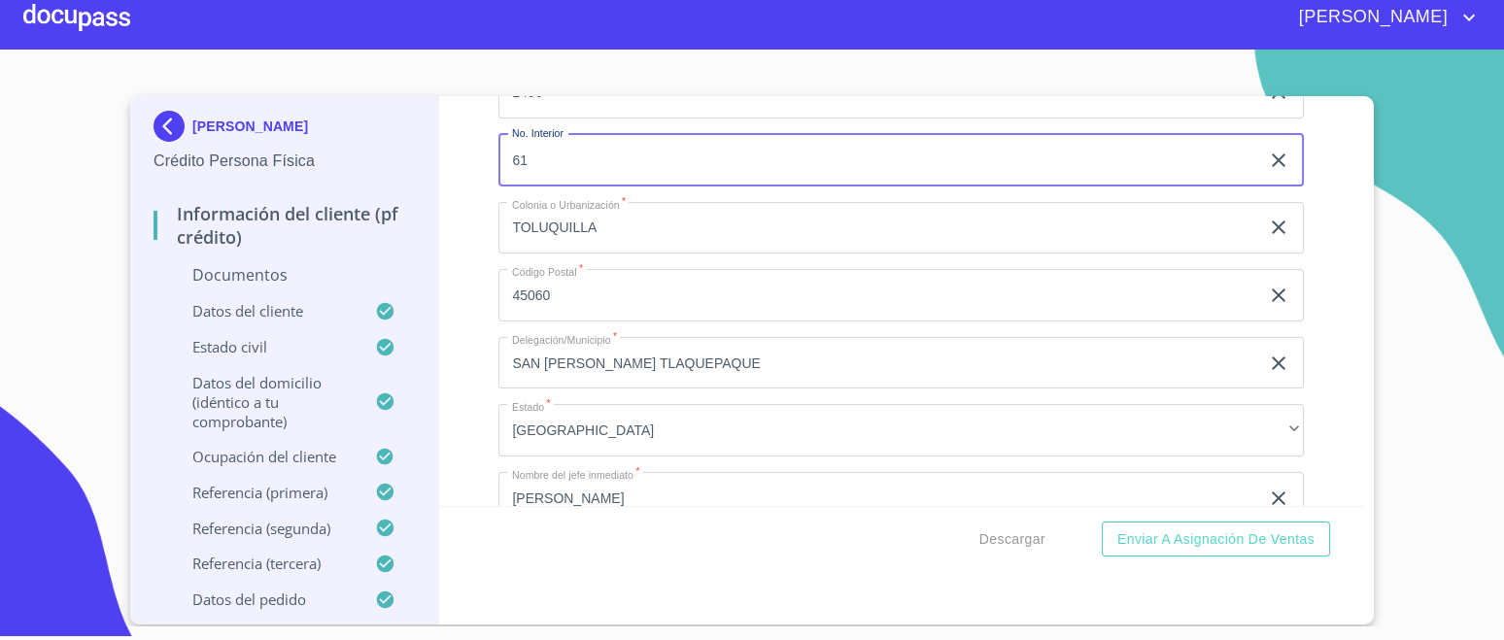
type input "61"
click at [679, 221] on input "TOLUQUILLA" at bounding box center [878, 228] width 761 height 52
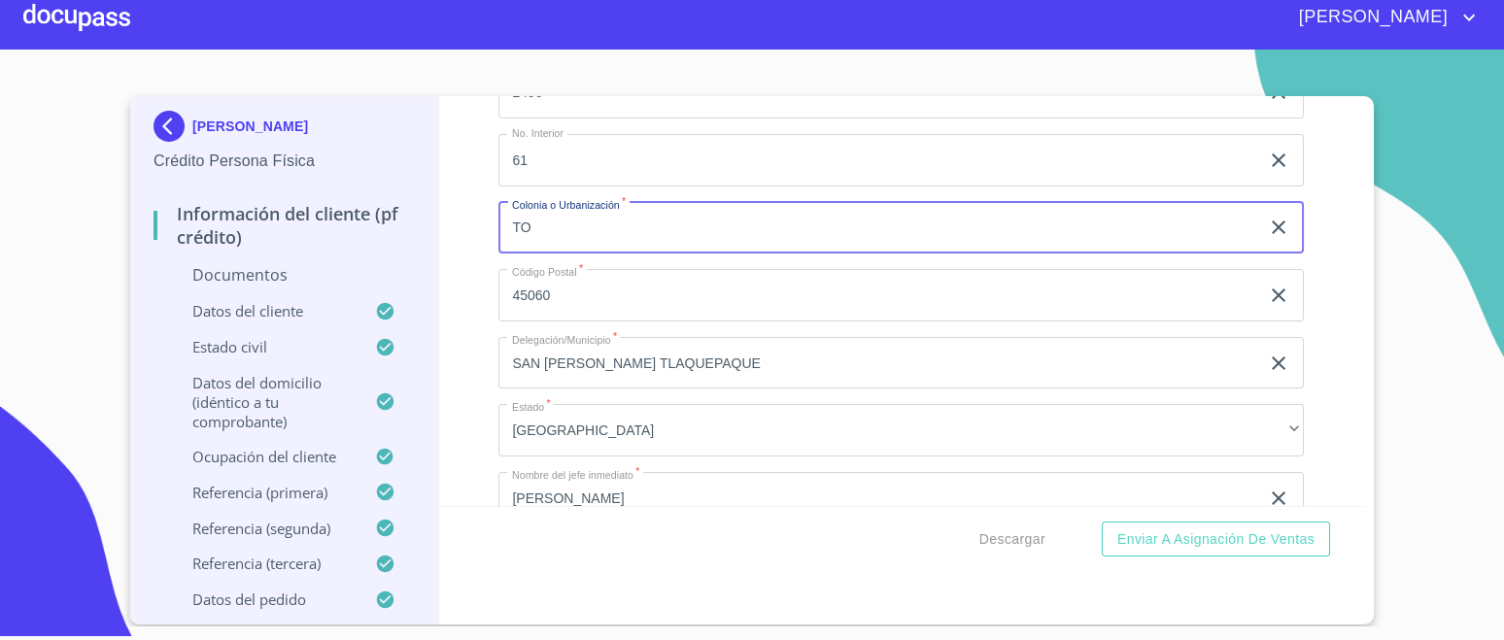
type input "T"
type input "PASEO DE LOS PARQUES"
click at [627, 298] on input "45060" at bounding box center [878, 295] width 761 height 52
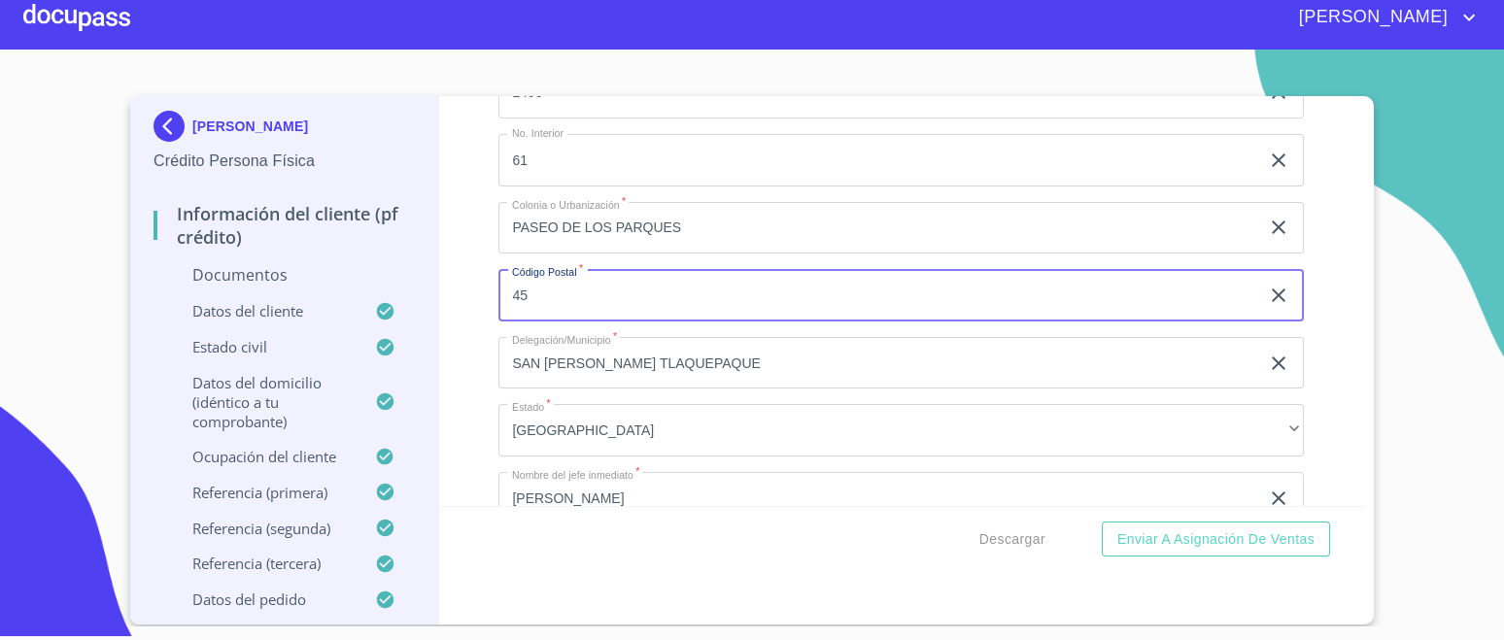
type input "4"
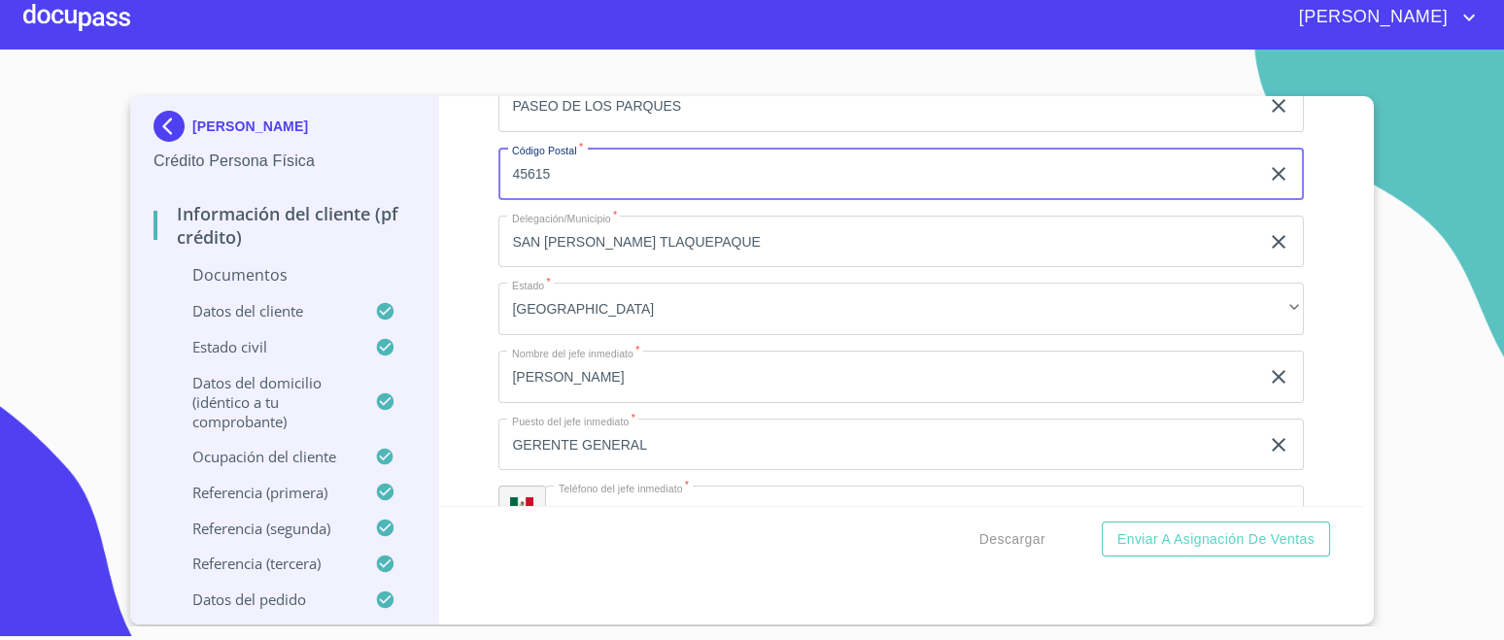
type input "45615"
click at [640, 372] on input "[PERSON_NAME]" at bounding box center [878, 377] width 761 height 52
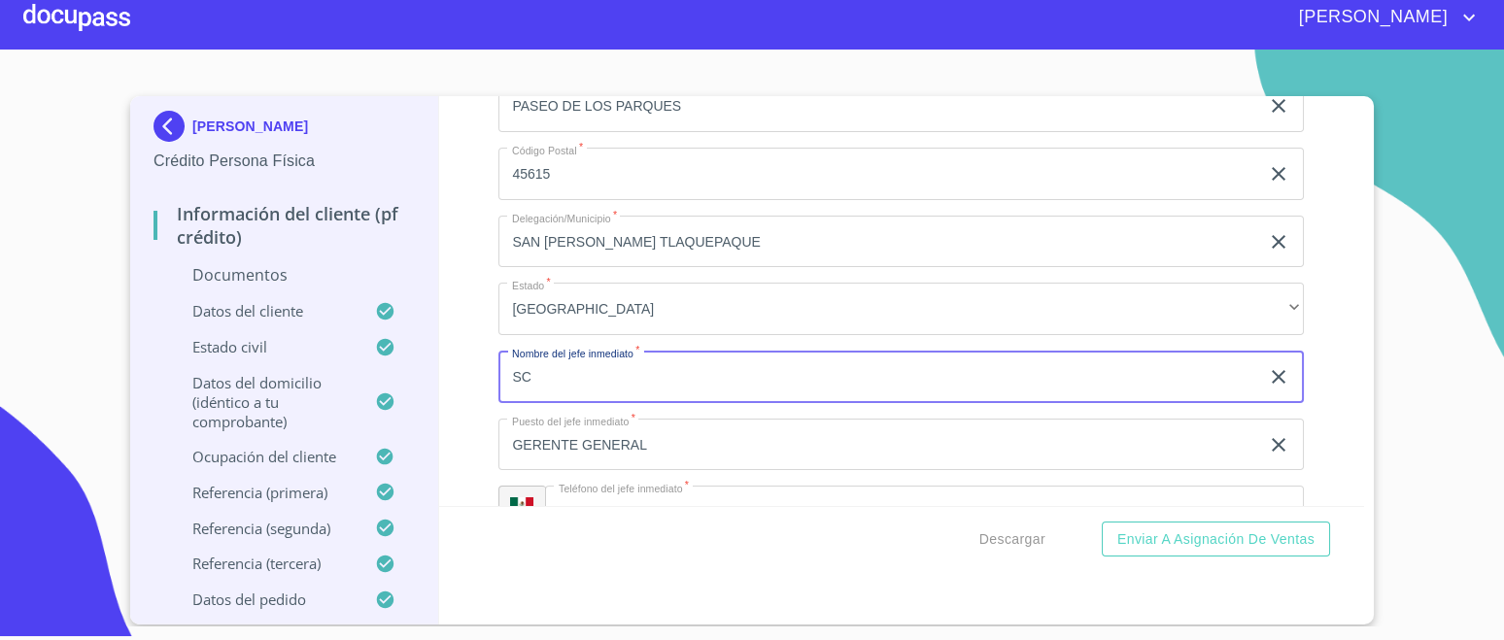
type input "S"
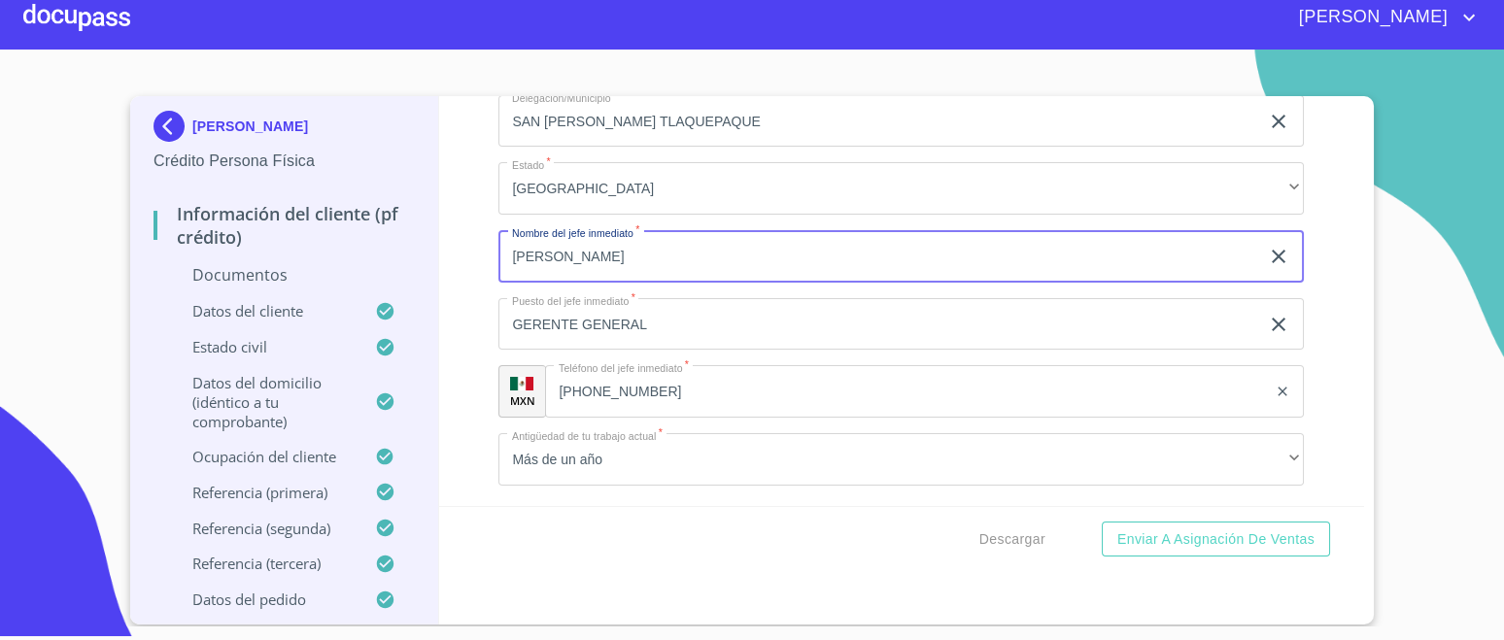
type input "[PERSON_NAME]"
click at [685, 308] on input "GERENTE GENERAL" at bounding box center [878, 324] width 761 height 52
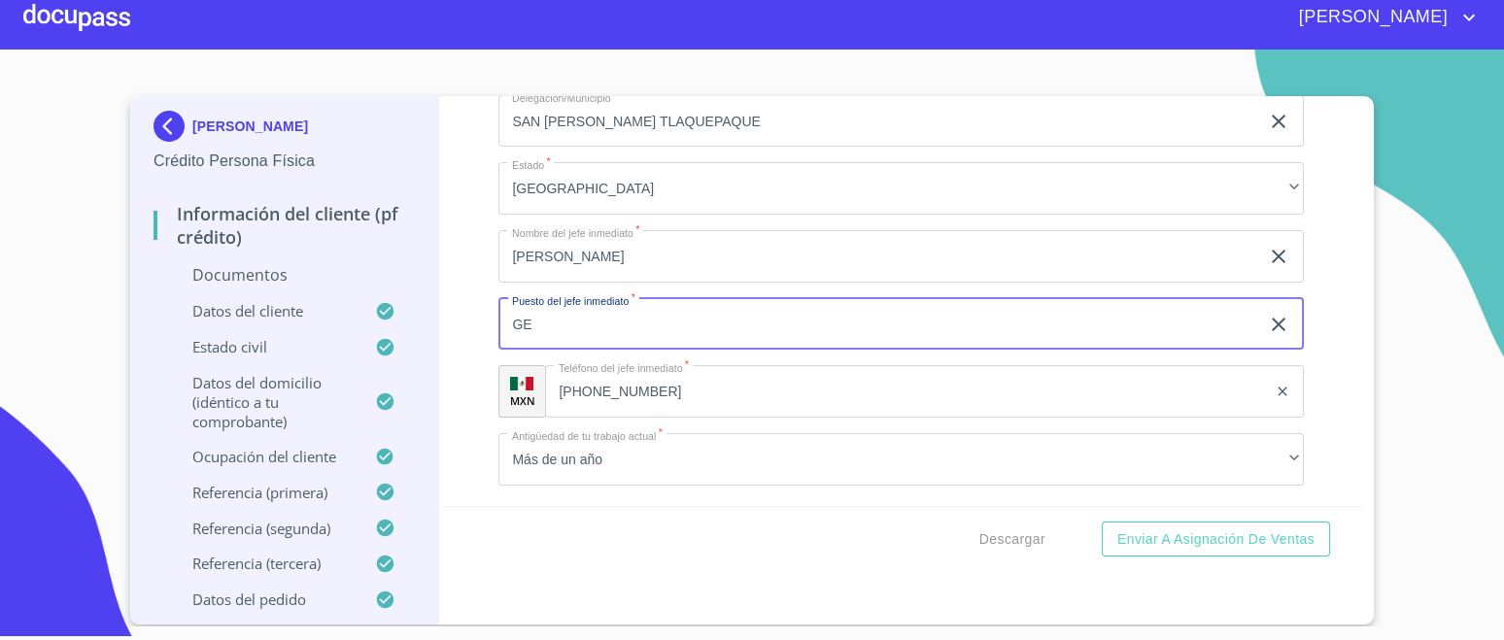
type input "G"
type input "DUEÑO"
click at [689, 386] on input "[PHONE_NUMBER]" at bounding box center [906, 391] width 722 height 52
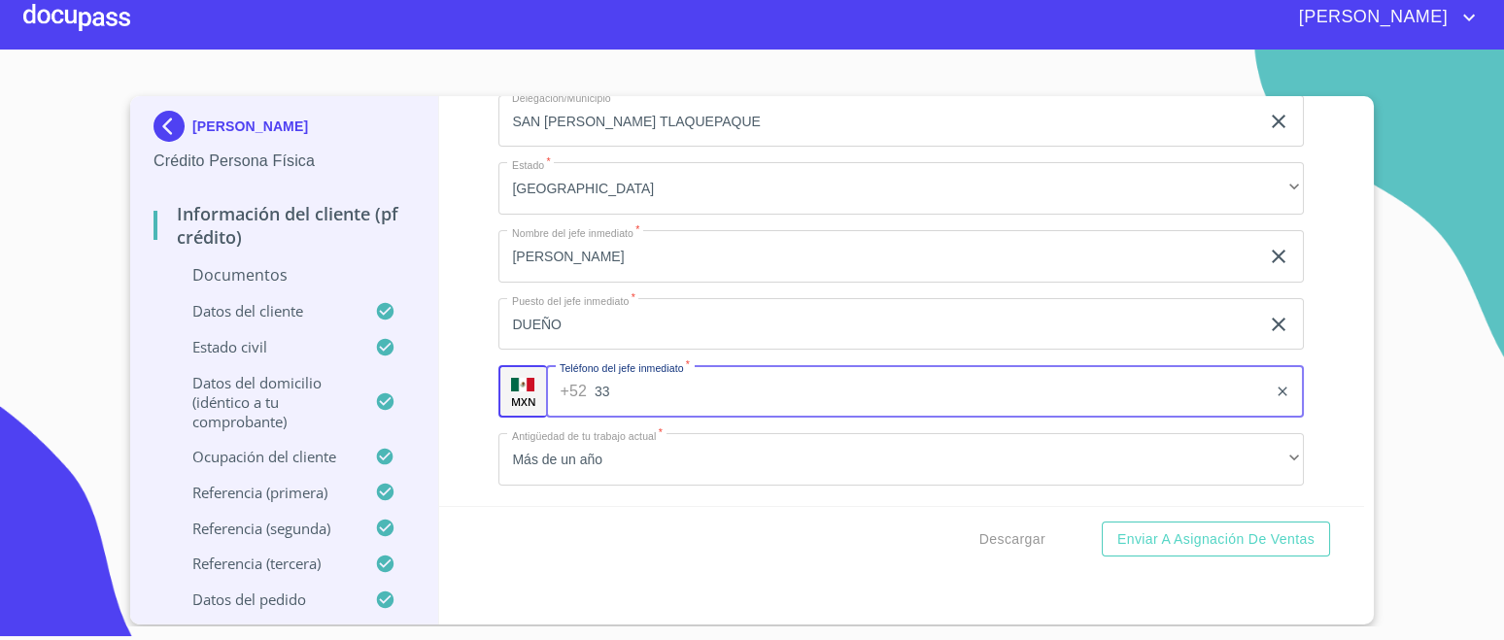
type input "3"
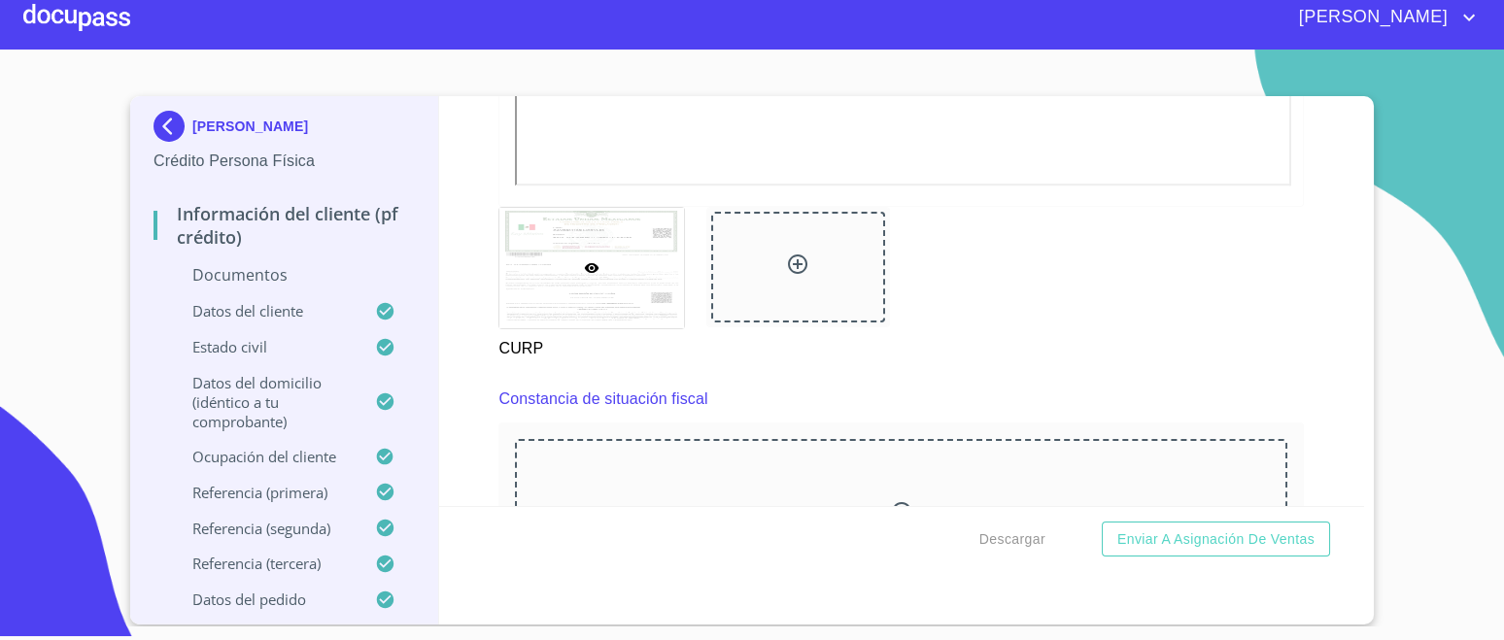
scroll to position [3643, 0]
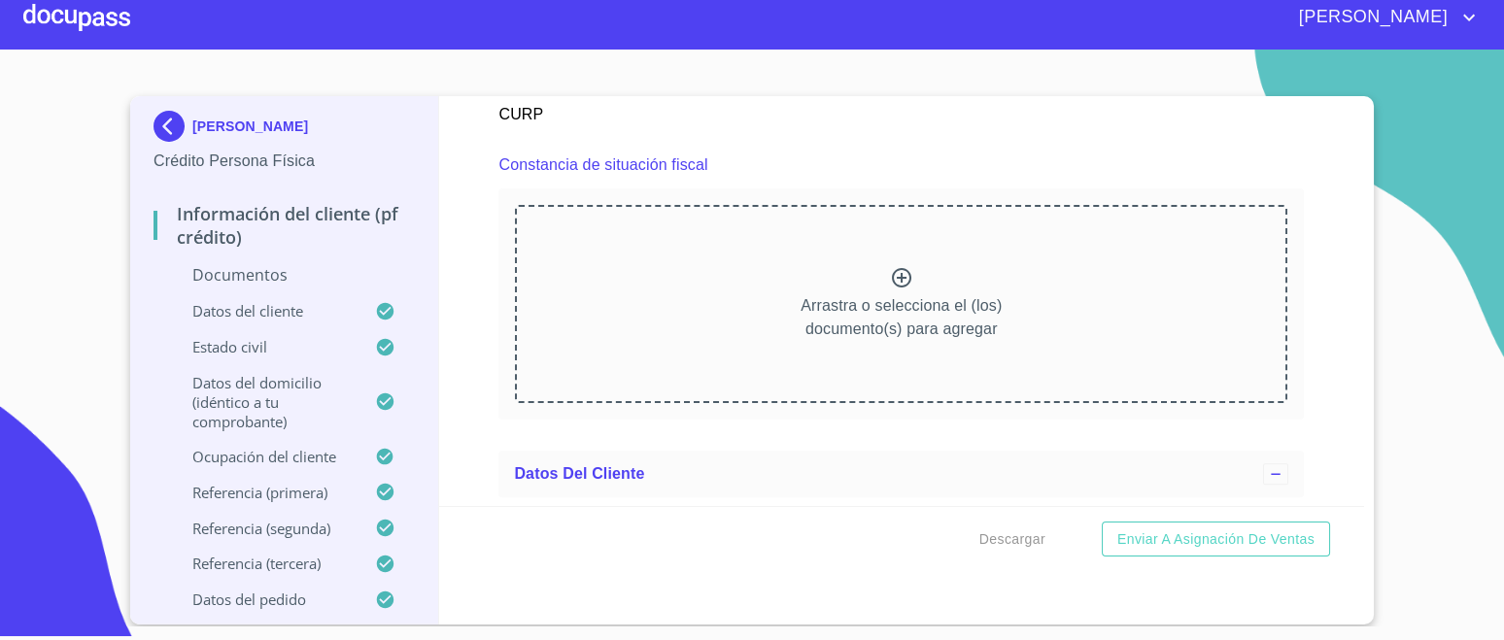
type input "[PHONE_NUMBER]"
